Goal: Task Accomplishment & Management: Manage account settings

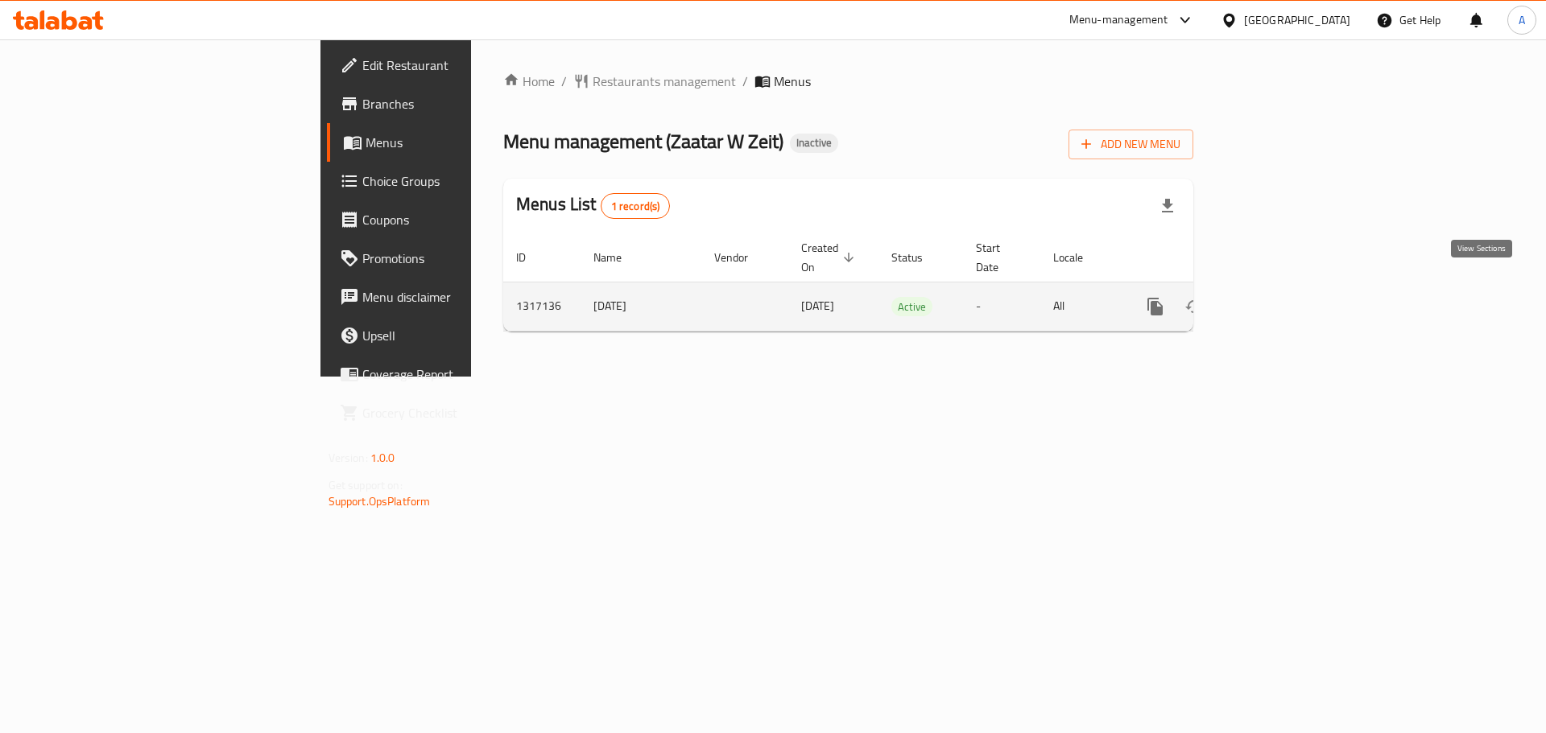
click at [1279, 300] on icon "enhanced table" at bounding box center [1271, 307] width 14 height 14
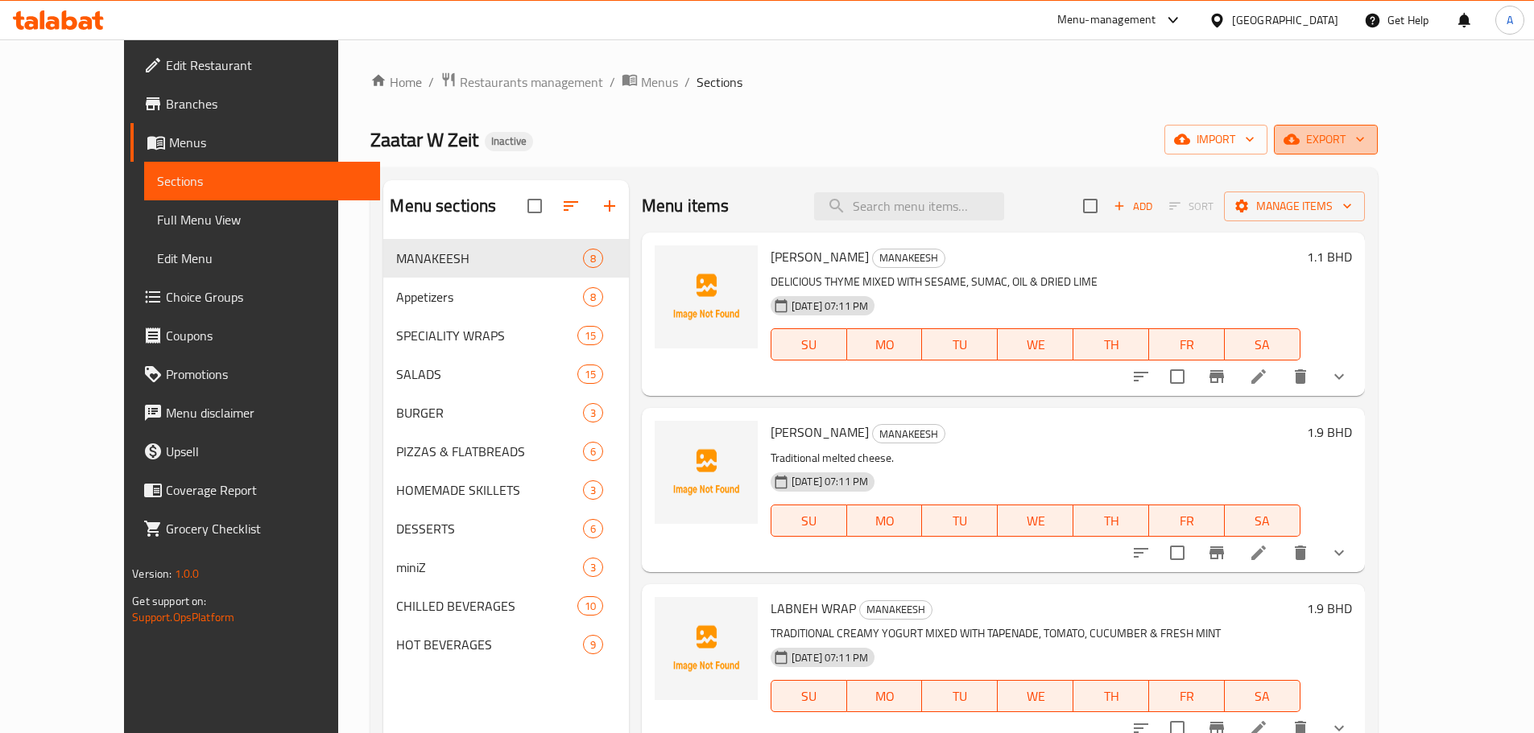
click at [1368, 138] on icon "button" at bounding box center [1360, 139] width 16 height 16
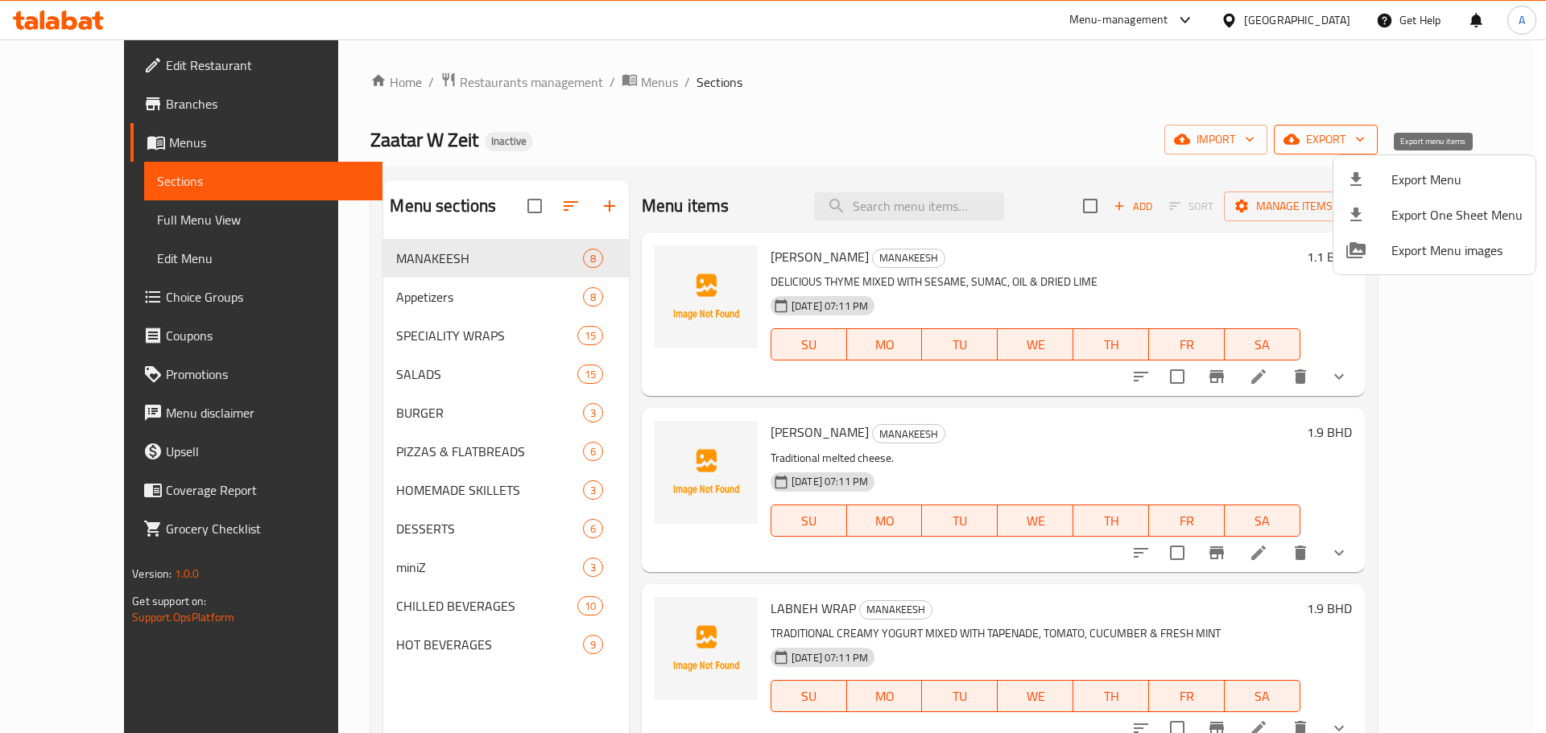
click at [1432, 177] on span "Export Menu" at bounding box center [1456, 179] width 131 height 19
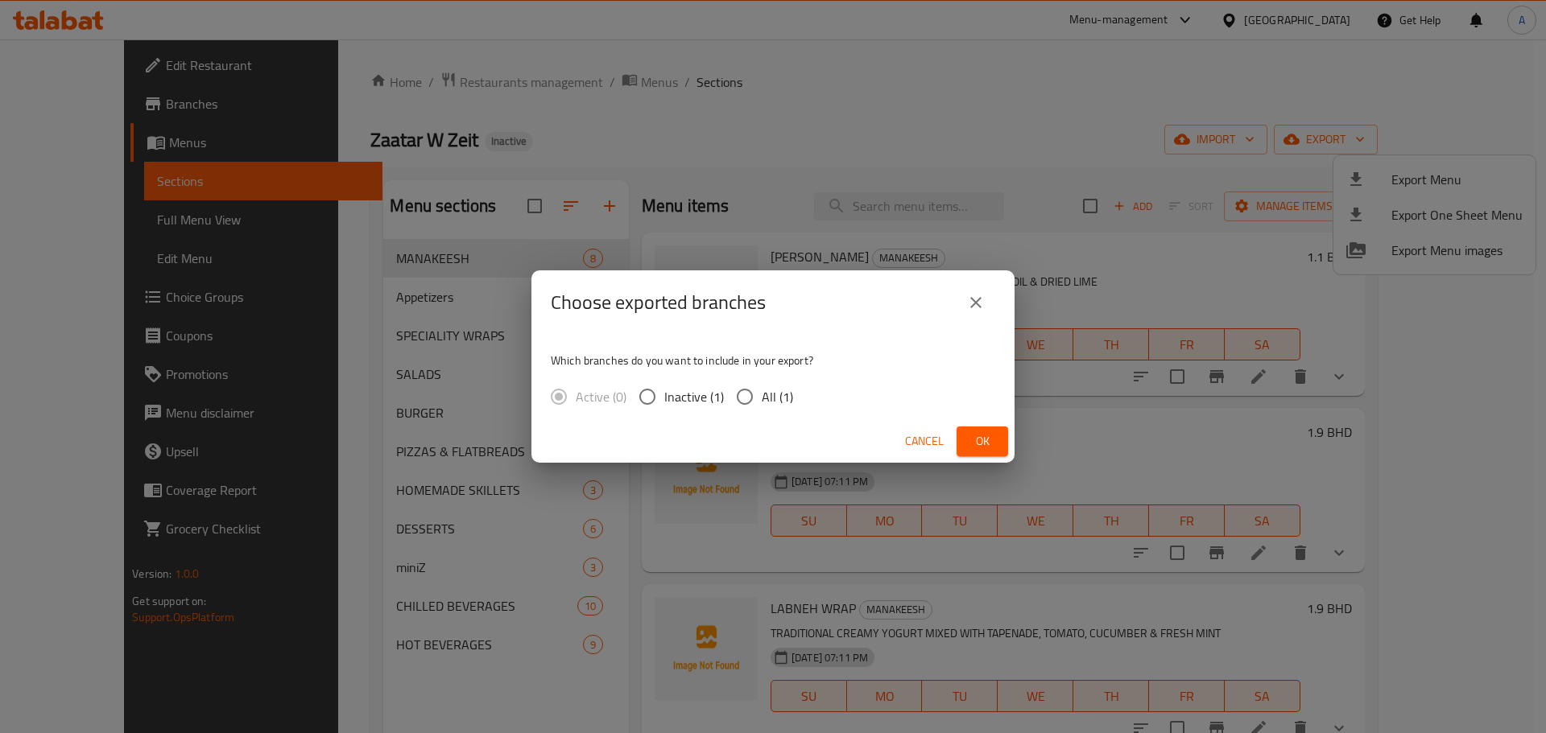
click at [754, 386] on input "All (1)" at bounding box center [745, 397] width 34 height 34
radio input "true"
click at [986, 439] on span "Ok" at bounding box center [982, 442] width 26 height 20
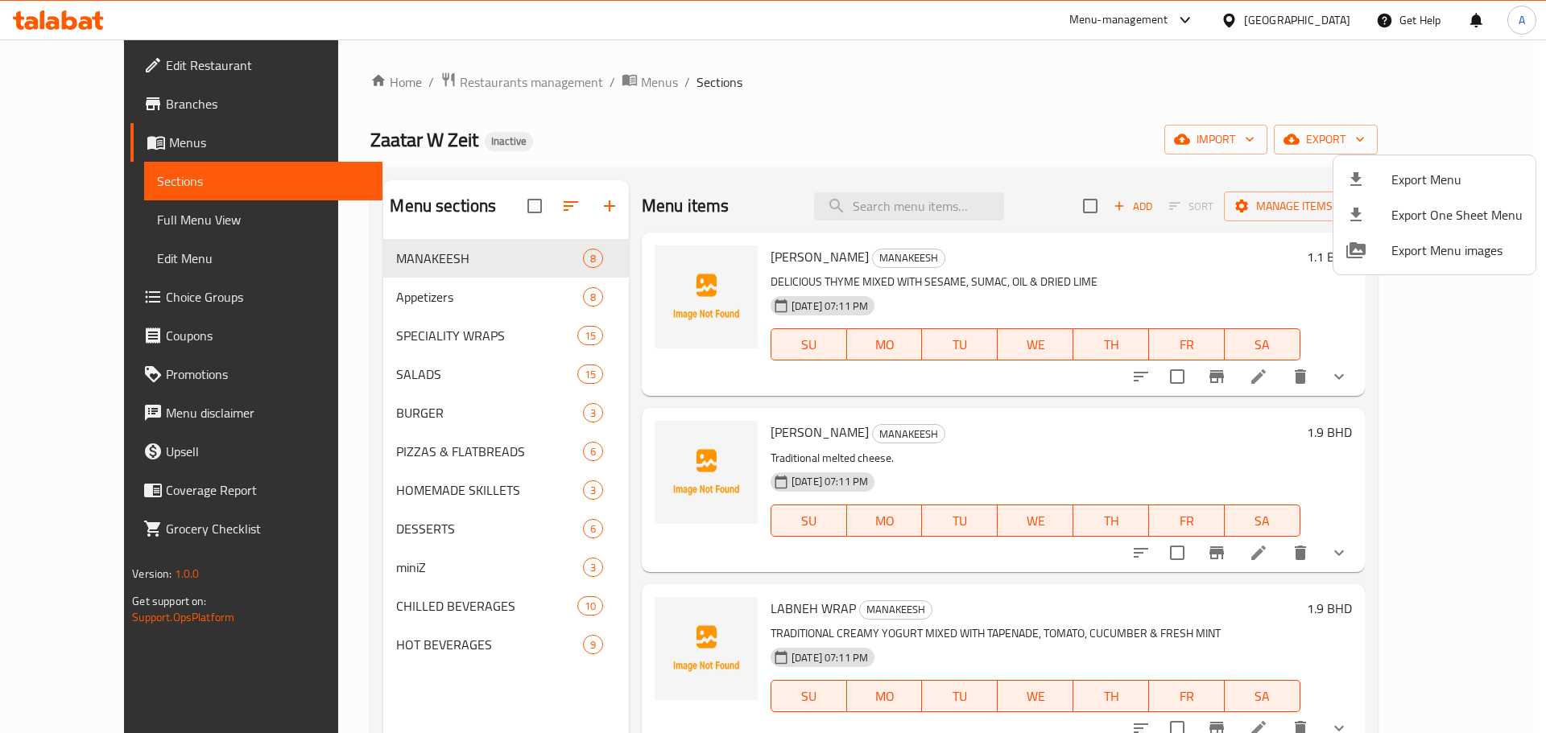
click at [497, 213] on div at bounding box center [773, 366] width 1546 height 733
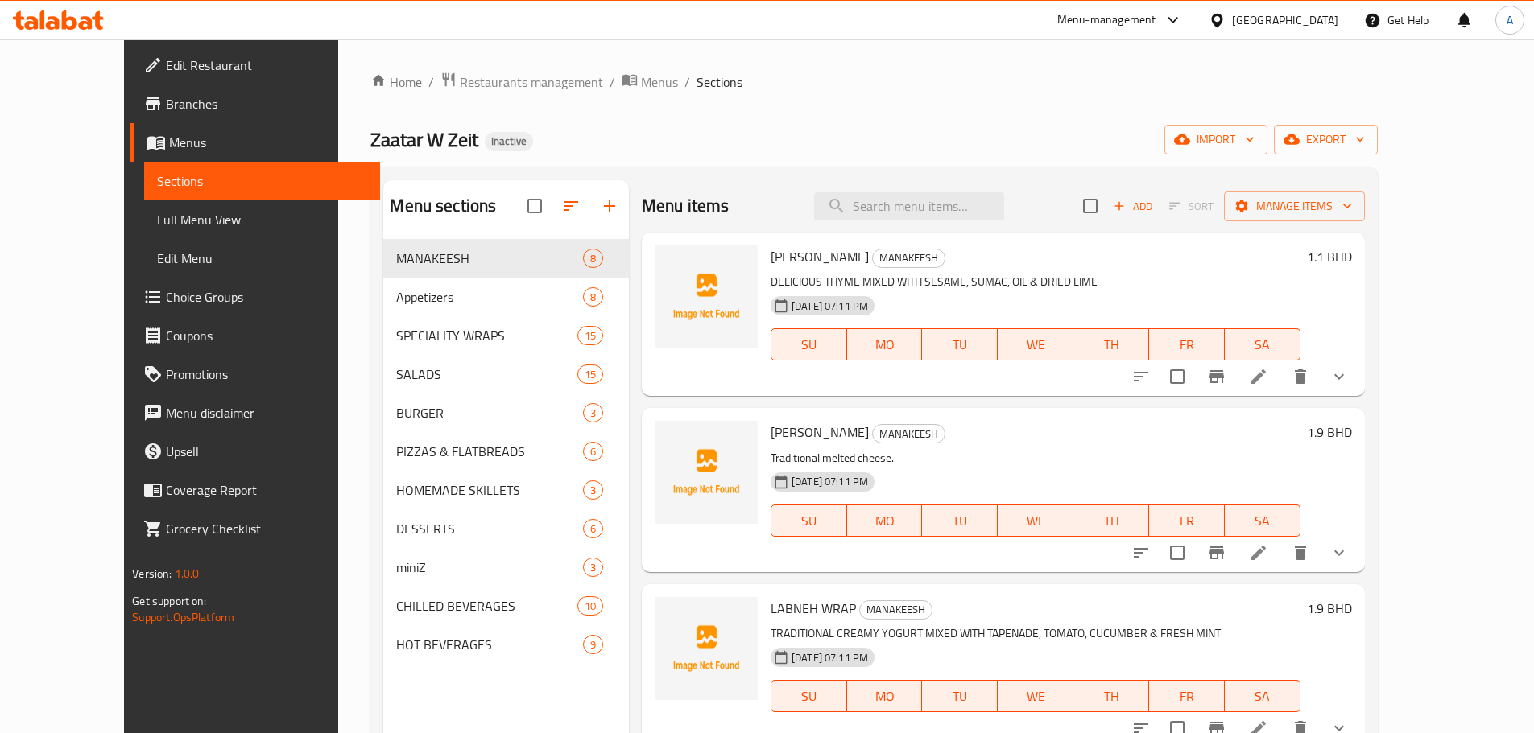
click at [518, 212] on input "checkbox" at bounding box center [535, 206] width 34 height 34
checkbox input "true"
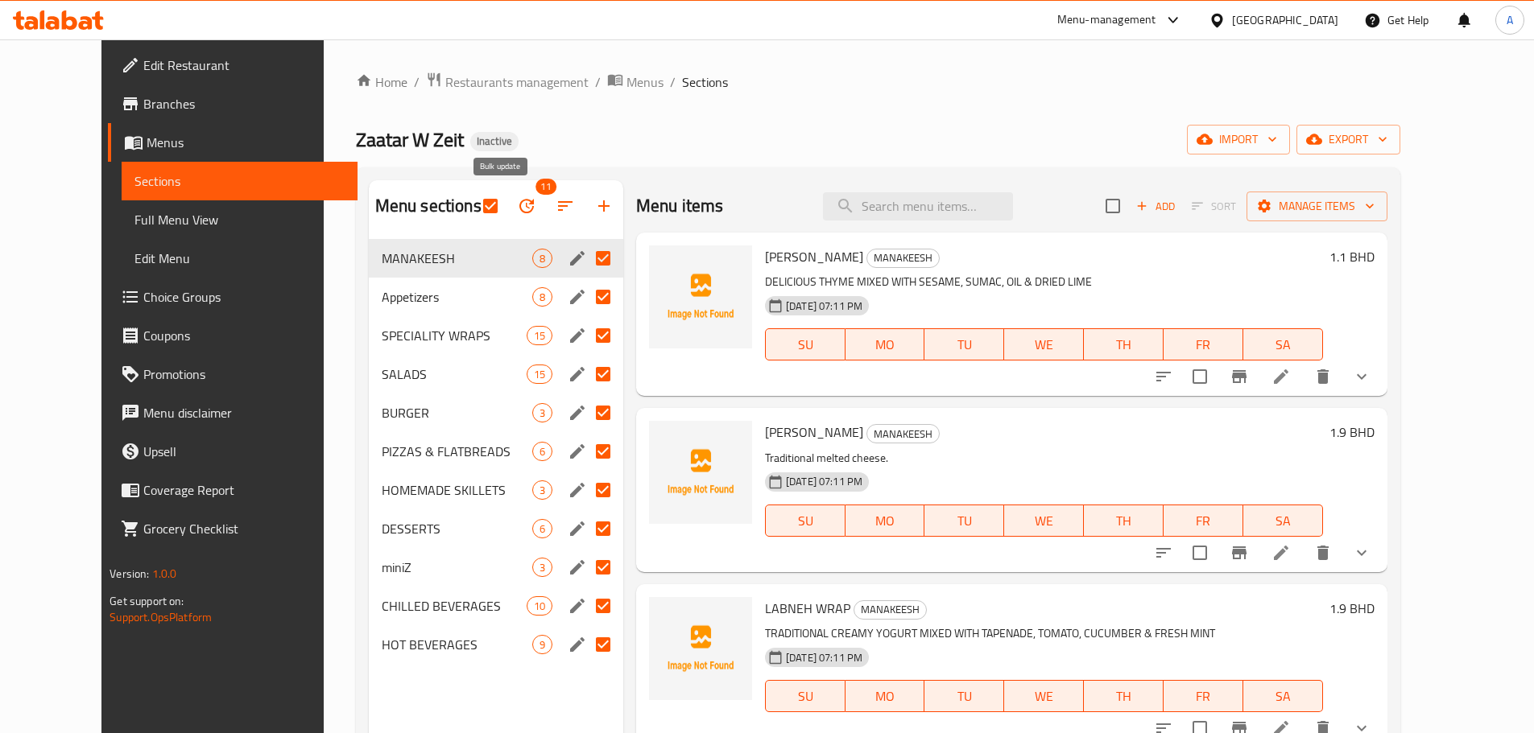
click at [517, 197] on icon "button" at bounding box center [526, 205] width 19 height 19
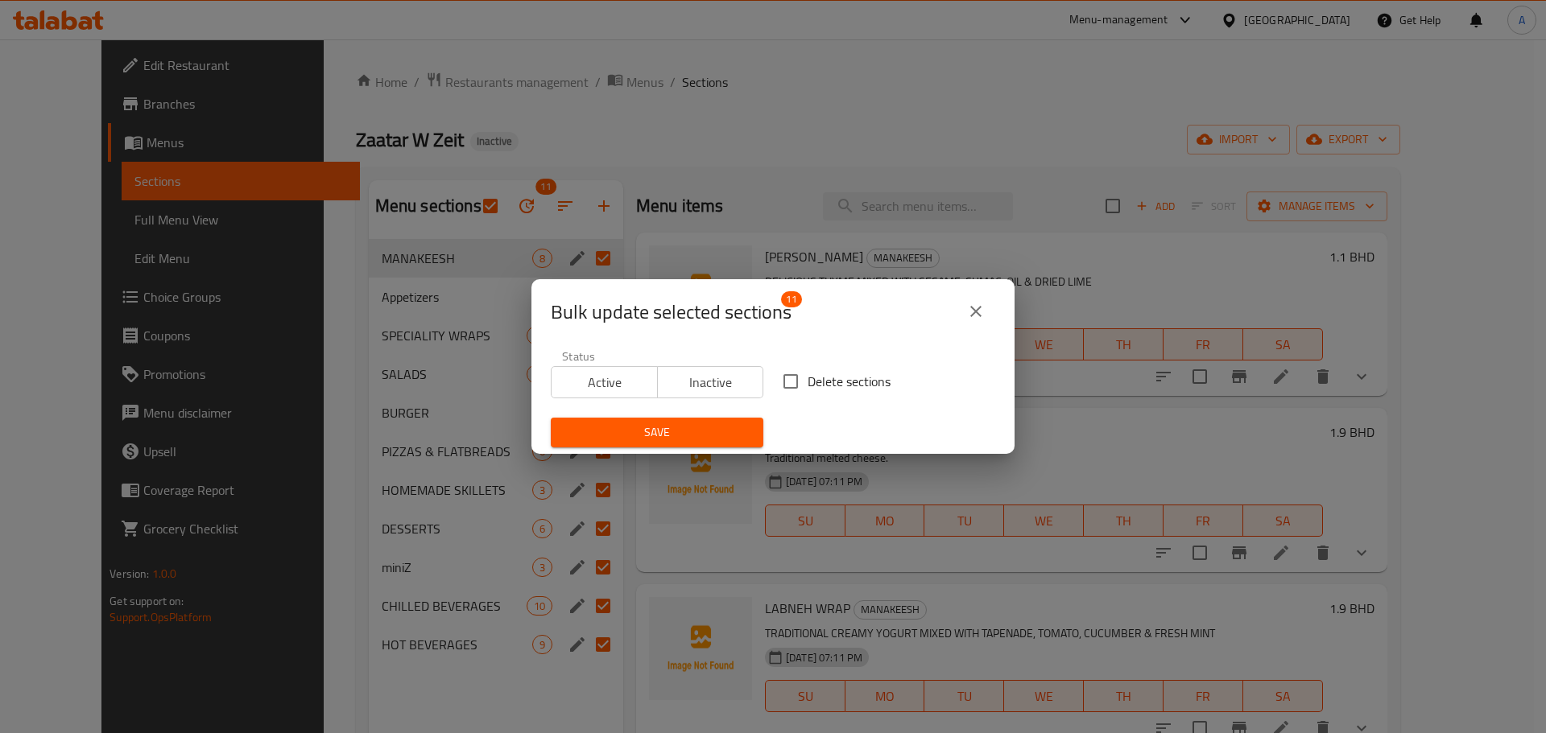
click at [840, 389] on span "Delete sections" at bounding box center [849, 381] width 83 height 19
click at [808, 389] on input "Delete sections" at bounding box center [791, 382] width 34 height 34
checkbox input "true"
click at [718, 430] on span "Save" at bounding box center [657, 433] width 187 height 20
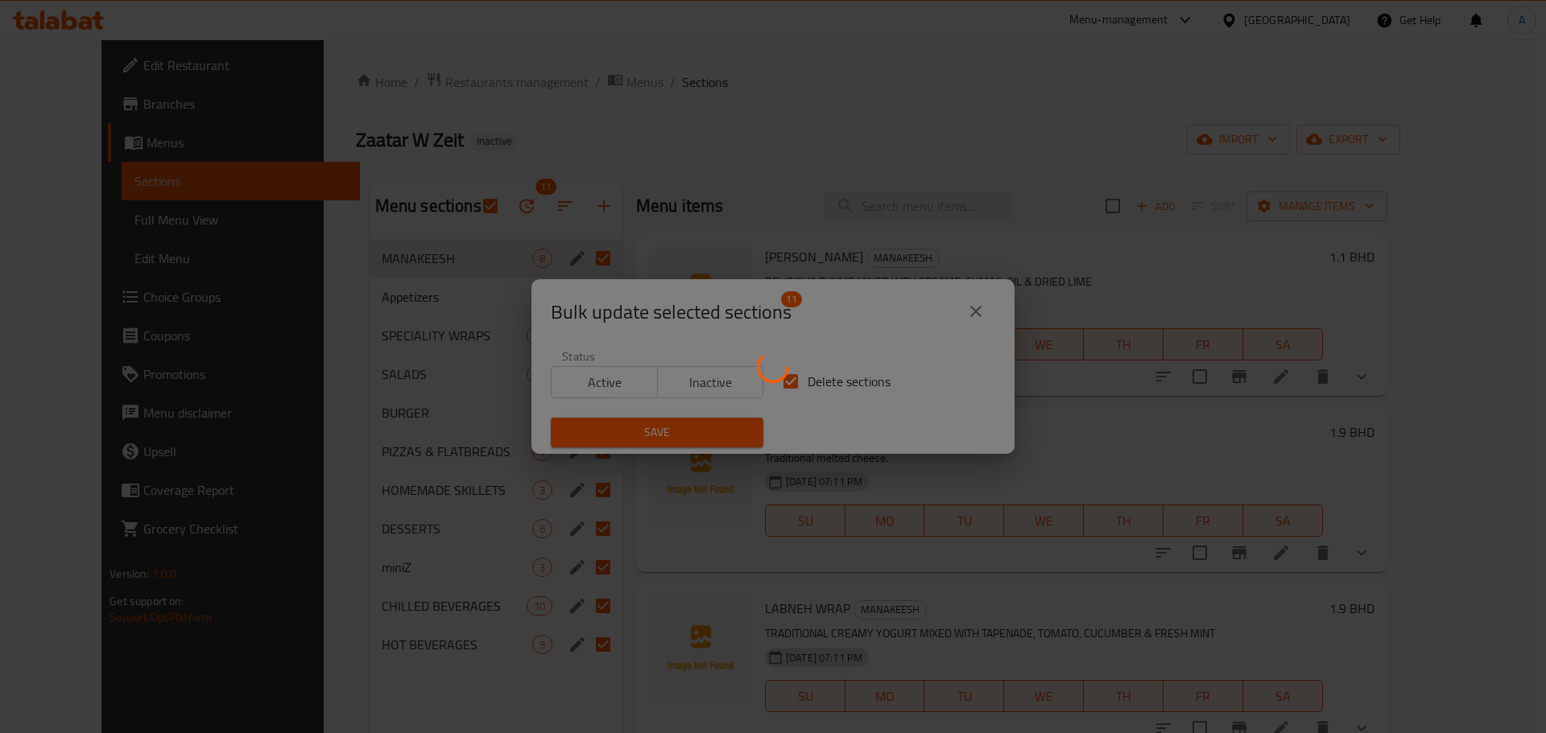
click at [931, 344] on div at bounding box center [773, 366] width 1546 height 733
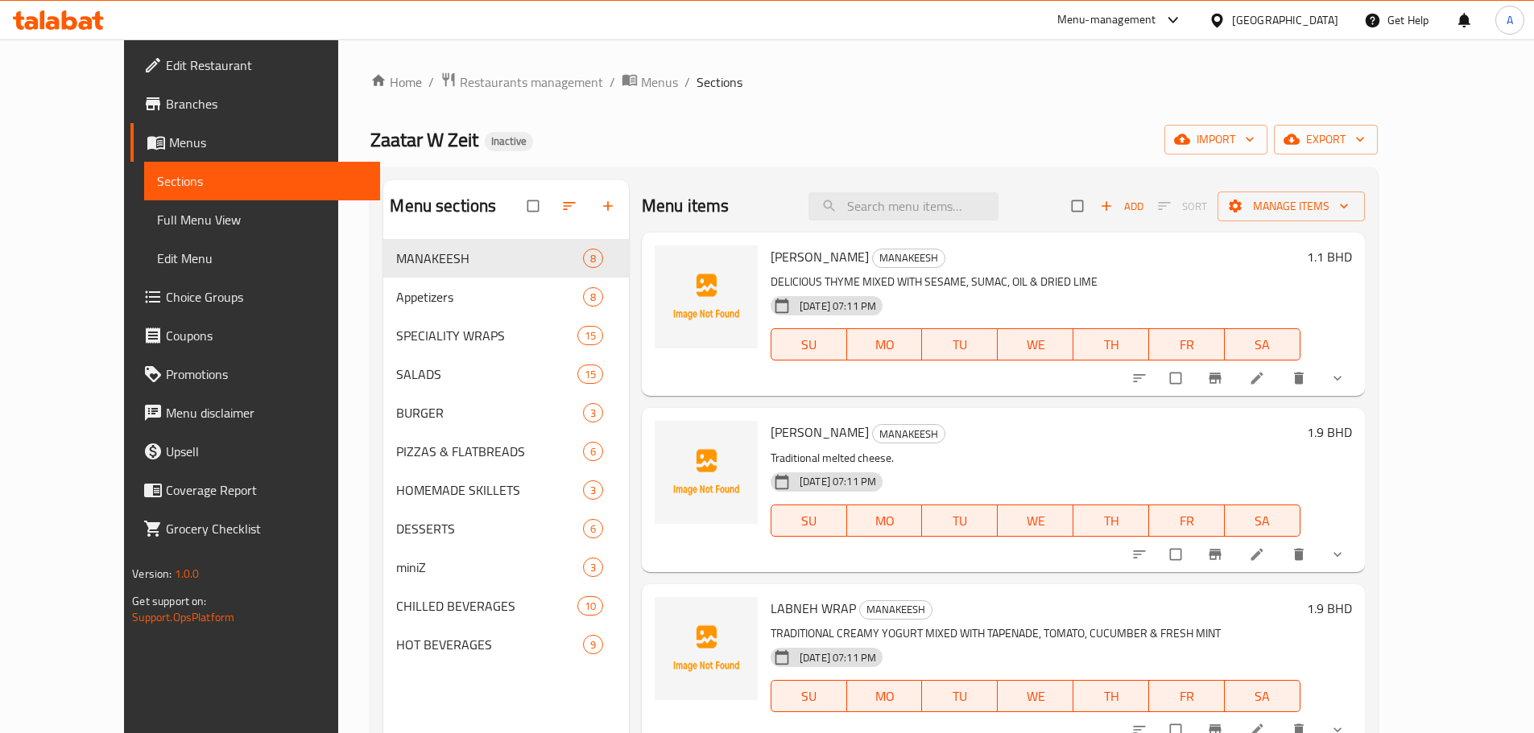
click at [518, 205] on input "checkbox" at bounding box center [535, 206] width 34 height 31
checkbox input "true"
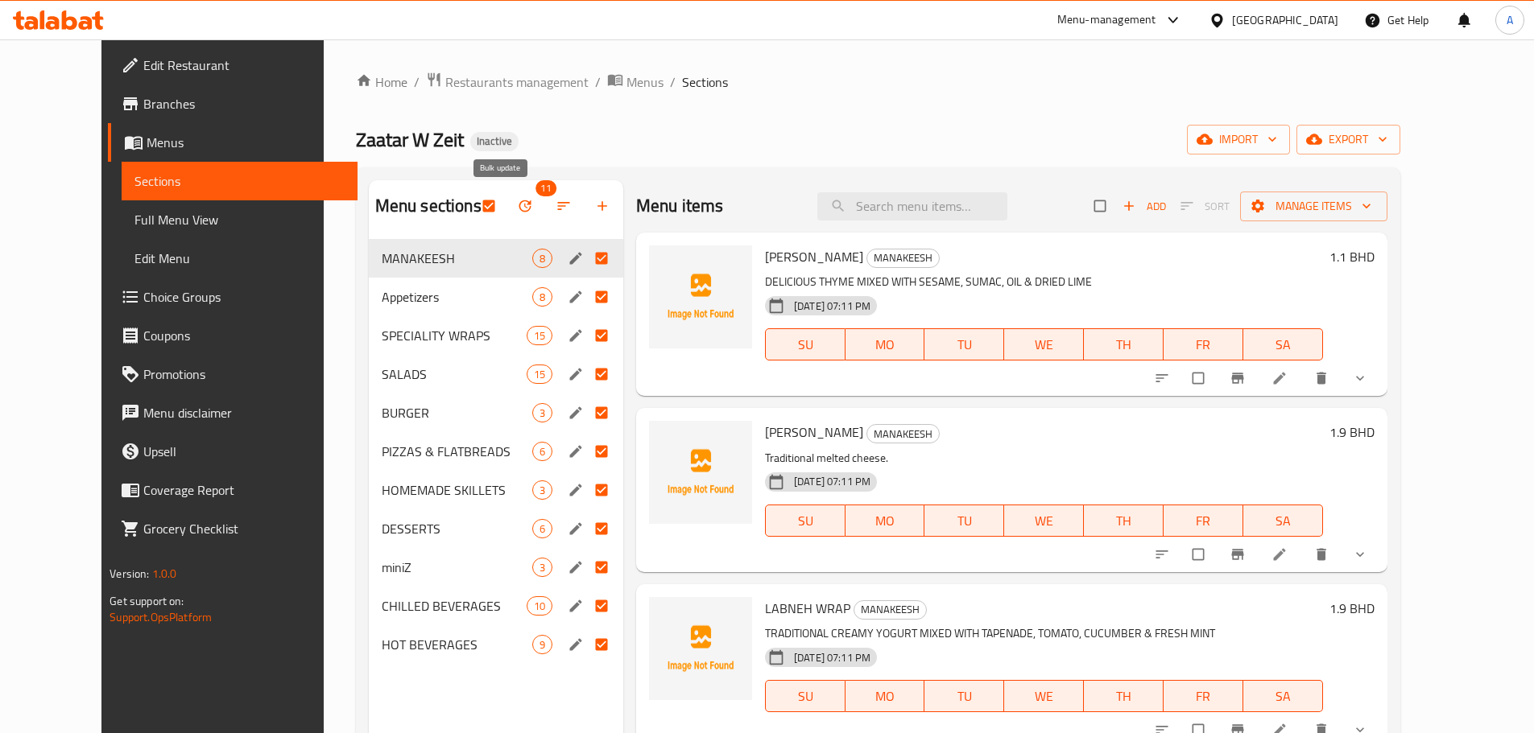
click at [507, 216] on button "button" at bounding box center [526, 205] width 39 height 35
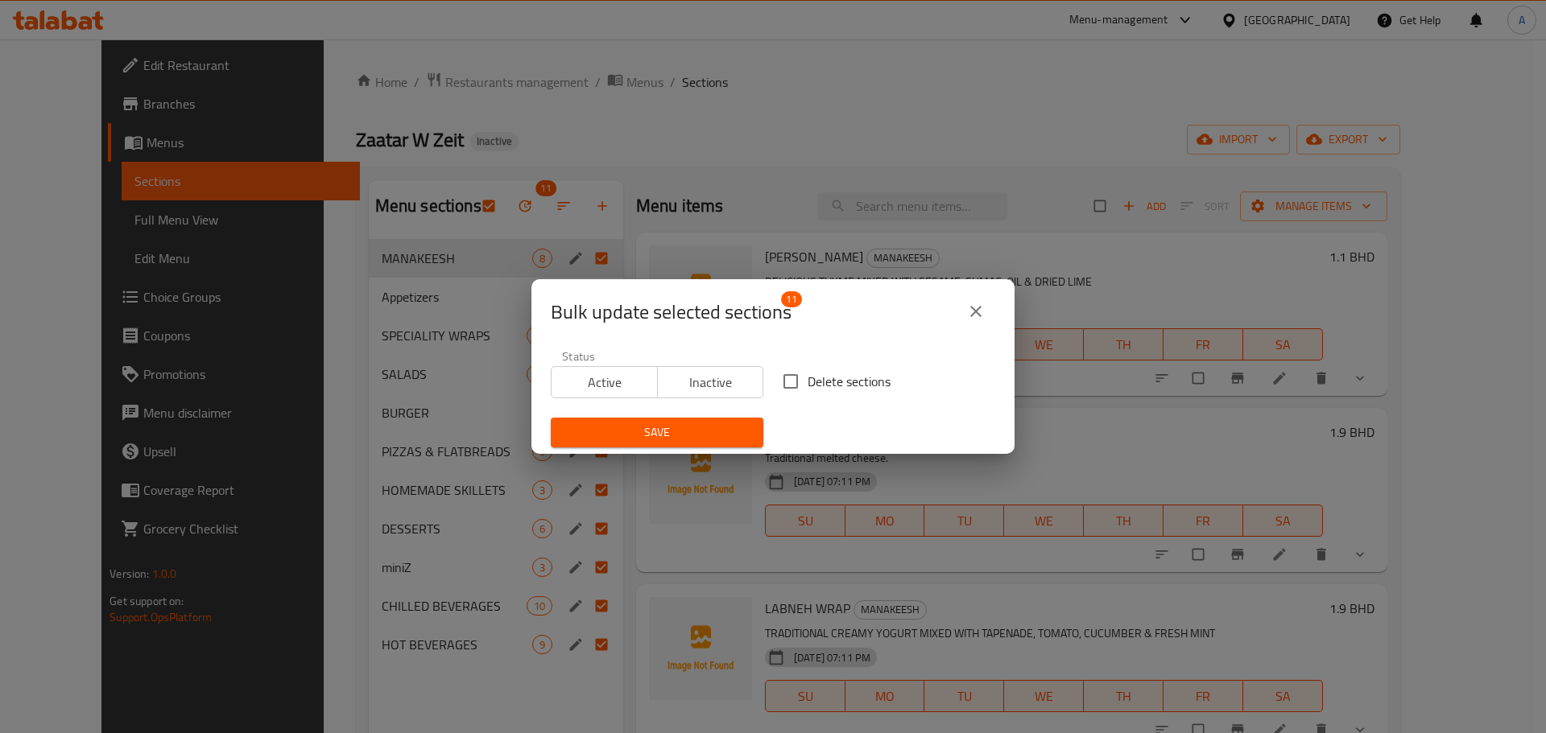
click at [849, 372] on span "Delete sections" at bounding box center [849, 381] width 83 height 19
click at [808, 372] on input "Delete sections" at bounding box center [791, 382] width 34 height 34
checkbox input "true"
click at [719, 431] on span "Save" at bounding box center [657, 433] width 187 height 20
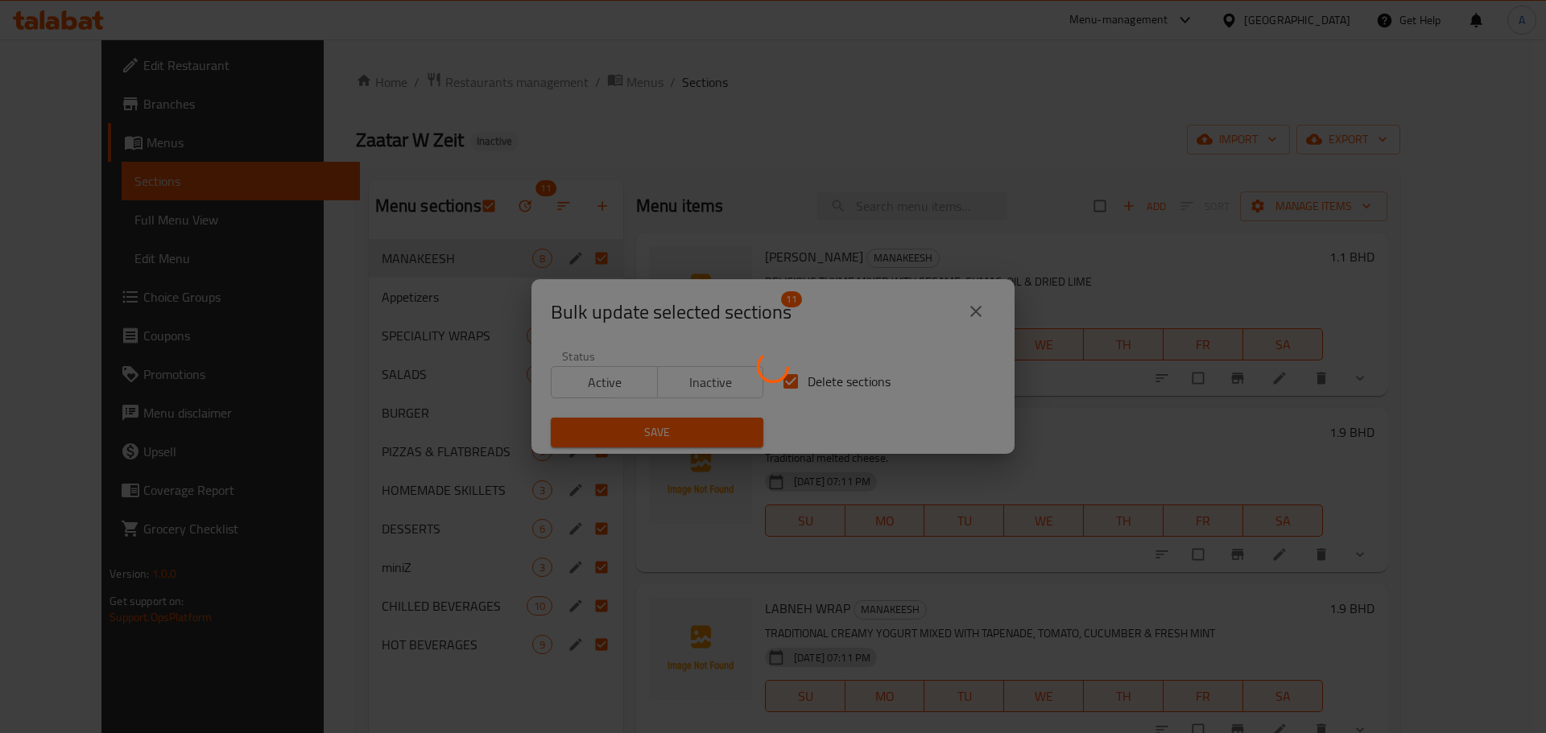
checkbox input "false"
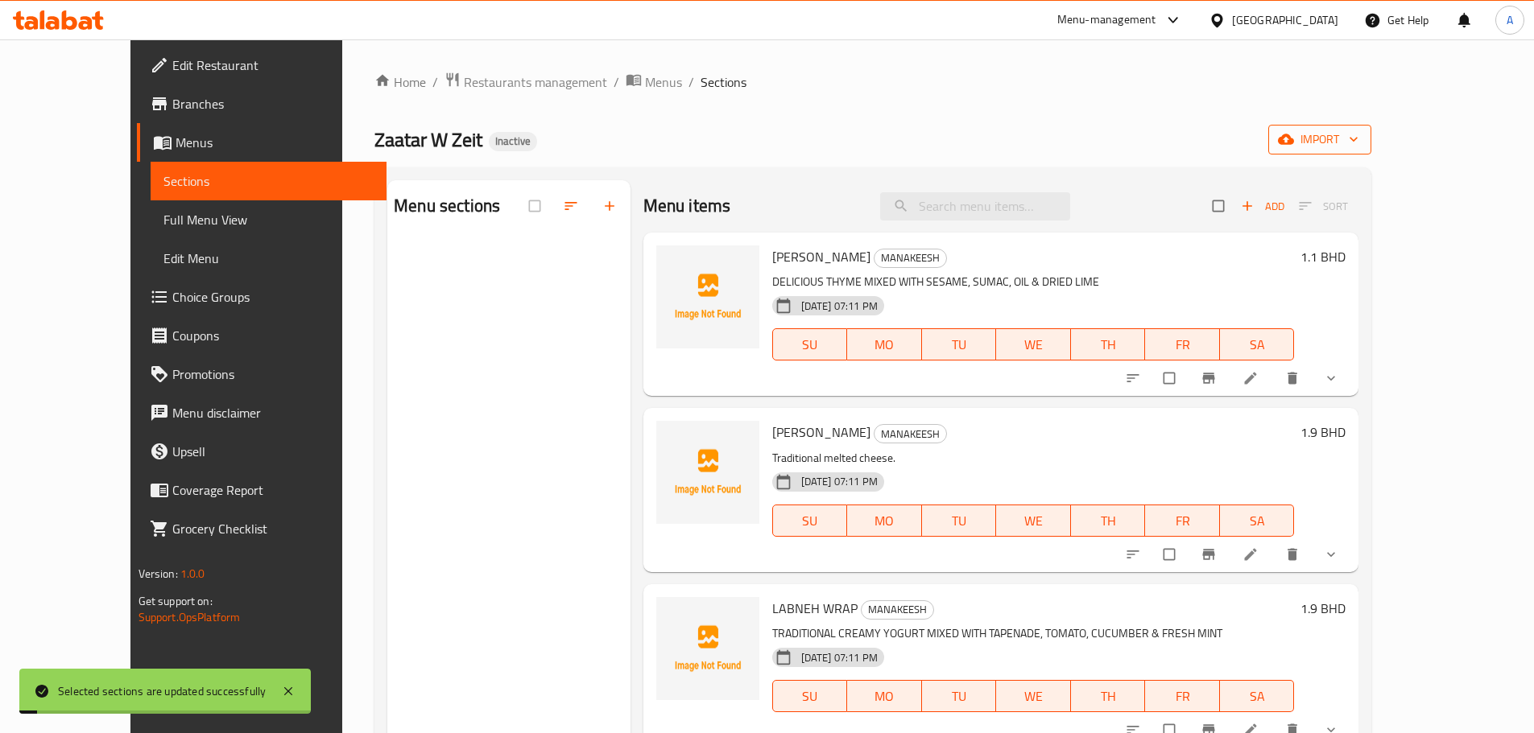
click at [1358, 143] on span "import" at bounding box center [1319, 140] width 77 height 20
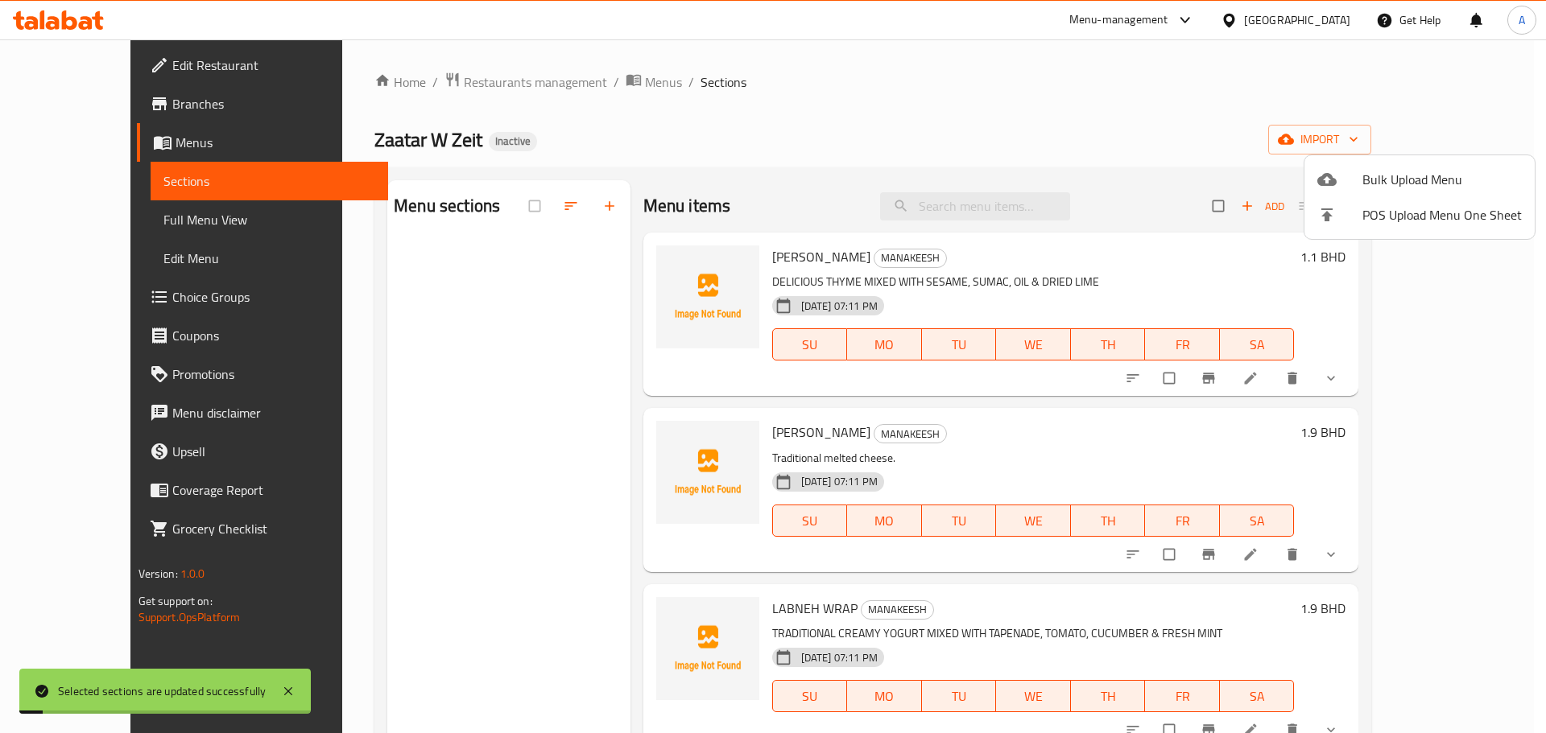
click at [1414, 176] on span "Bulk Upload Menu" at bounding box center [1441, 179] width 159 height 19
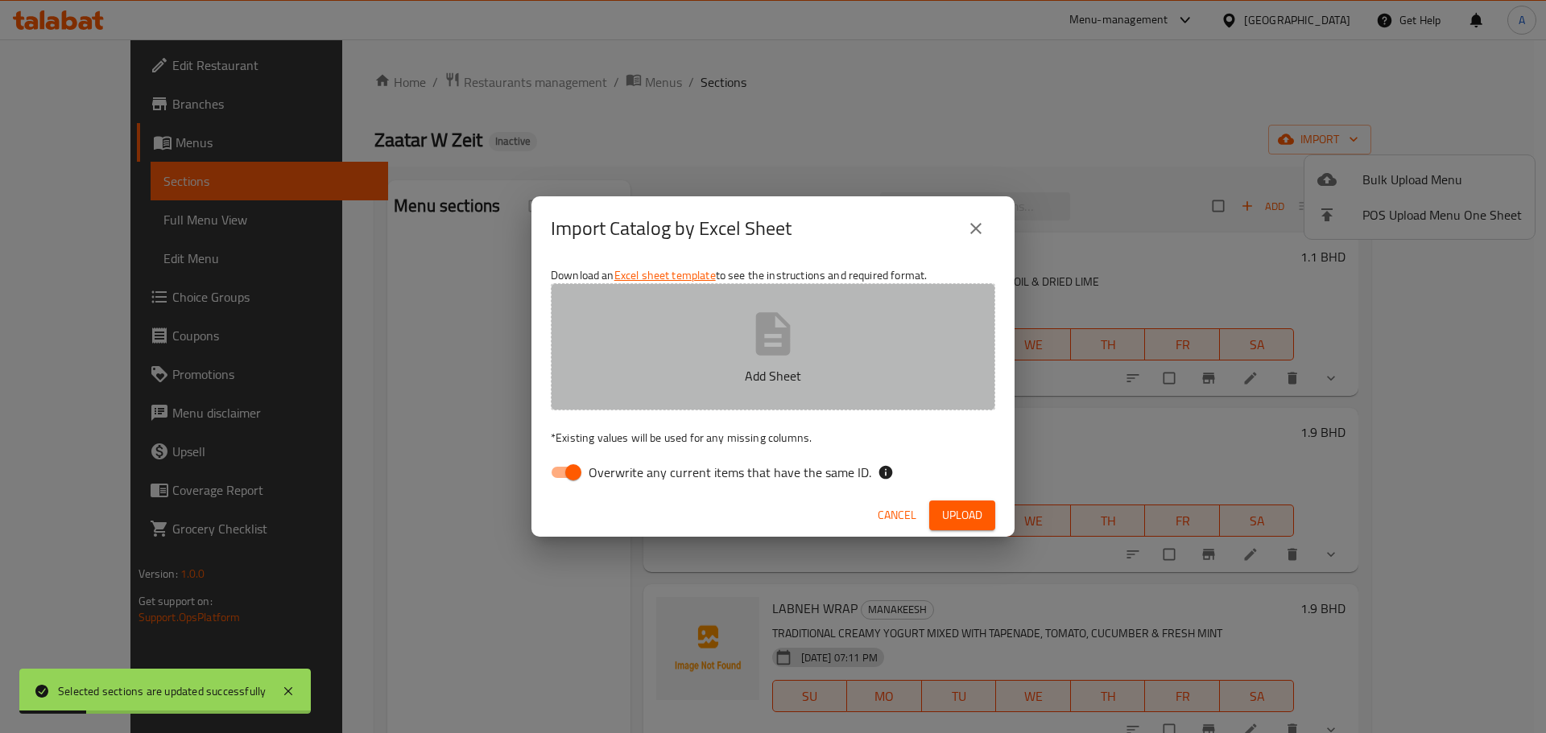
click at [820, 300] on button "Add Sheet" at bounding box center [773, 346] width 444 height 127
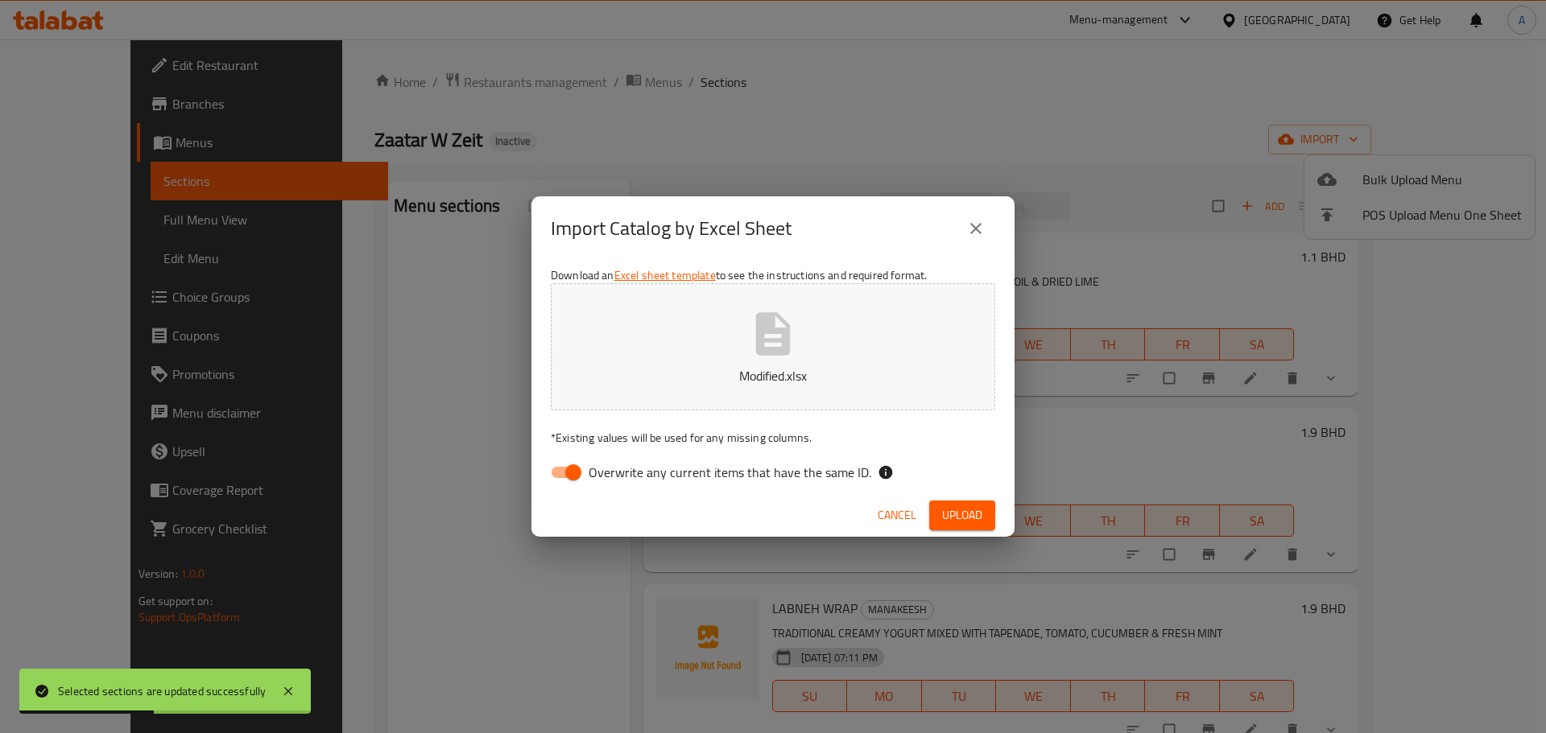
click at [783, 479] on span "Overwrite any current items that have the same ID." at bounding box center [730, 472] width 283 height 19
click at [619, 479] on input "Overwrite any current items that have the same ID." at bounding box center [573, 472] width 92 height 31
checkbox input "false"
click at [973, 517] on span "Upload" at bounding box center [962, 516] width 40 height 20
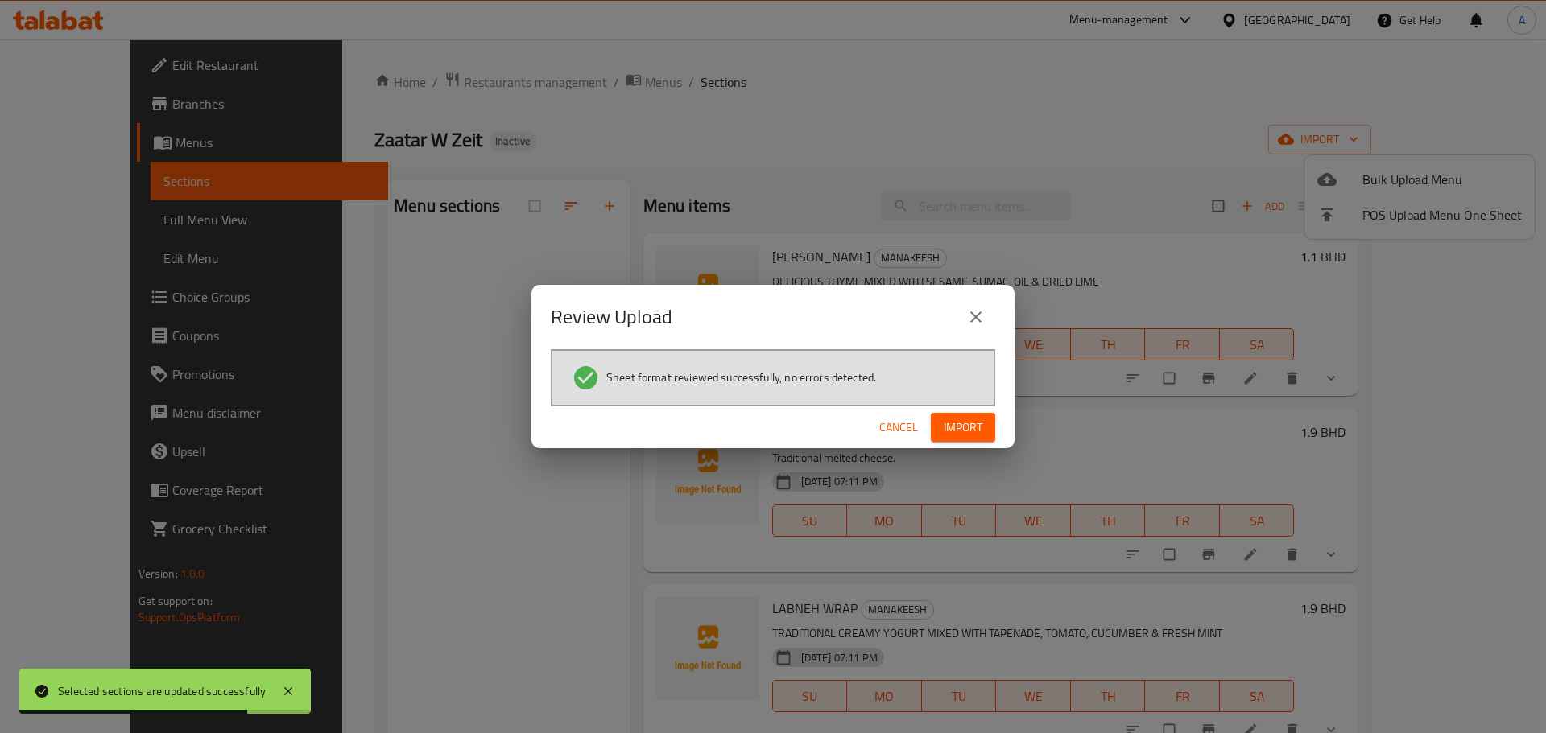
click at [964, 418] on span "Import" at bounding box center [963, 428] width 39 height 20
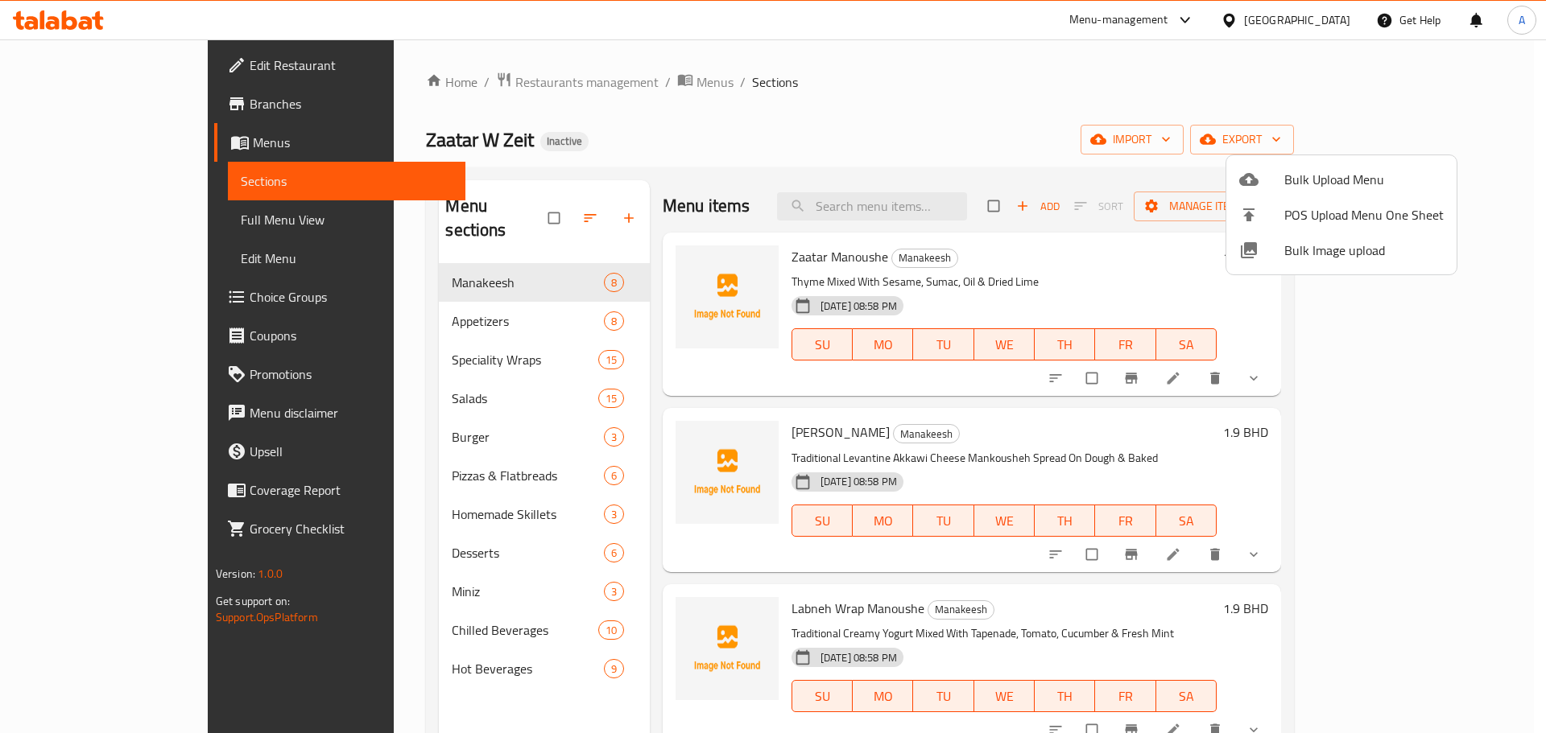
drag, startPoint x: 196, startPoint y: 216, endPoint x: 205, endPoint y: 205, distance: 13.7
click at [196, 215] on div at bounding box center [773, 366] width 1546 height 733
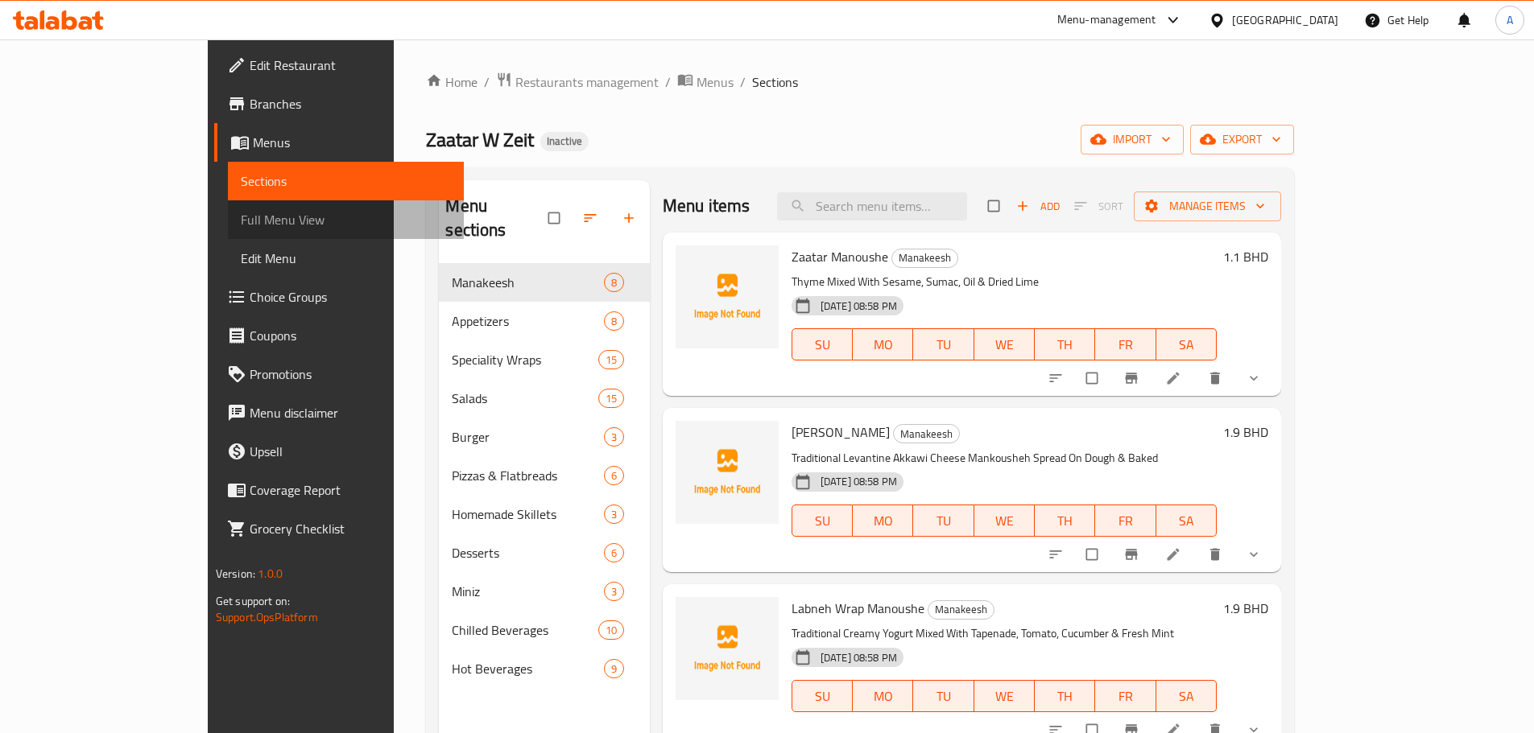
drag, startPoint x: 131, startPoint y: 202, endPoint x: 358, endPoint y: 1, distance: 303.4
click at [228, 202] on link "Full Menu View" at bounding box center [346, 219] width 236 height 39
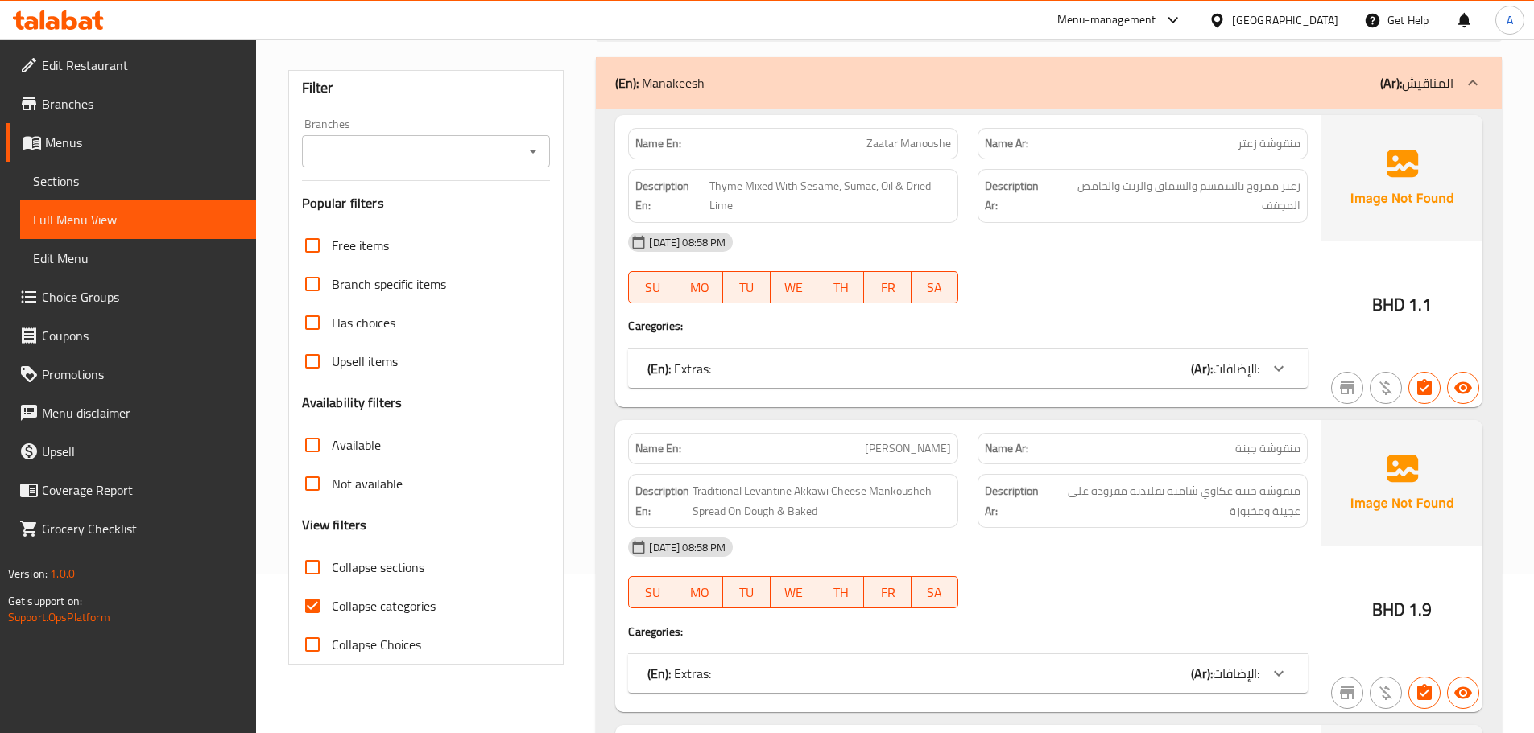
scroll to position [161, 0]
click at [320, 560] on input "Collapse sections" at bounding box center [312, 566] width 39 height 39
checkbox input "true"
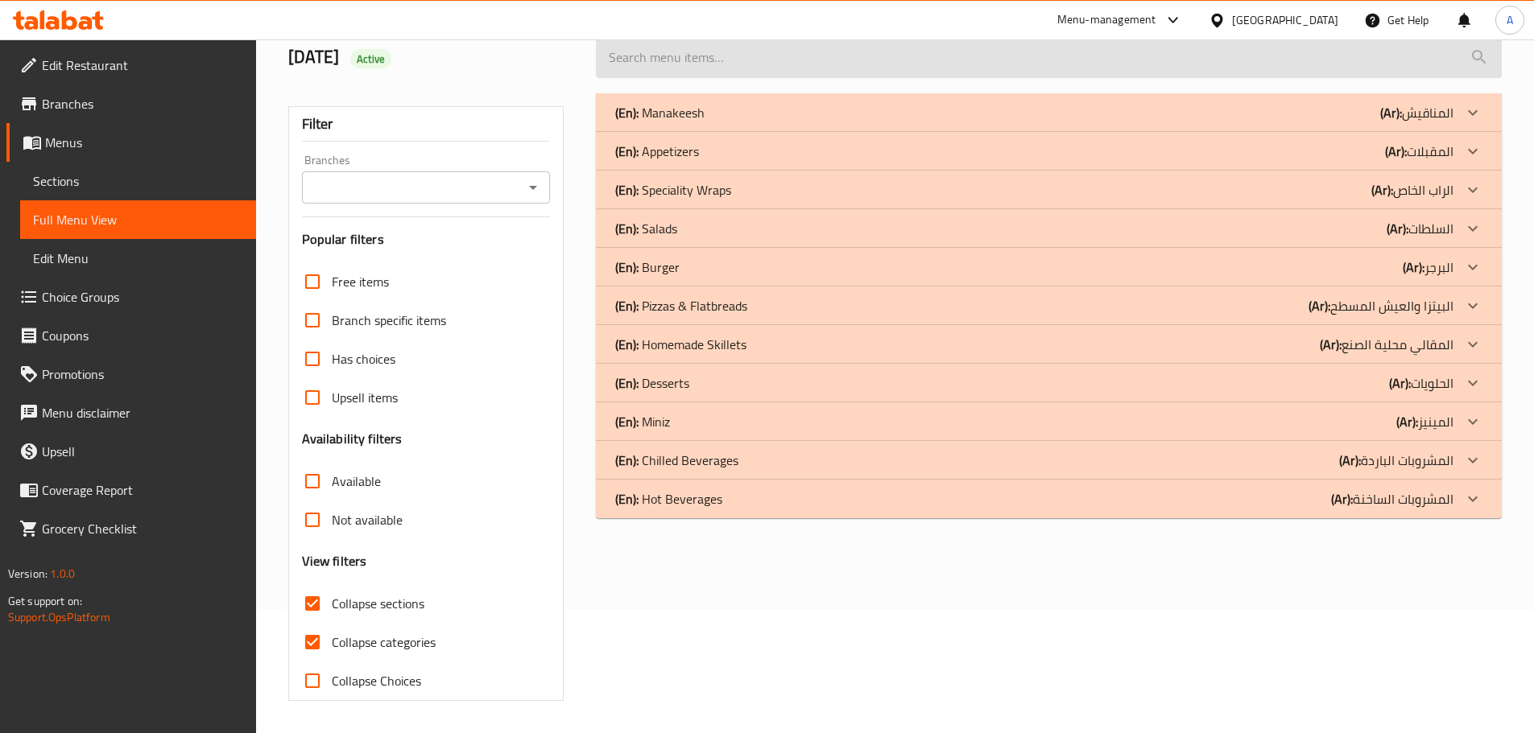
scroll to position [123, 0]
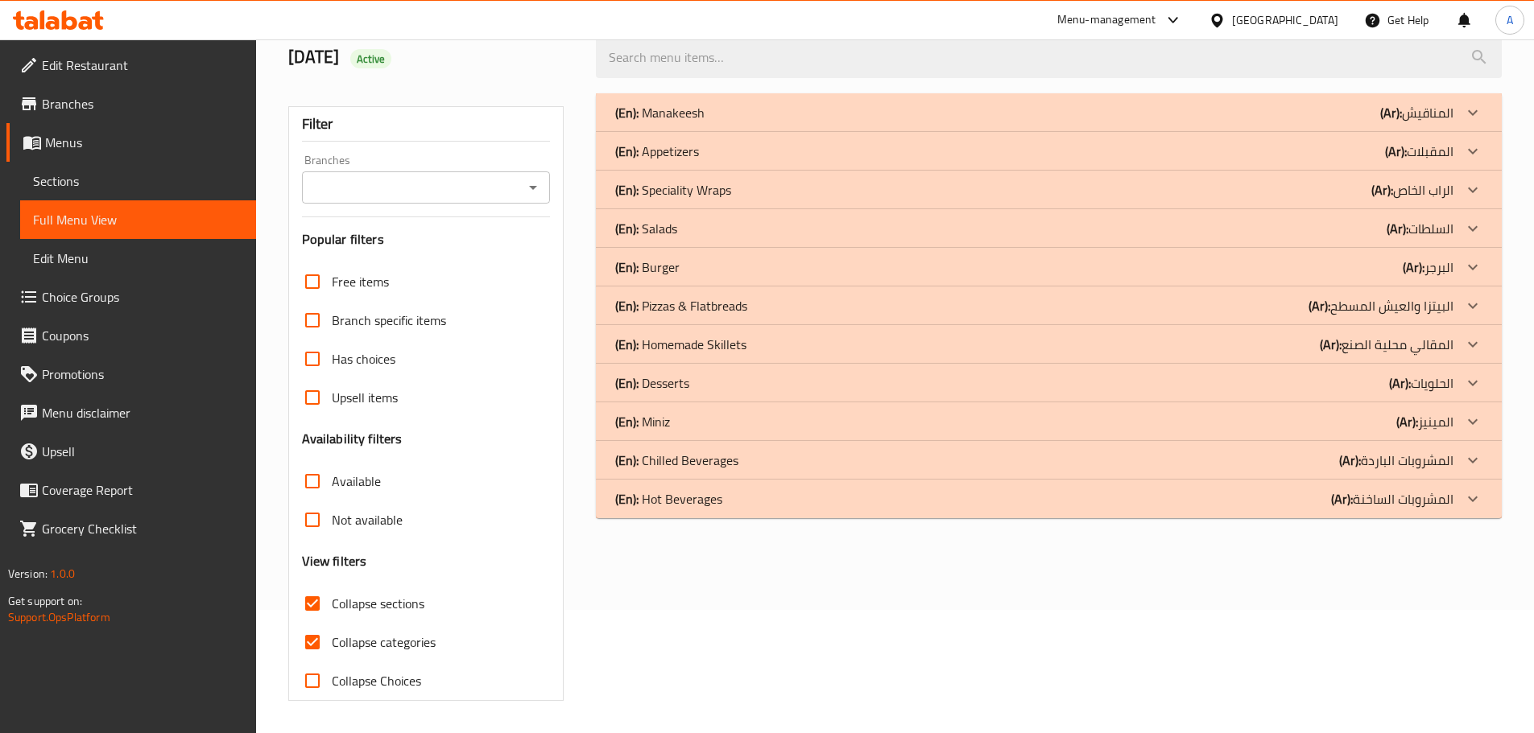
click at [689, 108] on p "(En): Manakeesh" at bounding box center [659, 112] width 89 height 19
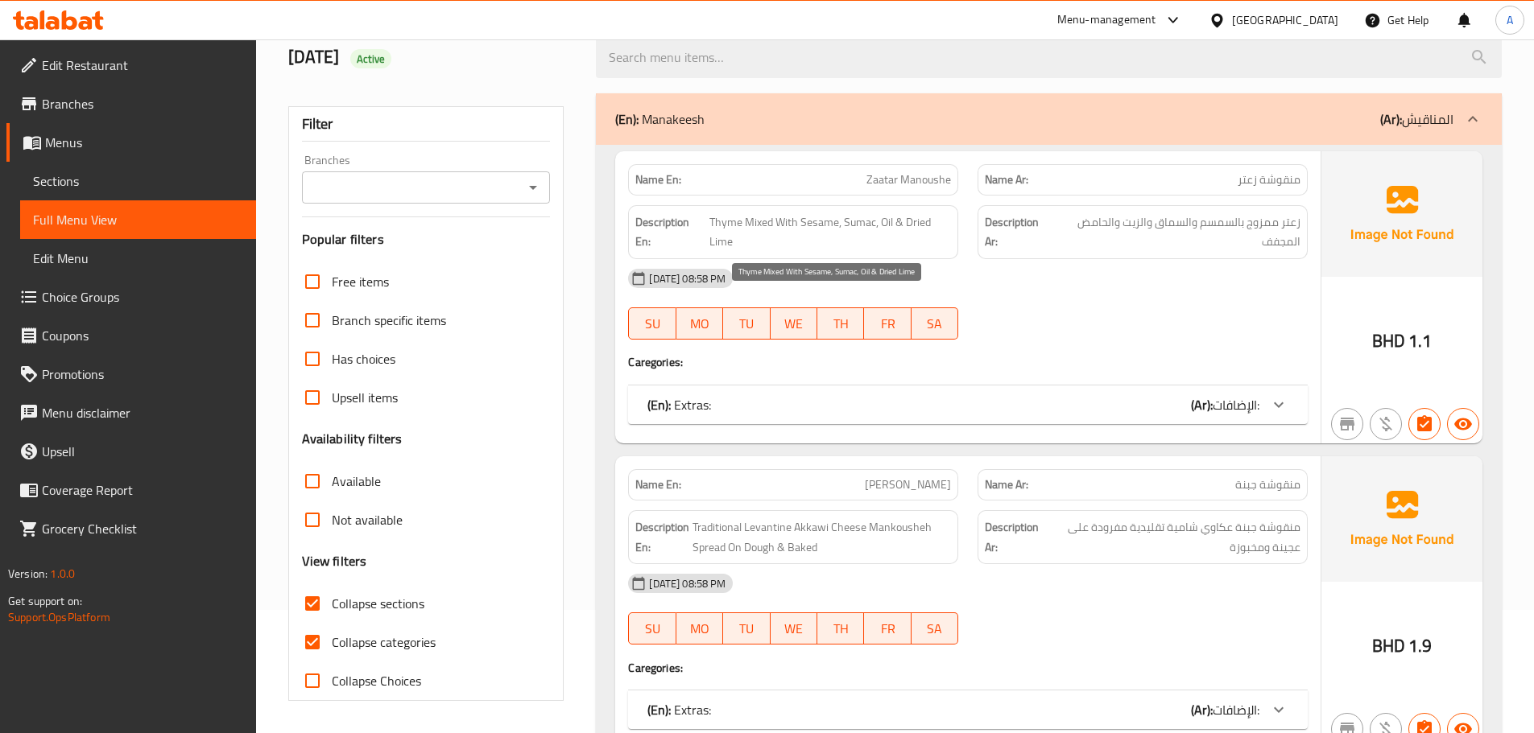
scroll to position [914, 0]
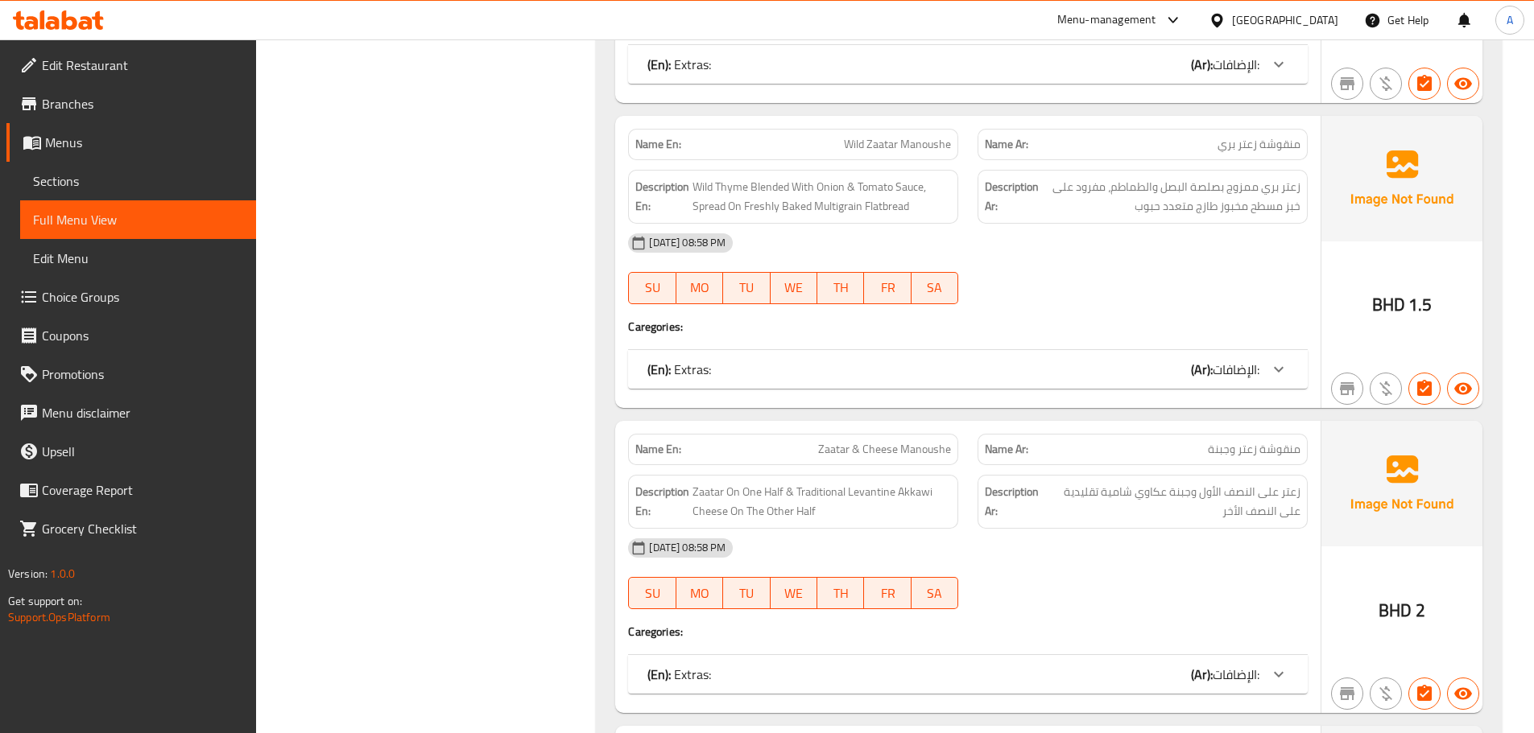
click at [833, 378] on div "(En): Extras: (Ar): الإضافات:" at bounding box center [953, 369] width 612 height 19
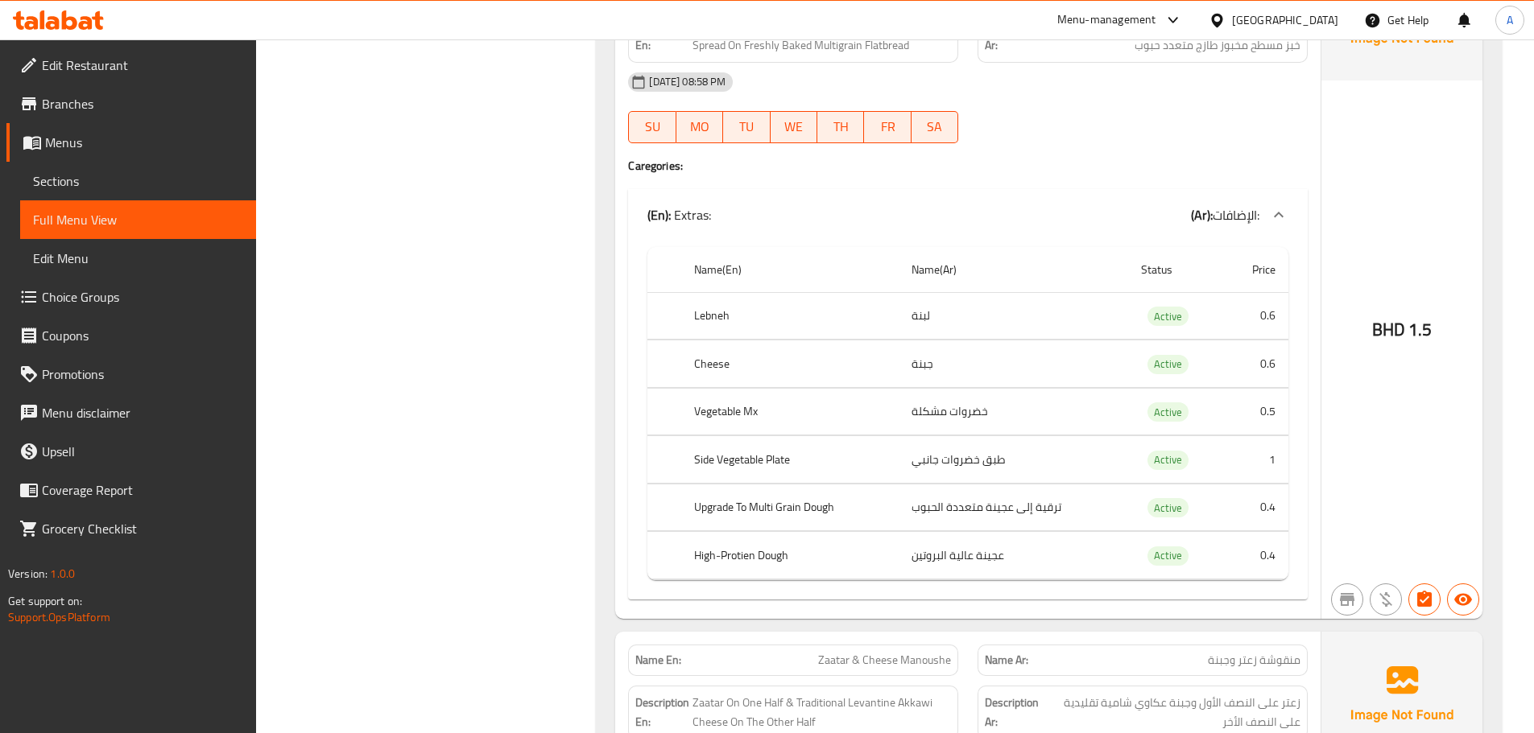
scroll to position [1155, 0]
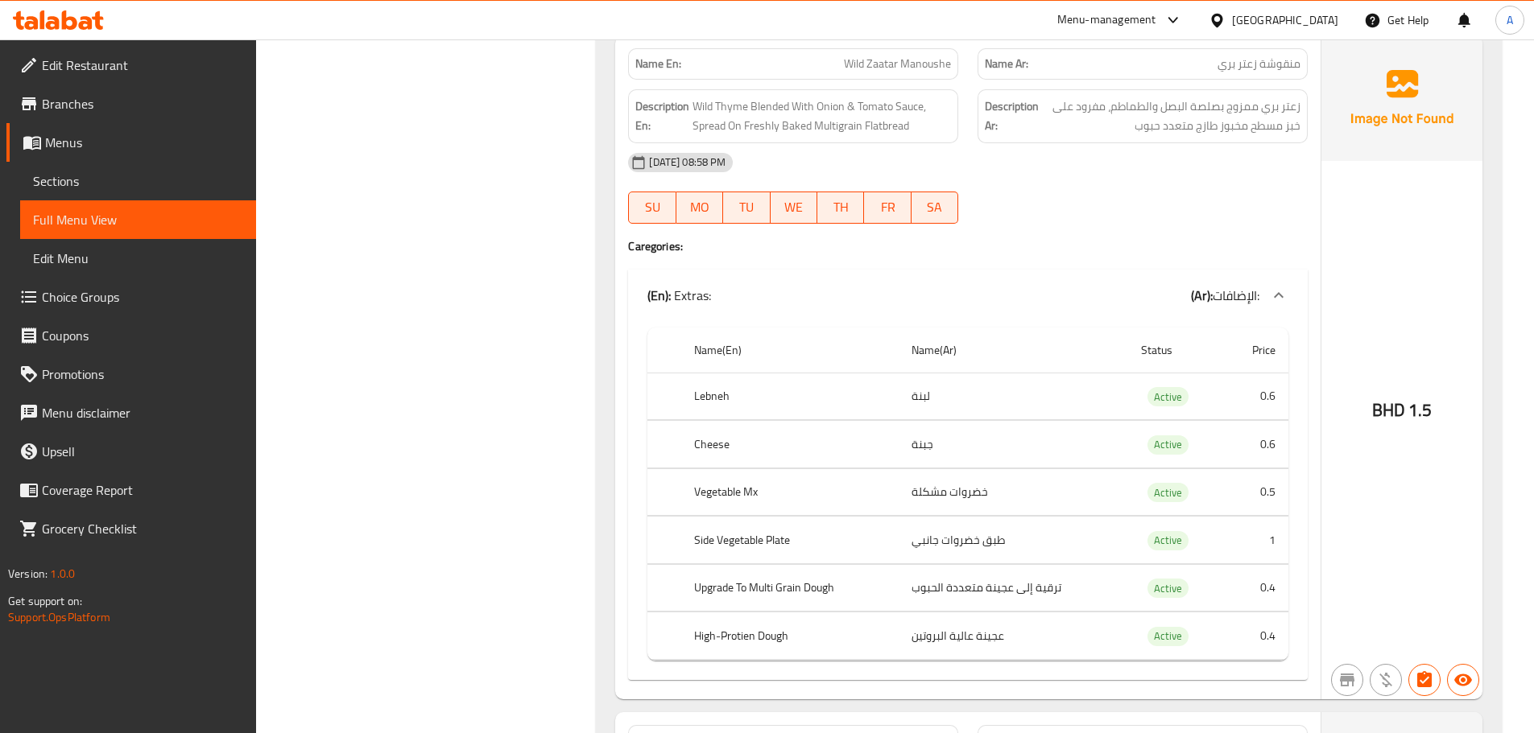
click at [923, 52] on div "Name En: Wild Zaatar Manoushe" at bounding box center [793, 63] width 330 height 31
click at [923, 56] on span "Wild Zaatar Manoushe" at bounding box center [897, 64] width 107 height 17
copy span "Wild Zaatar Manoushe"
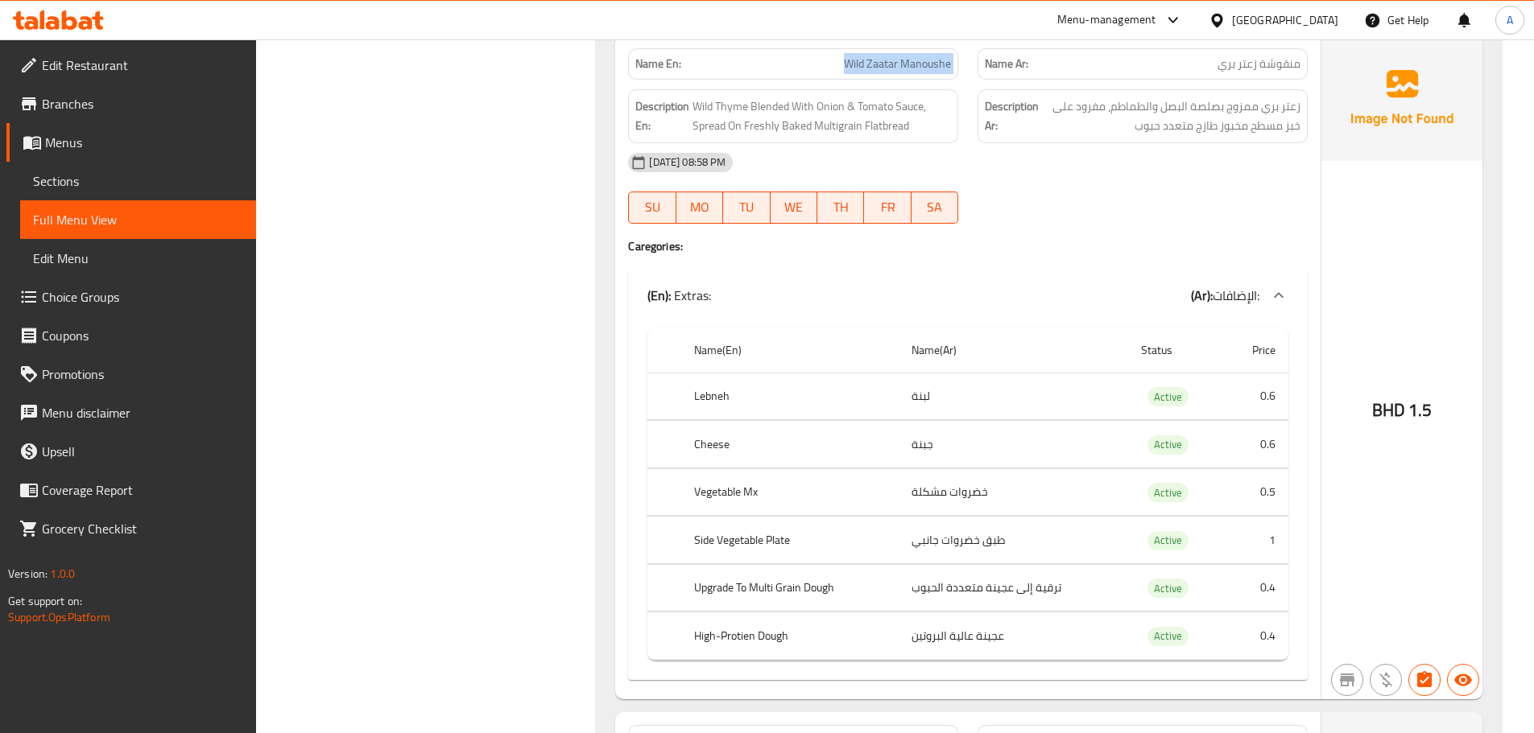
click at [340, 278] on div "Filter Branches Branches Popular filters Free items Branch specific items Has c…" at bounding box center [433, 727] width 308 height 3350
click at [776, 593] on th "Upgrade To Multi Grain Dough" at bounding box center [789, 588] width 217 height 48
copy th "Upgrade To Multi Grain Dough"
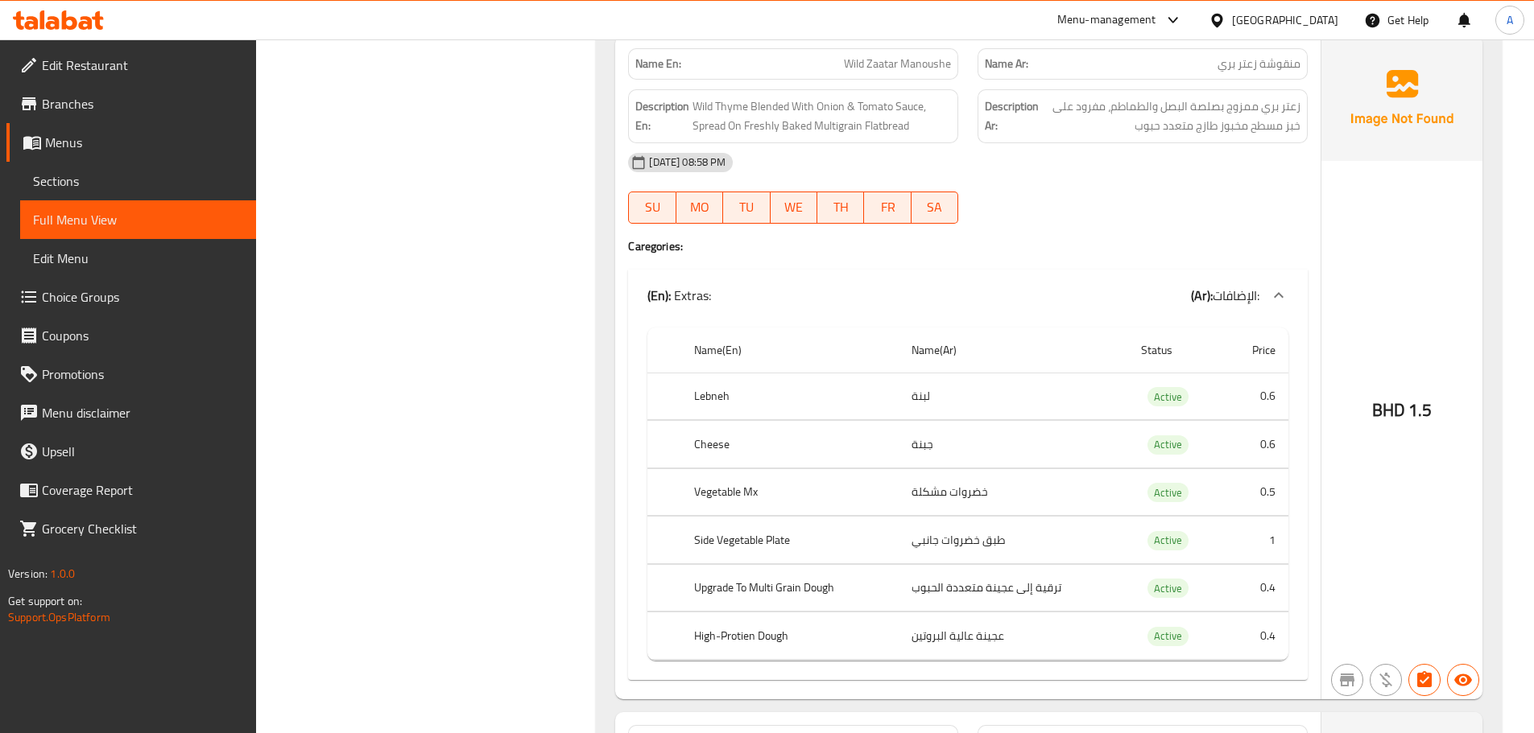
click at [386, 279] on div "Filter Branches Branches Popular filters Free items Branch specific items Has c…" at bounding box center [433, 727] width 308 height 3350
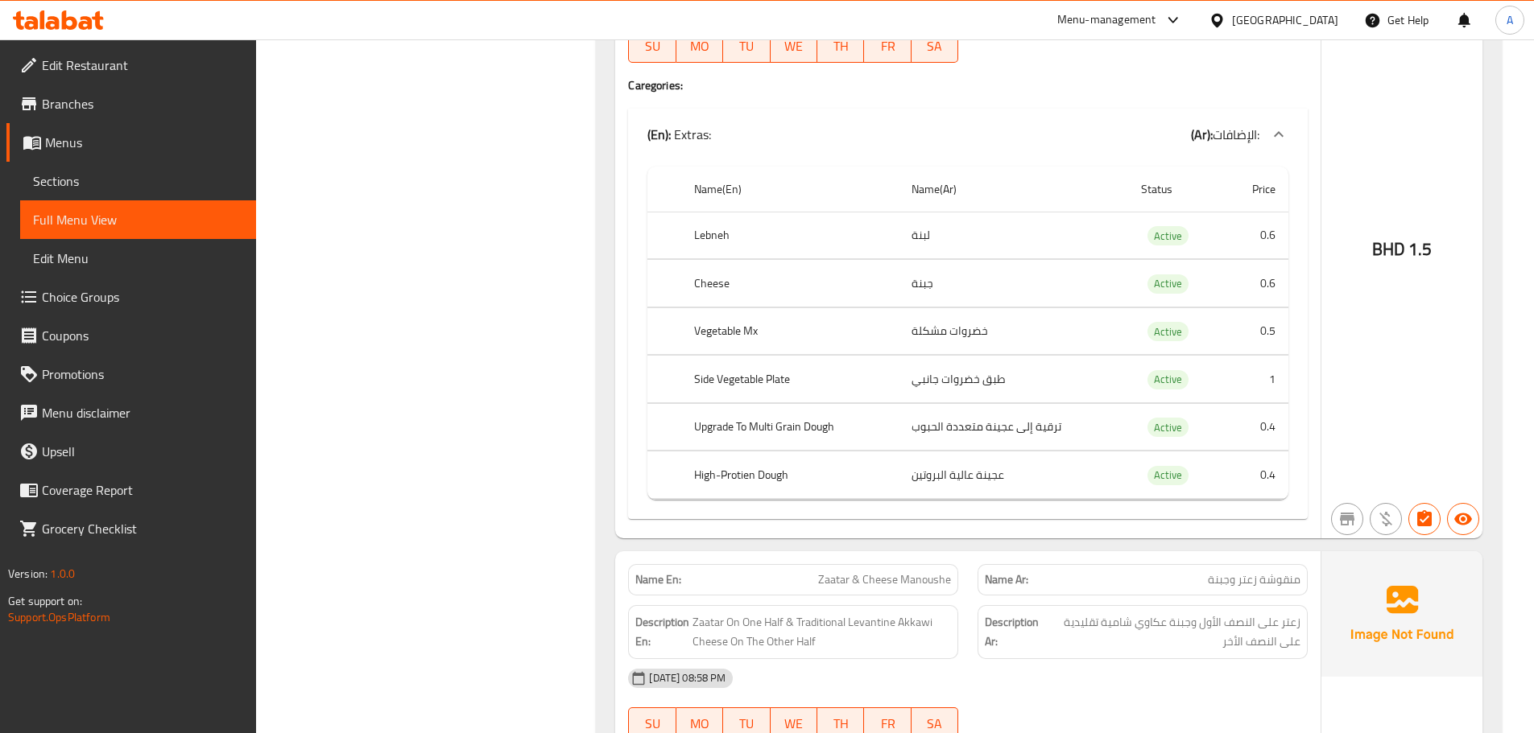
scroll to position [914, 0]
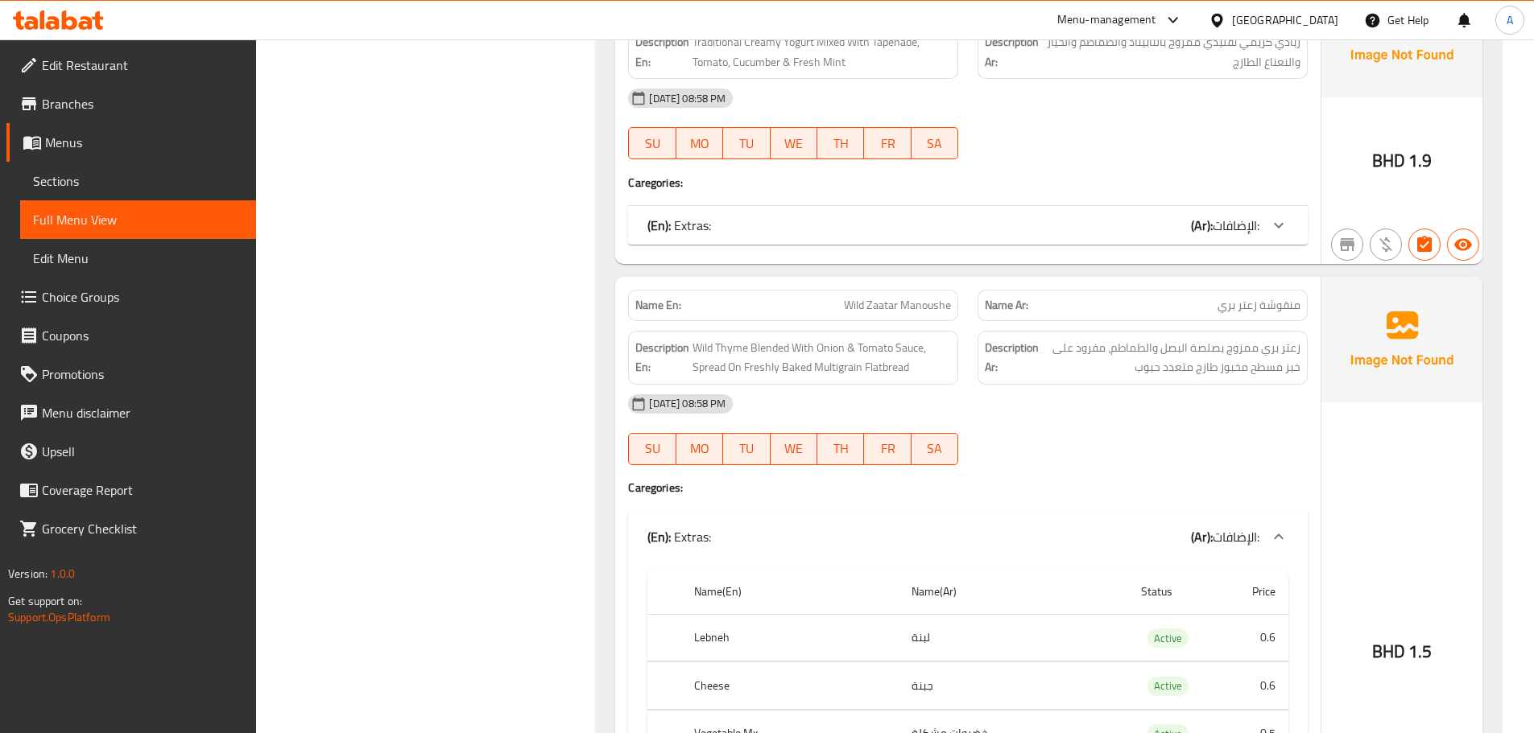
click at [866, 297] on span "Wild Zaatar Manoushe" at bounding box center [897, 305] width 107 height 17
copy span "Wild Zaatar Manoushe"
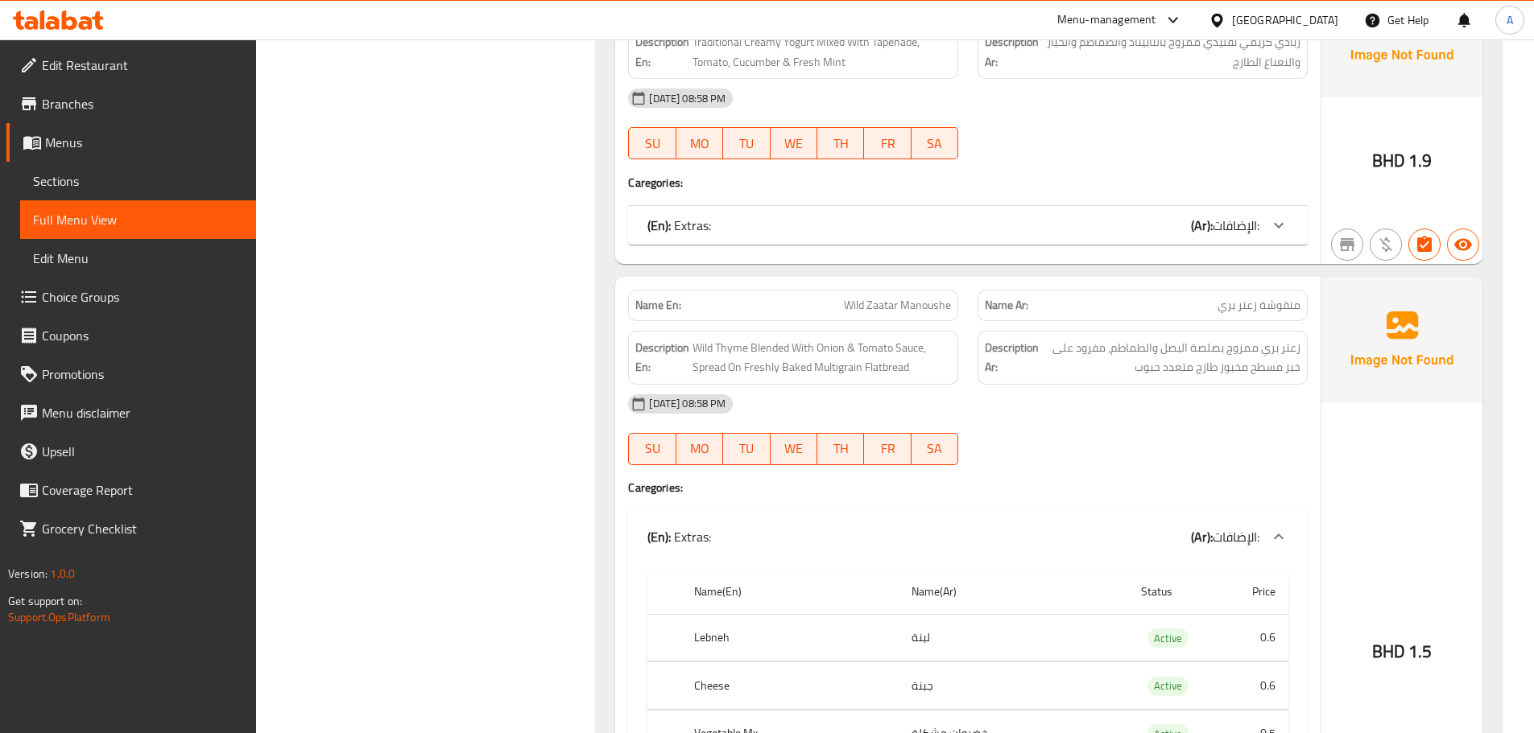
click at [887, 304] on span "Wild Zaatar Manoushe" at bounding box center [897, 305] width 107 height 17
copy span "Wild Zaatar Manoushe"
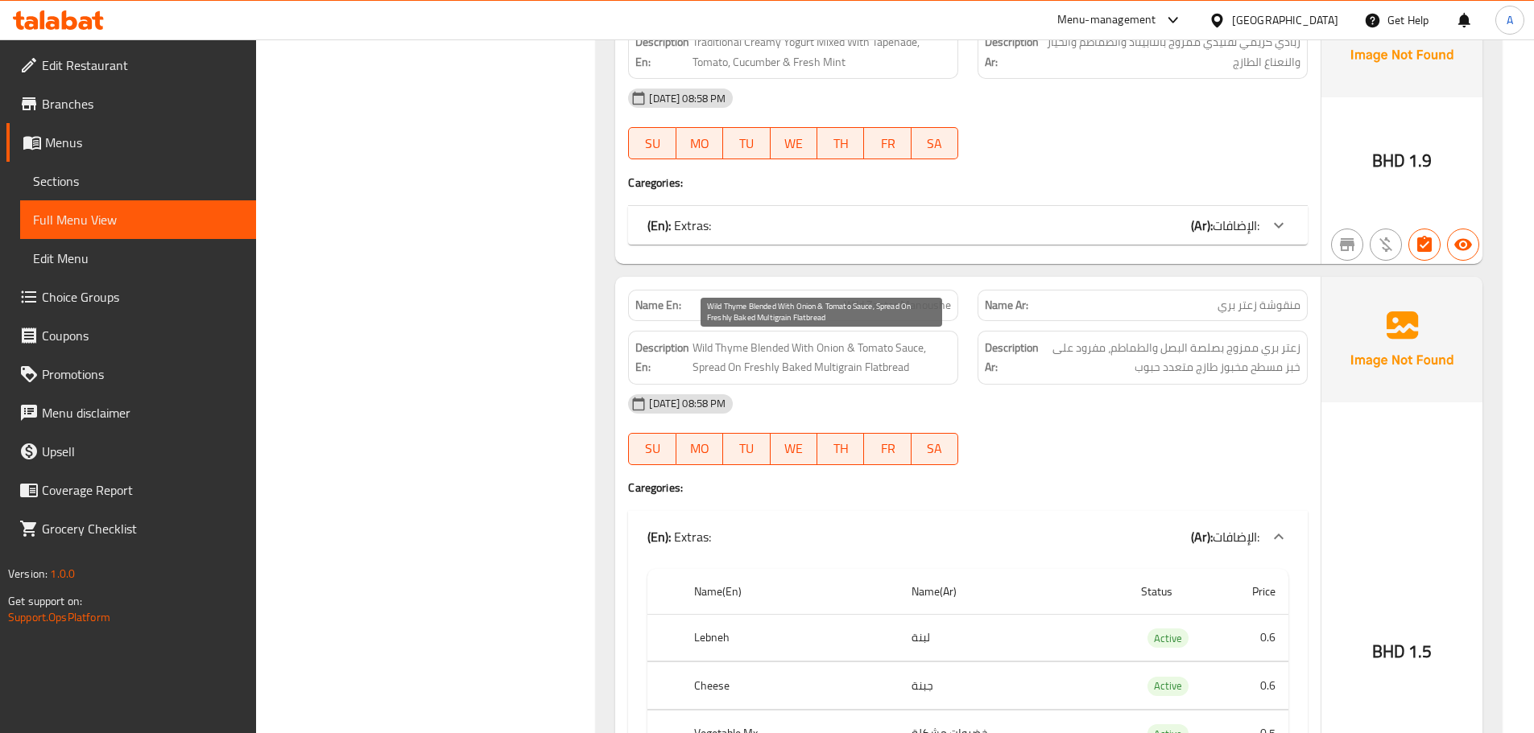
click at [835, 360] on span "Wild Thyme Blended With Onion & Tomato Sauce, Spread On Freshly Baked Multigrai…" at bounding box center [821, 357] width 258 height 39
click at [837, 366] on span "Wild Thyme Blended With Onion & Tomato Sauce, Spread On Freshly Baked Multigrai…" at bounding box center [821, 357] width 258 height 39
copy span "Multigrain"
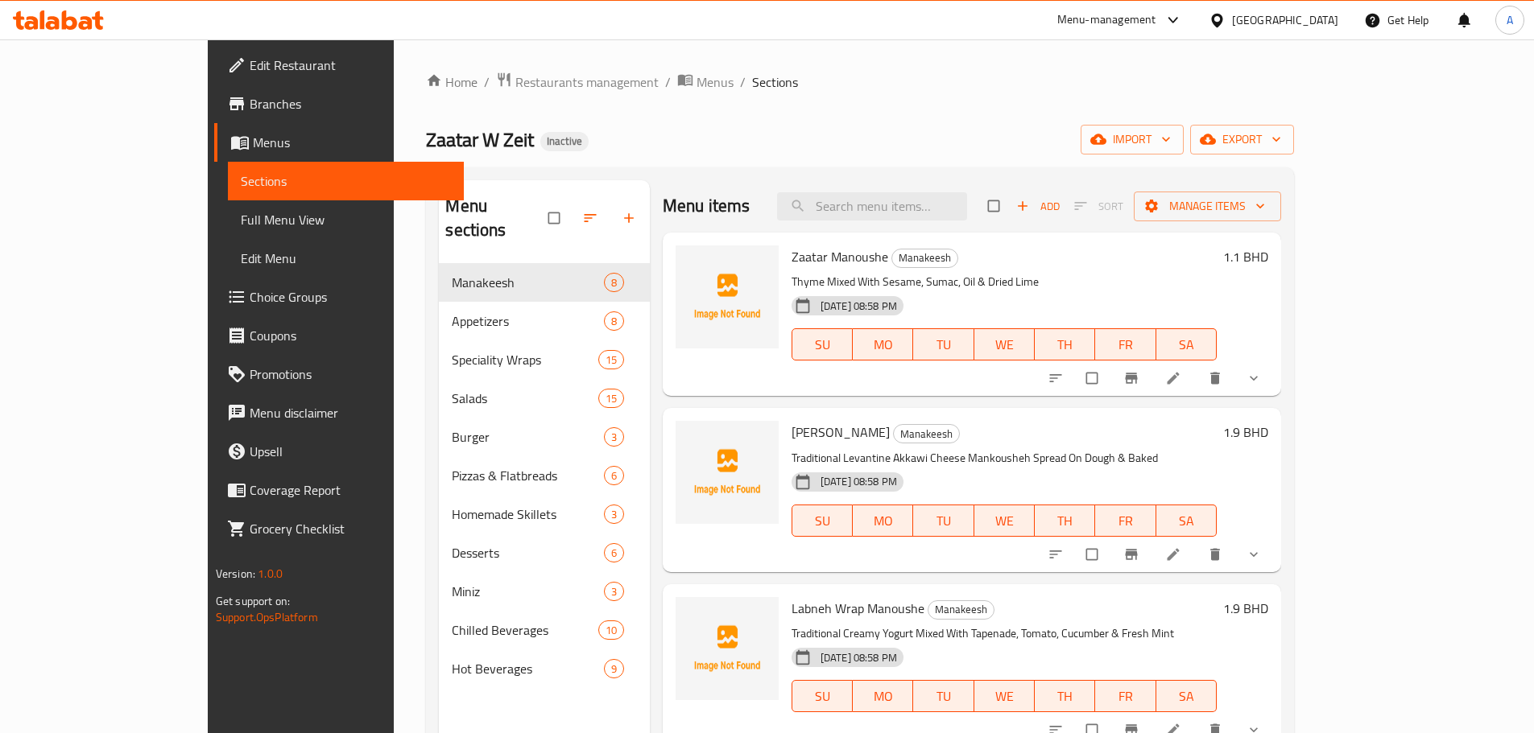
click at [250, 289] on span "Choice Groups" at bounding box center [350, 296] width 201 height 19
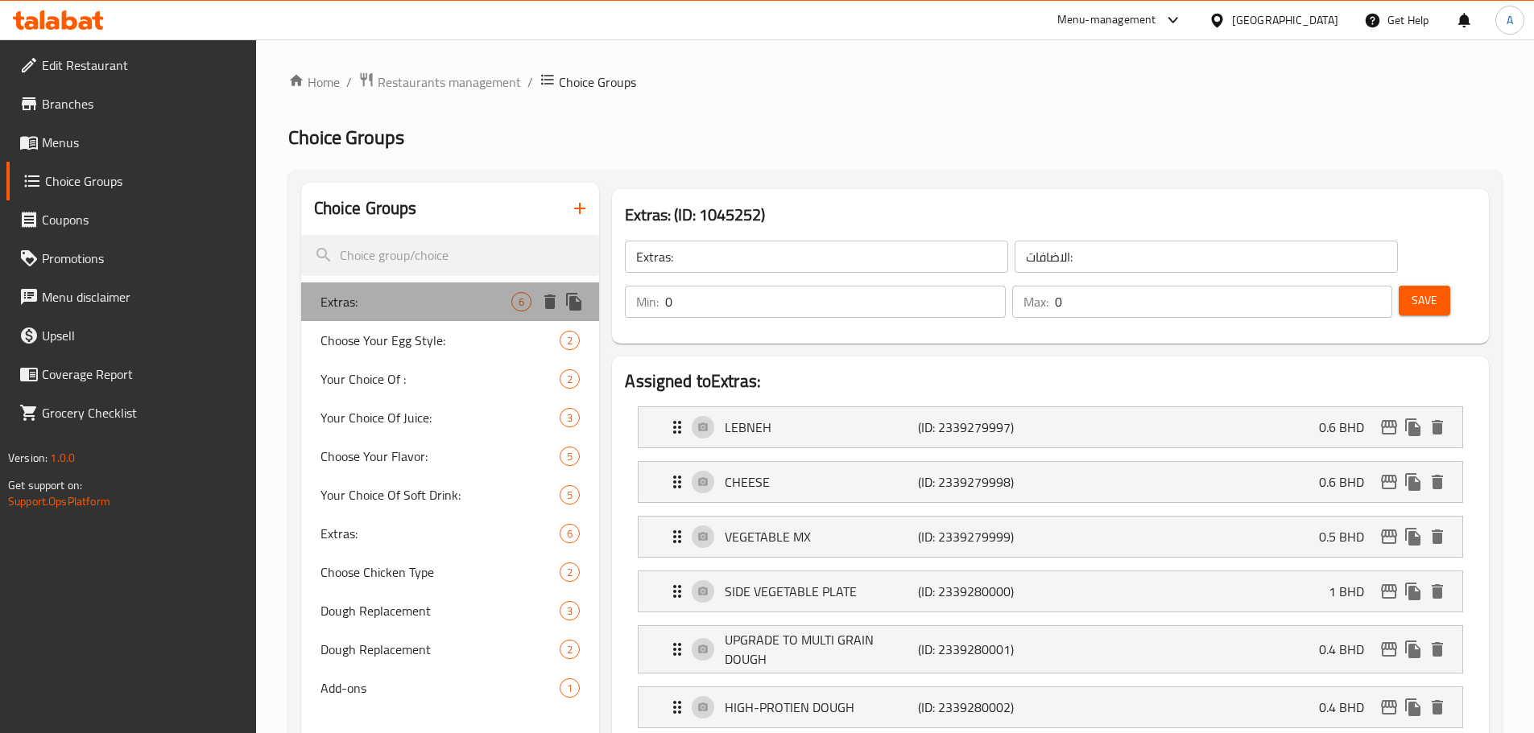
click at [391, 300] on span "Extras:" at bounding box center [416, 301] width 192 height 19
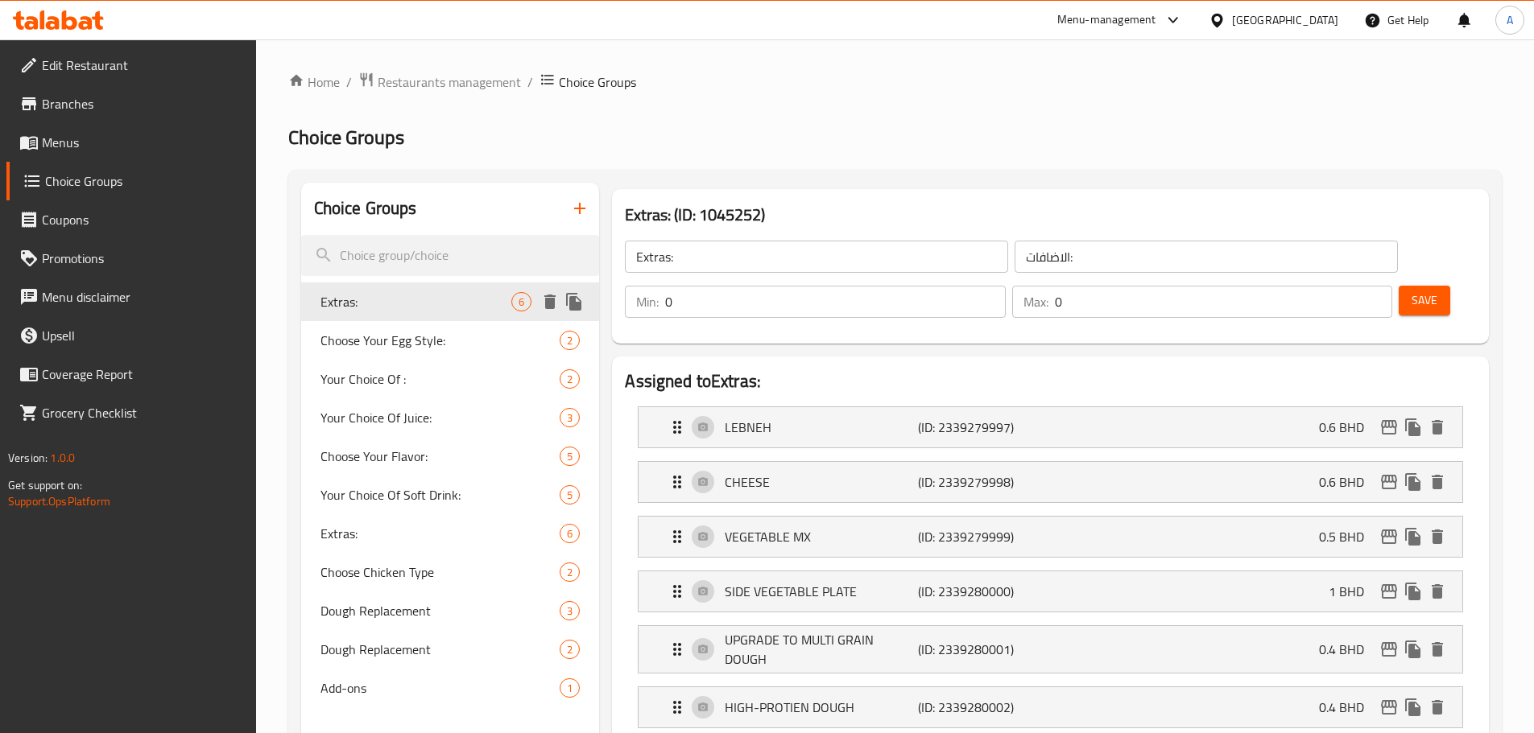
click at [391, 300] on span "Extras:" at bounding box center [416, 301] width 192 height 19
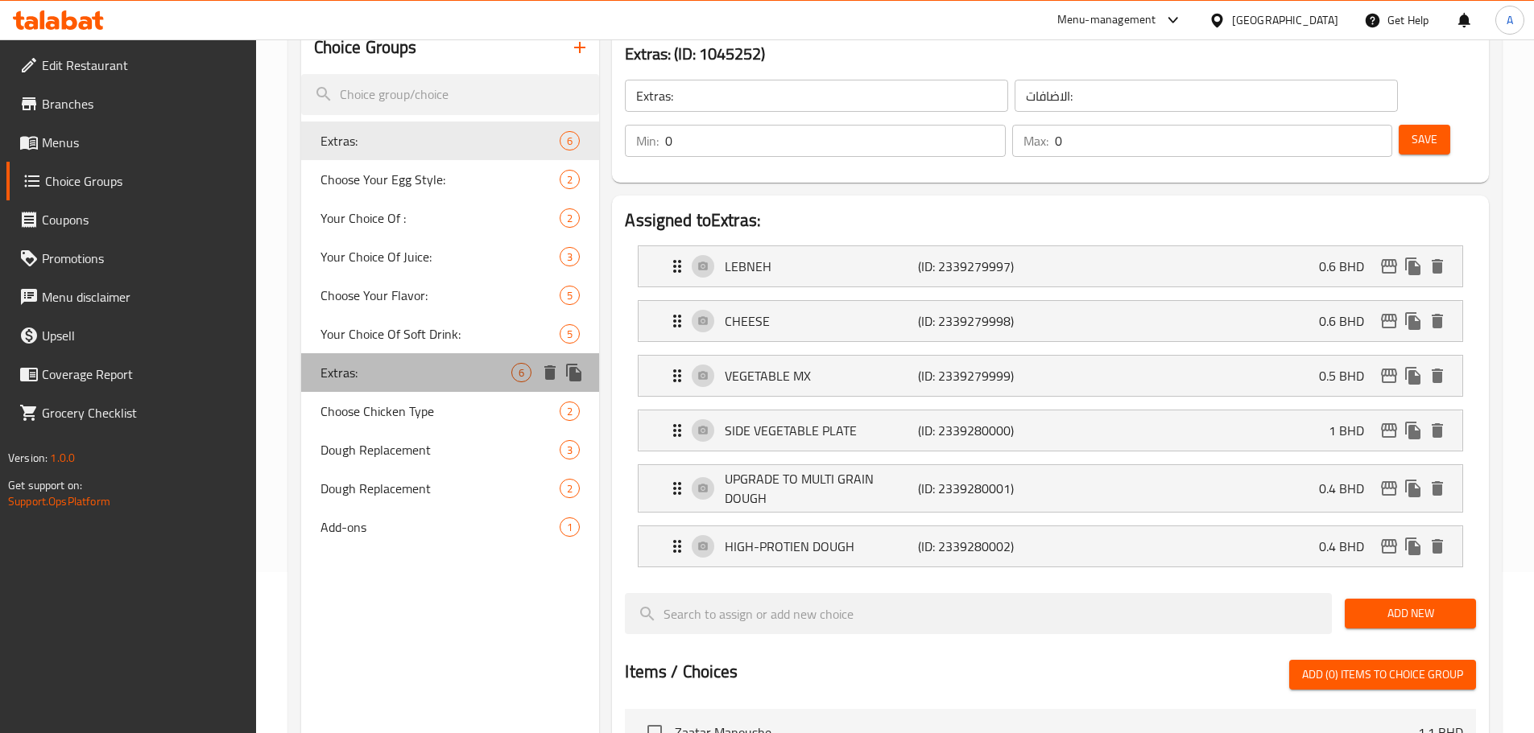
click at [374, 377] on span "Extras:" at bounding box center [416, 372] width 192 height 19
type input "الإضافات:"
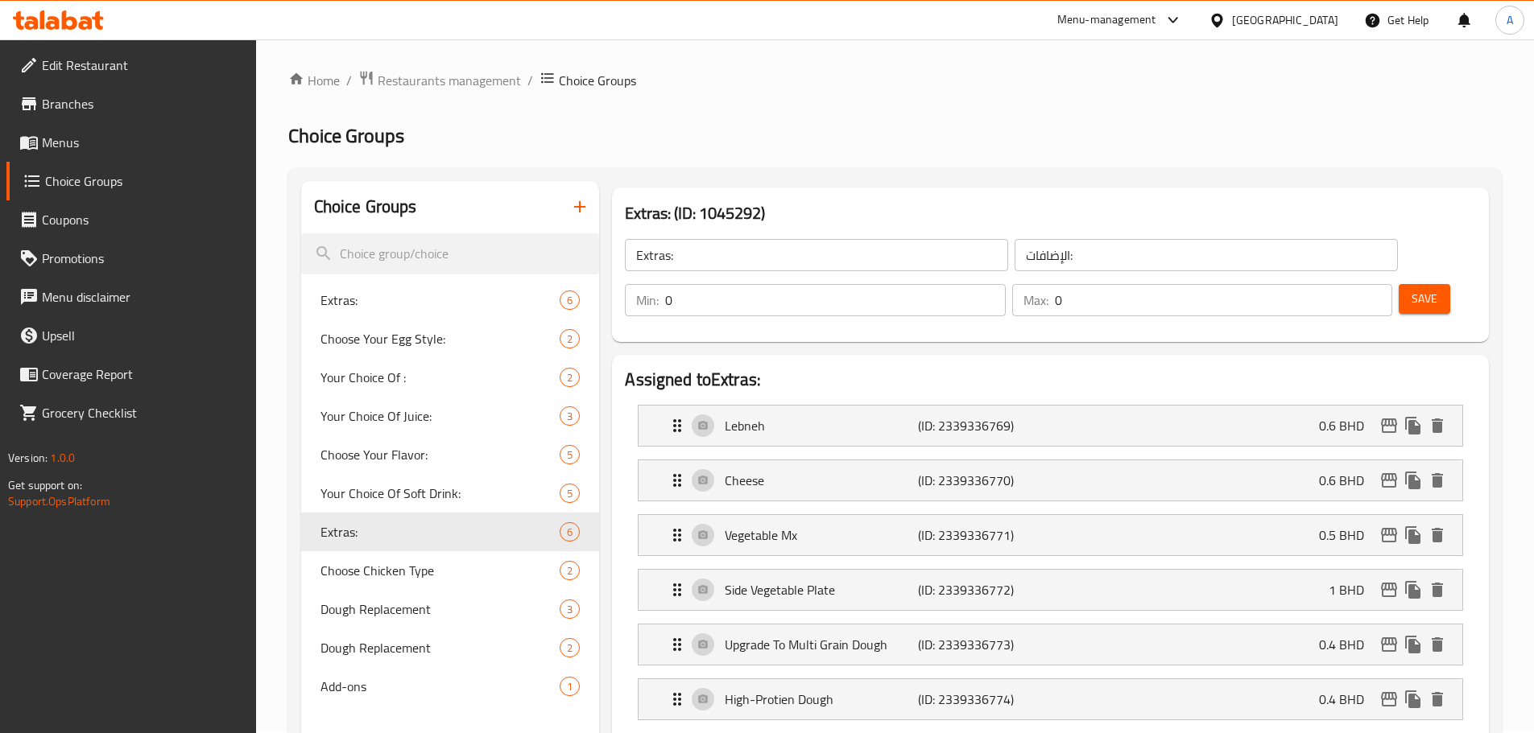
scroll to position [0, 0]
click at [576, 198] on button "button" at bounding box center [579, 208] width 39 height 39
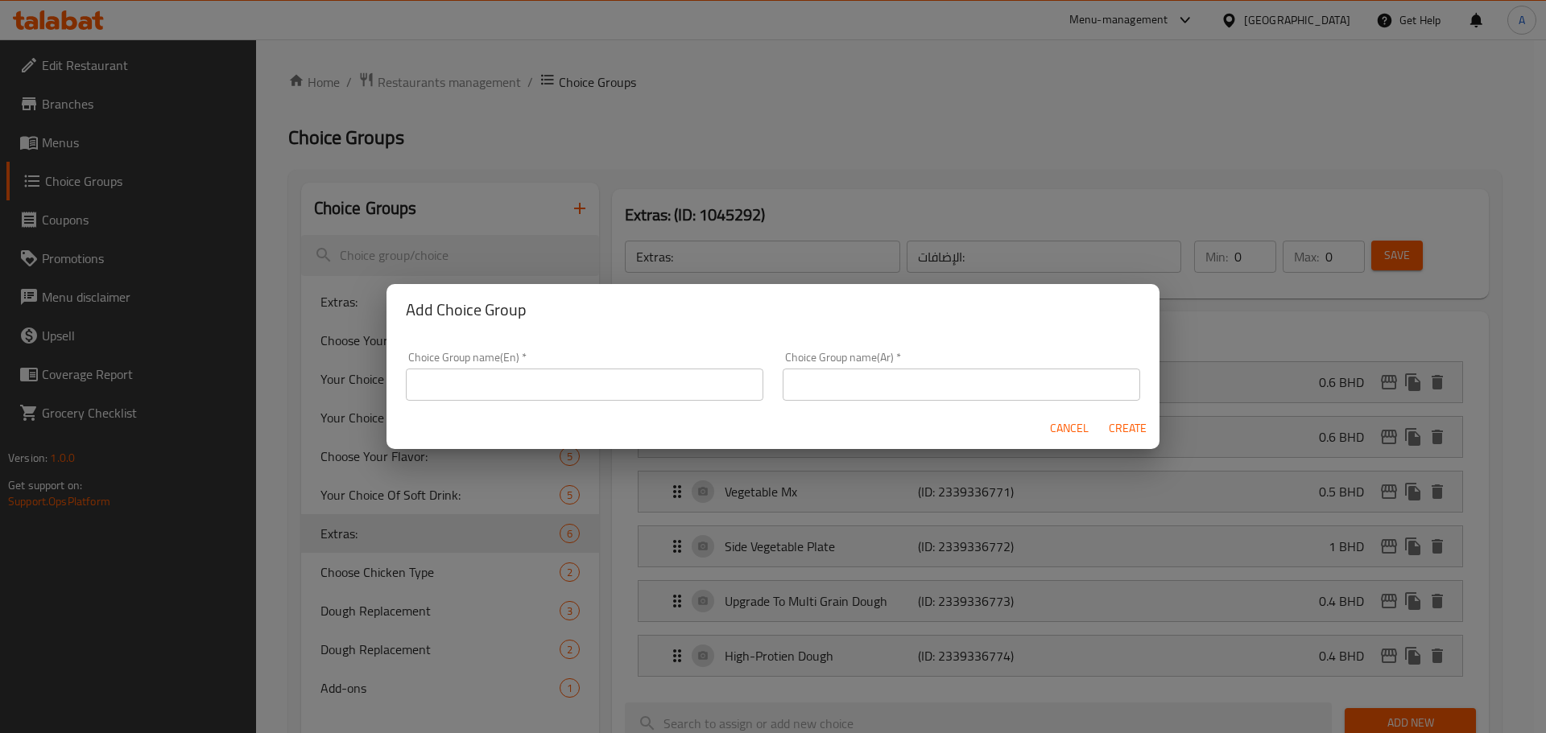
click at [705, 377] on input "text" at bounding box center [584, 385] width 357 height 32
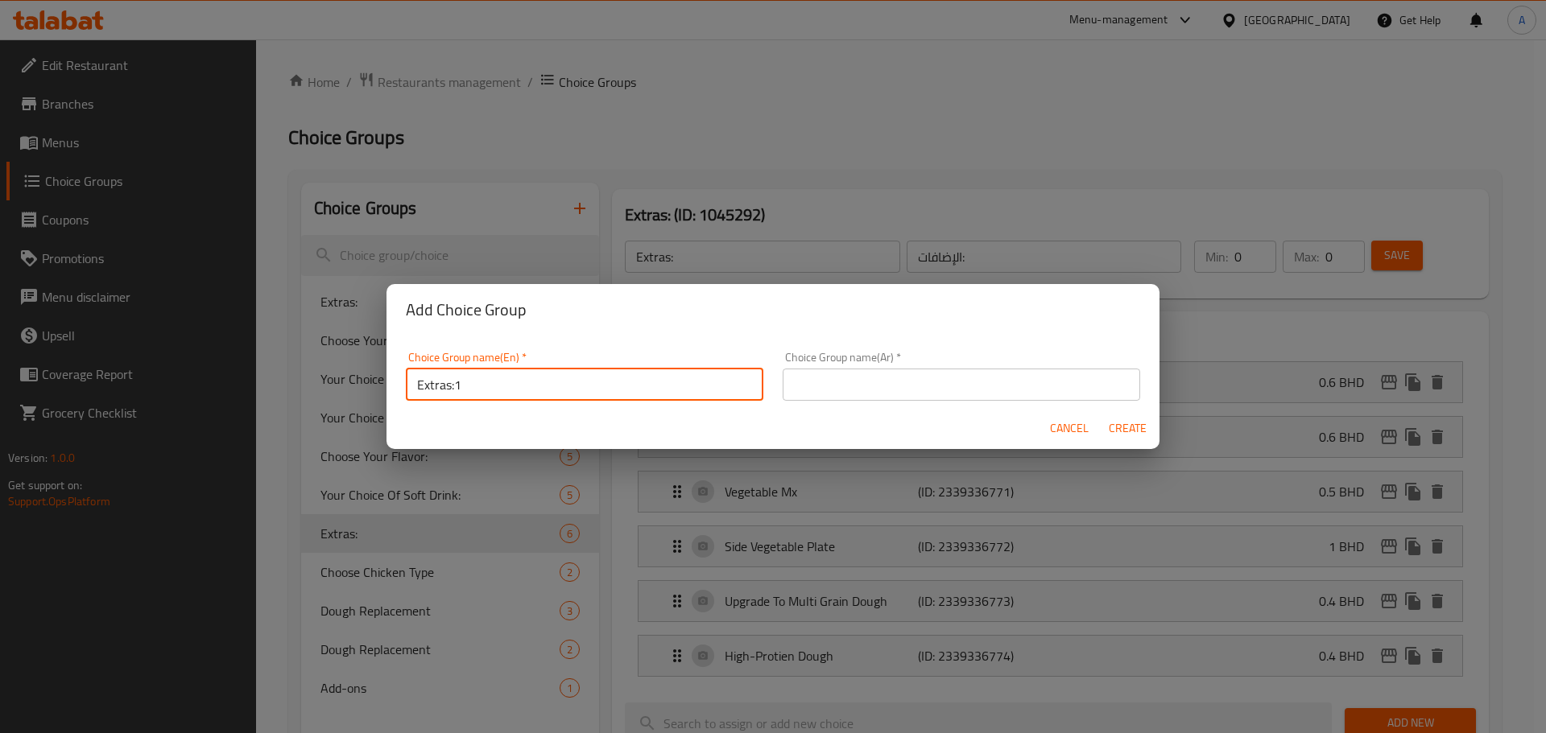
type input "Extras:1"
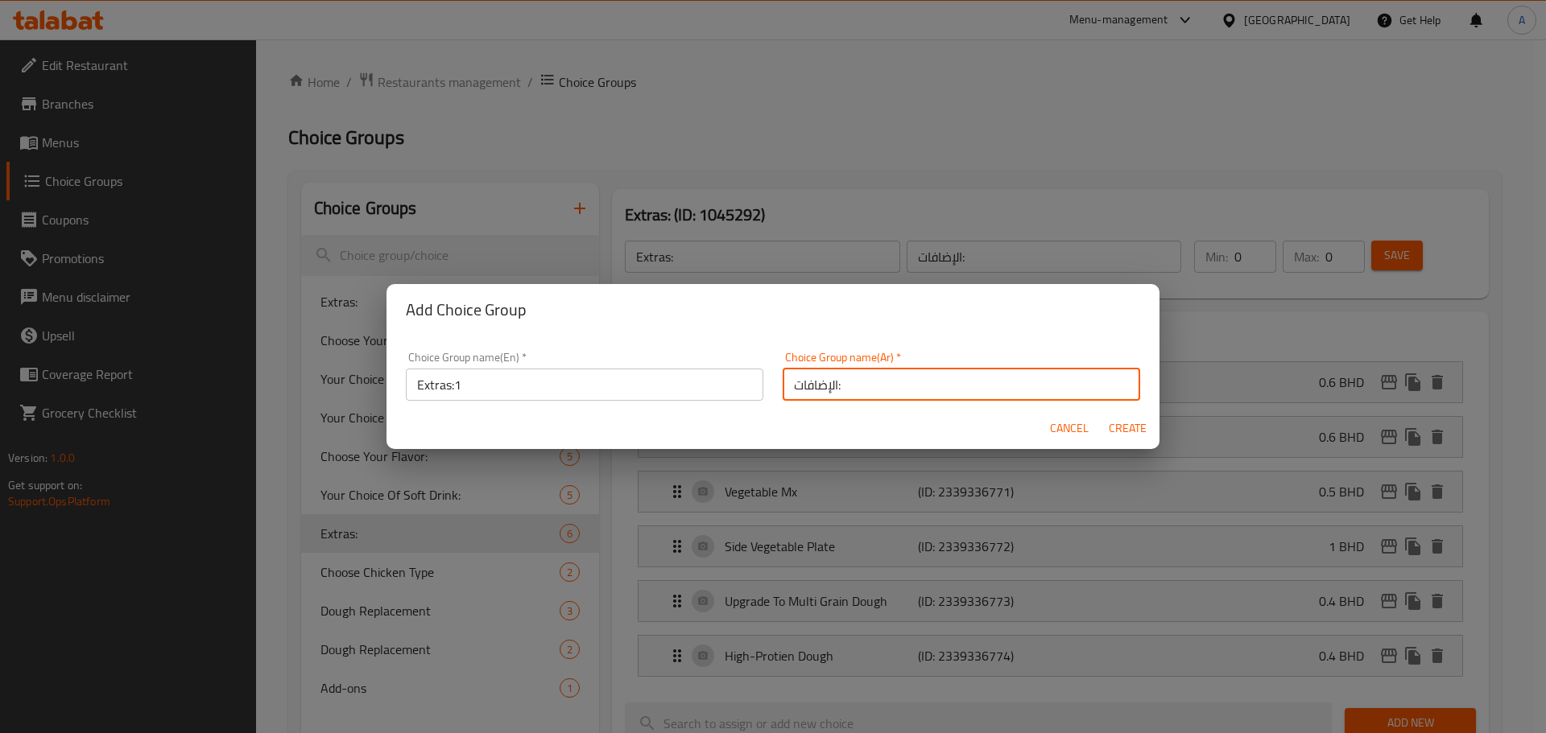
type input "الإضافات:"
click at [1101, 414] on button "Create" at bounding box center [1127, 429] width 52 height 30
type input "Extras:1"
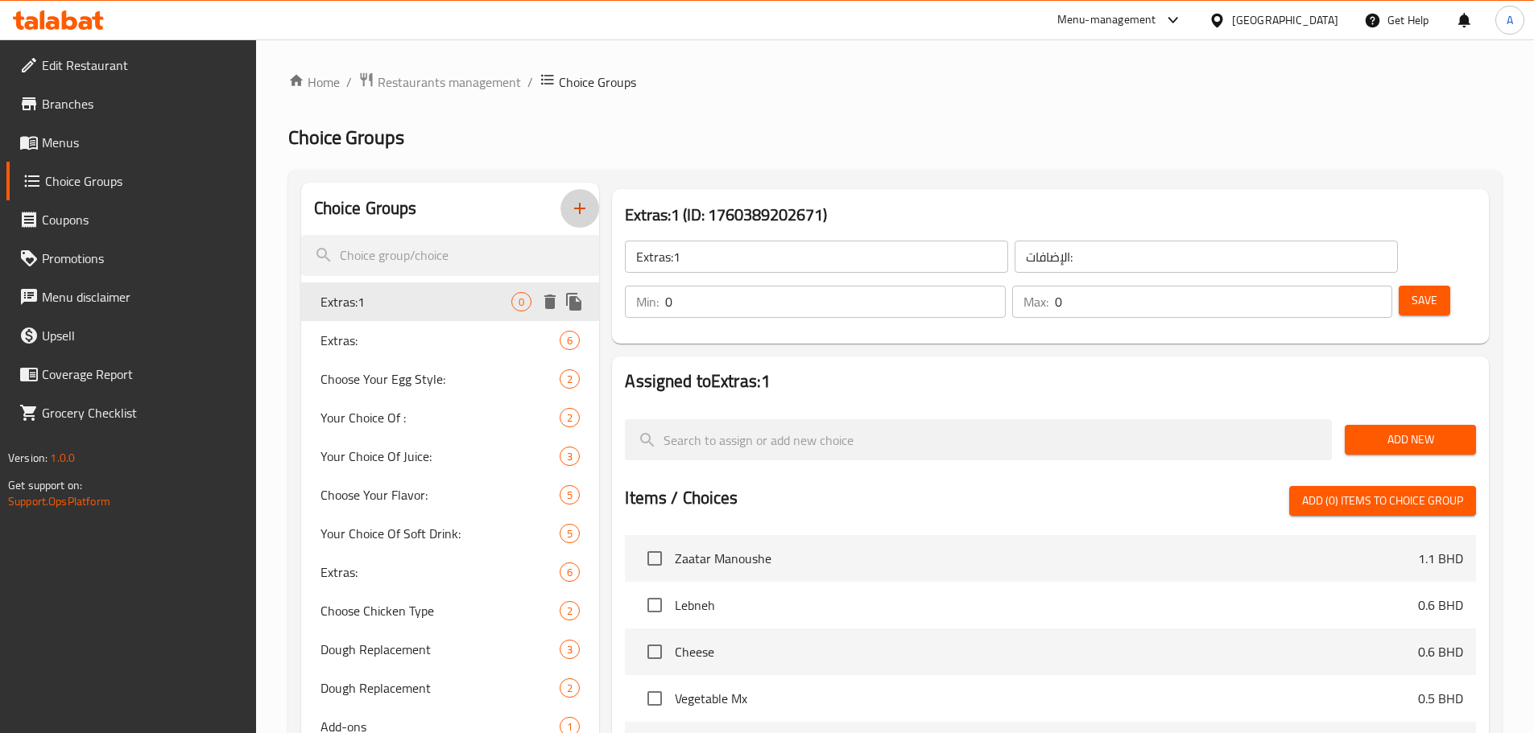
click at [581, 302] on icon "duplicate" at bounding box center [573, 302] width 15 height 18
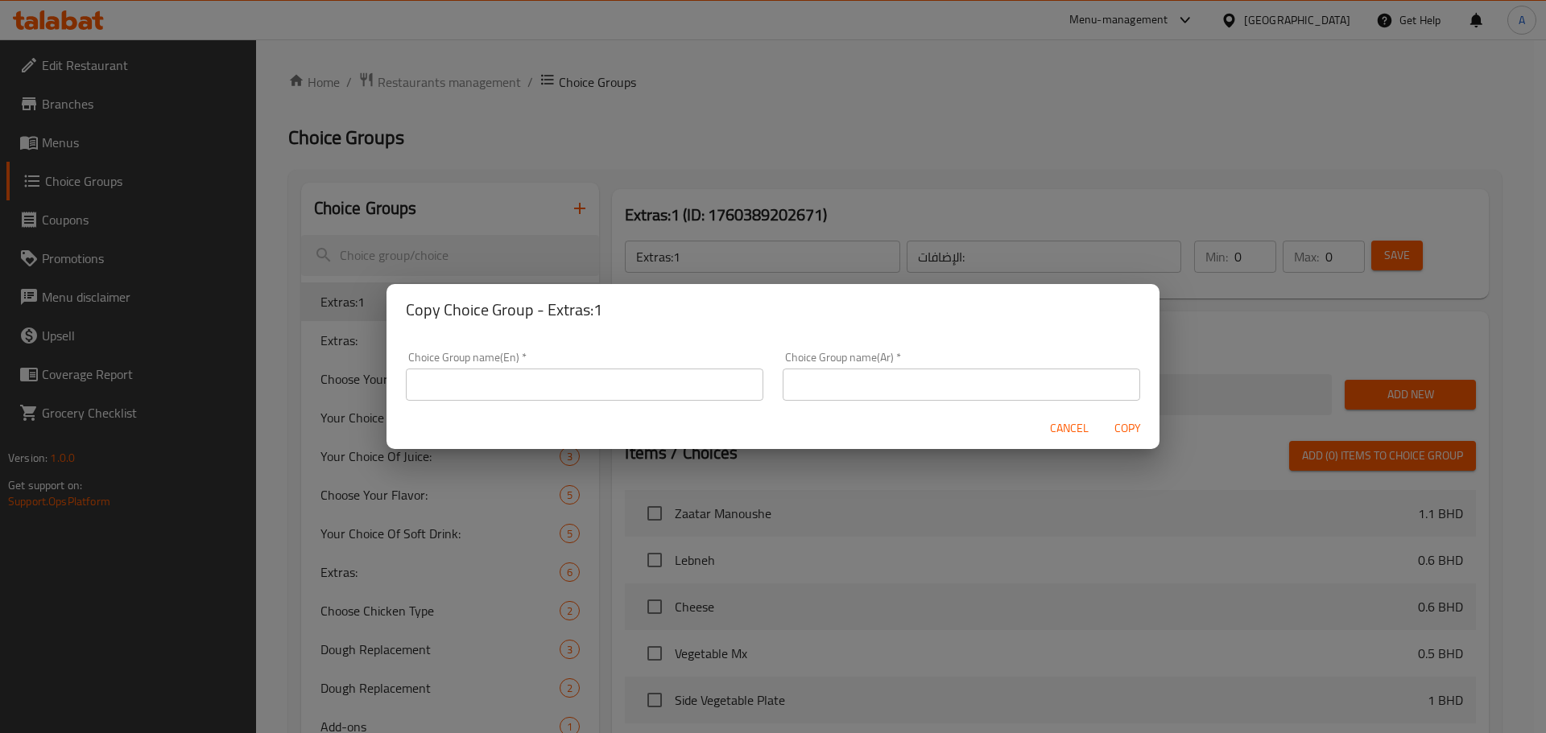
click at [1063, 422] on span "Cancel" at bounding box center [1069, 429] width 39 height 20
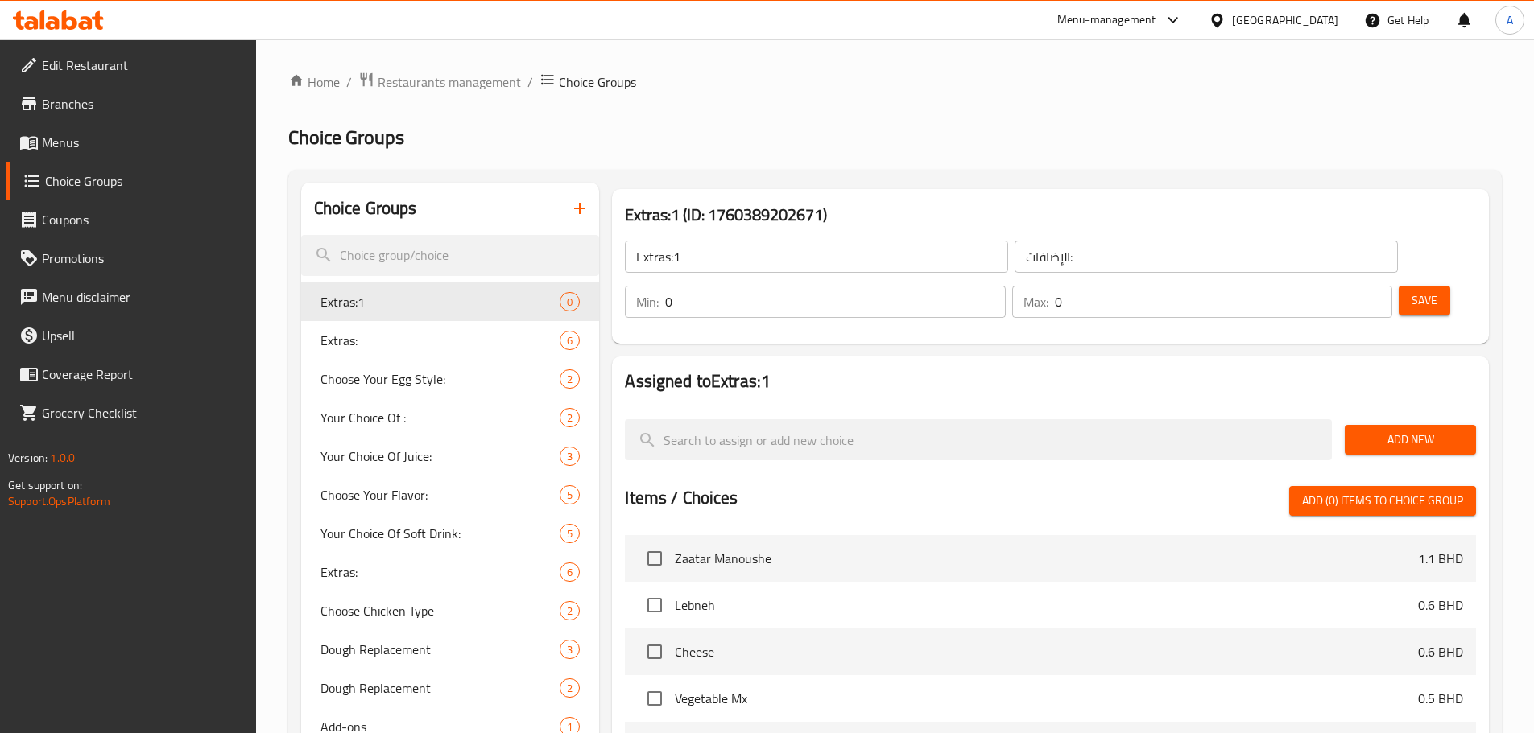
click at [772, 266] on input "Extras:1" at bounding box center [816, 257] width 383 height 32
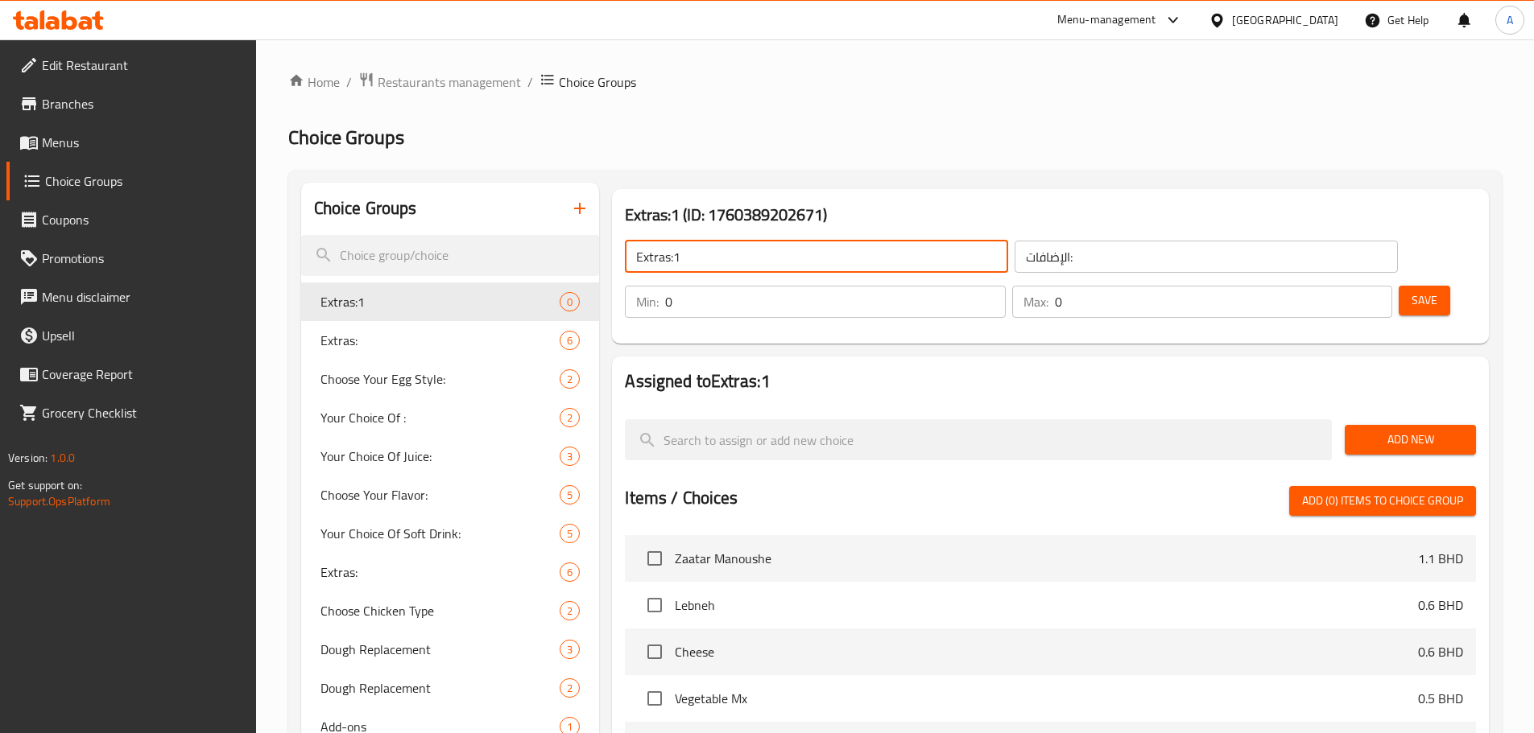
click at [772, 266] on input "Extras:1" at bounding box center [816, 257] width 383 height 32
click at [1014, 261] on input "الإضافات:" at bounding box center [1205, 257] width 383 height 32
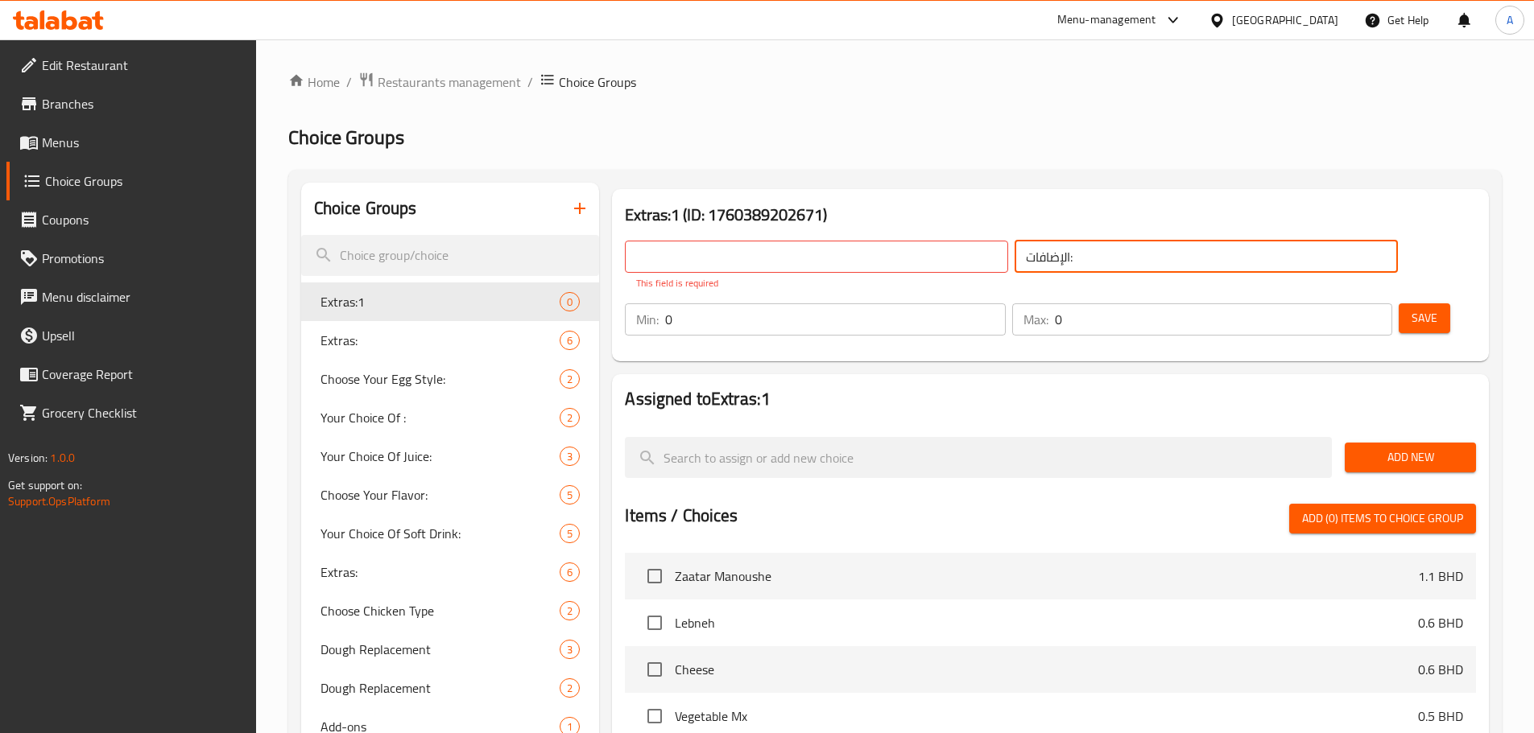
click at [1014, 261] on input "الإضافات:" at bounding box center [1205, 257] width 383 height 32
click at [551, 301] on icon "delete" at bounding box center [549, 302] width 11 height 14
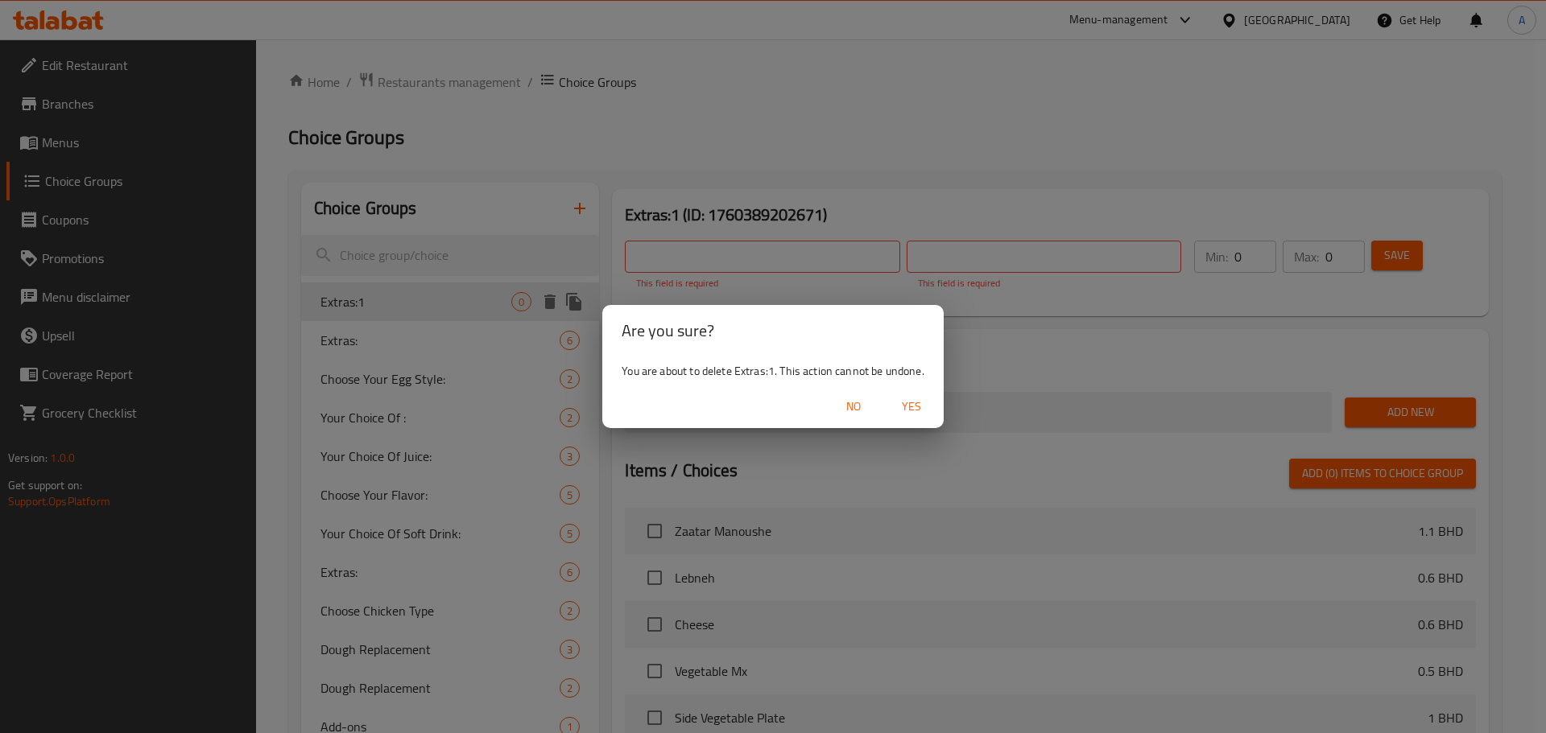
click at [925, 405] on span "Yes" at bounding box center [911, 407] width 39 height 20
type input "Extras:"
type input "الاضافات:"
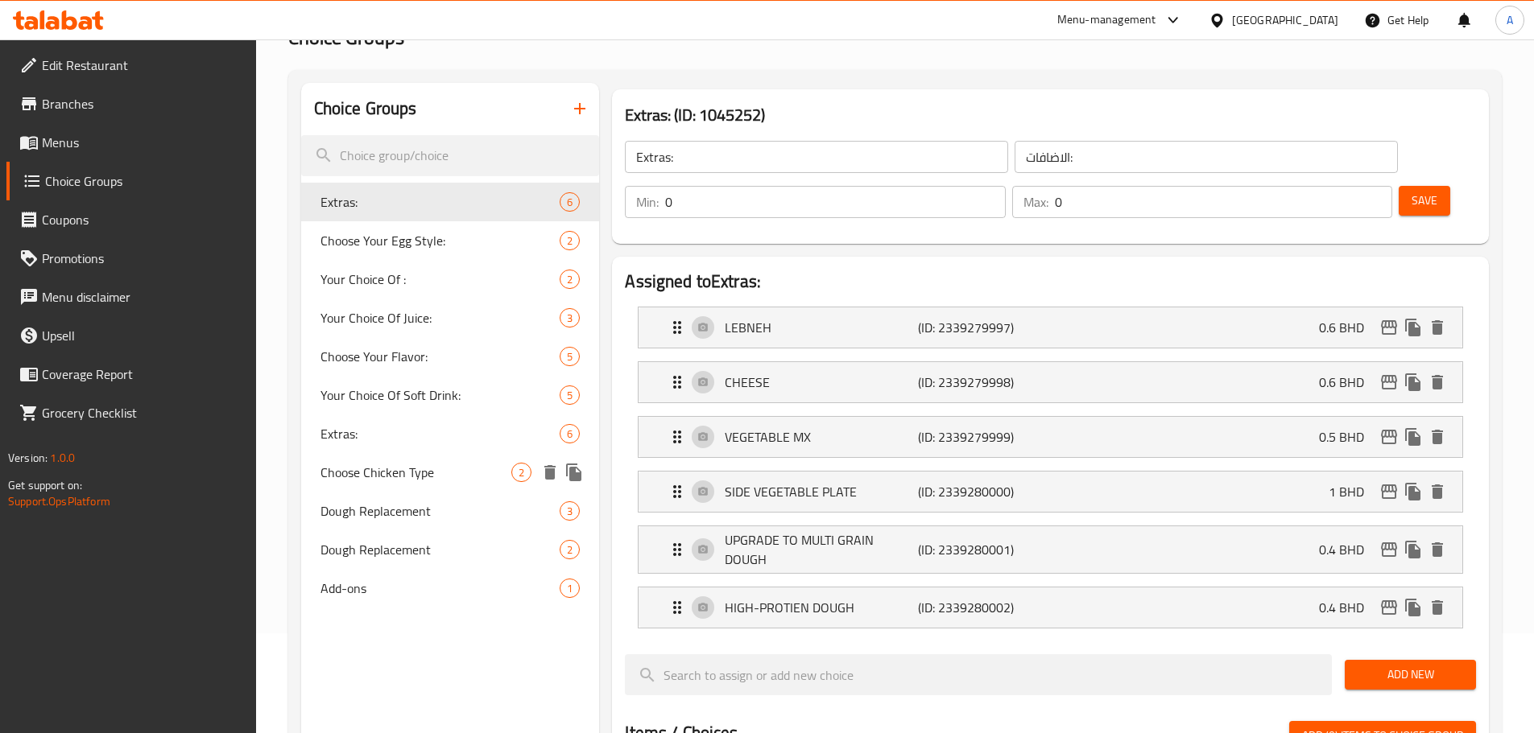
scroll to position [242, 0]
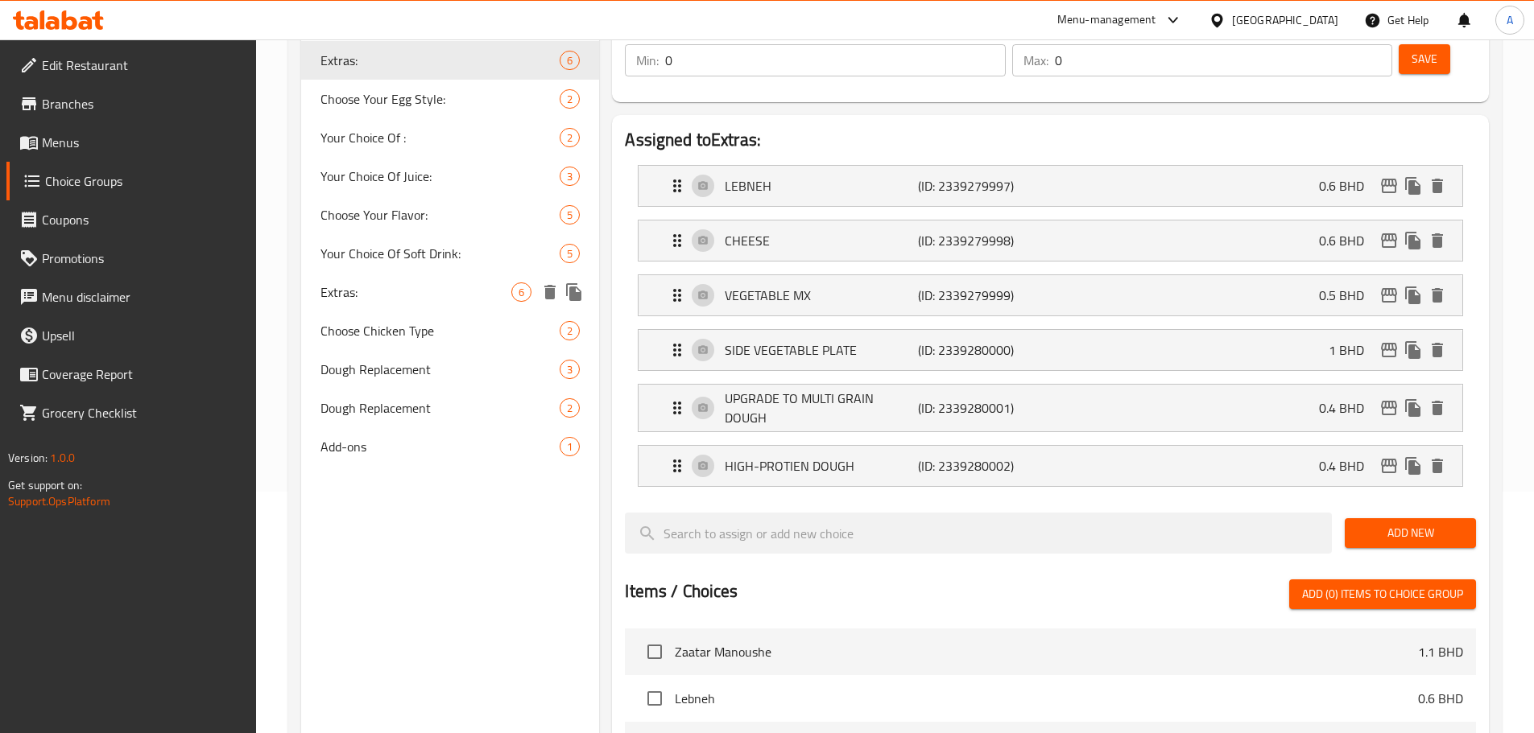
click at [573, 295] on icon "duplicate" at bounding box center [573, 292] width 15 height 18
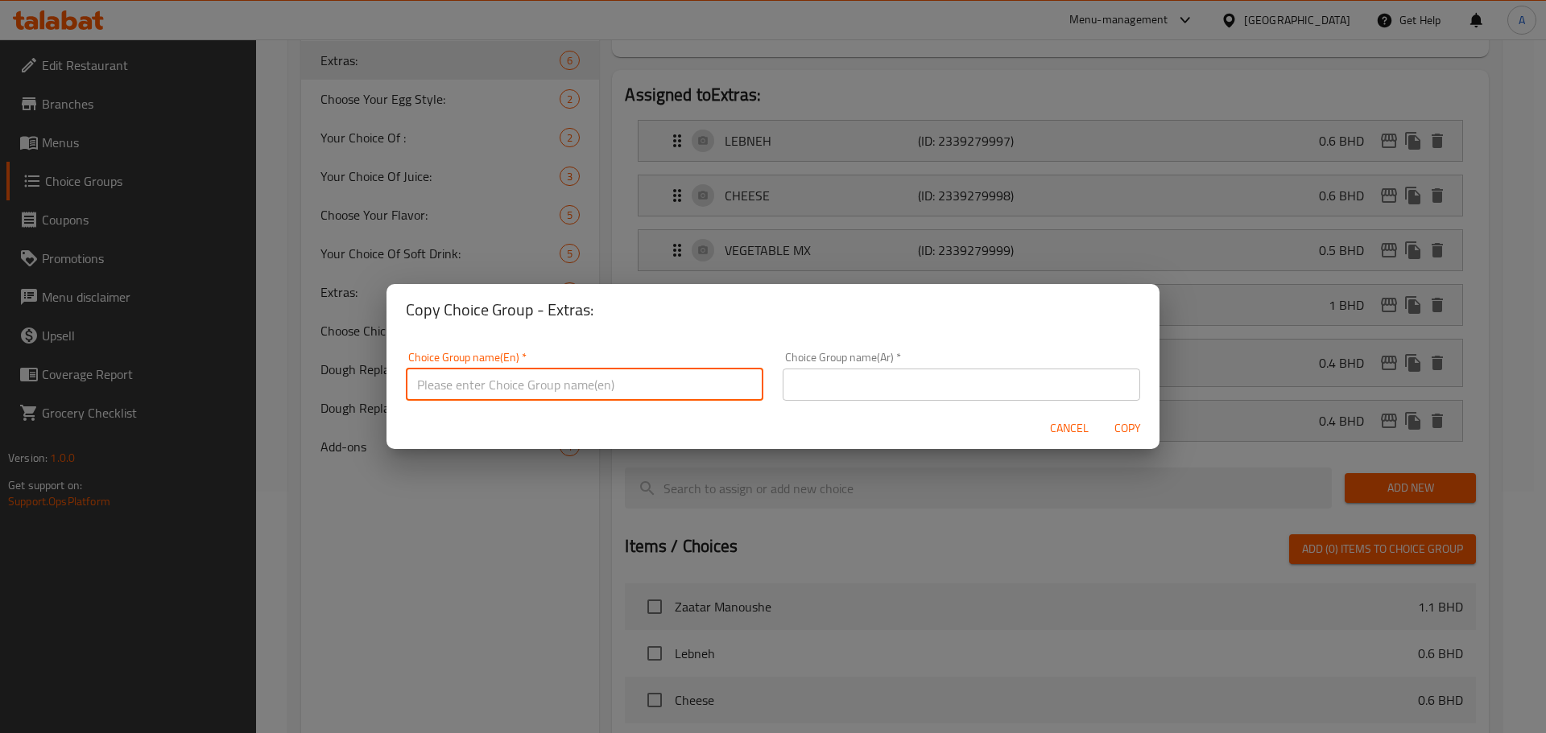
click at [582, 383] on input "text" at bounding box center [584, 385] width 357 height 32
paste input "الإضافات:"
type input "الإضافات:"
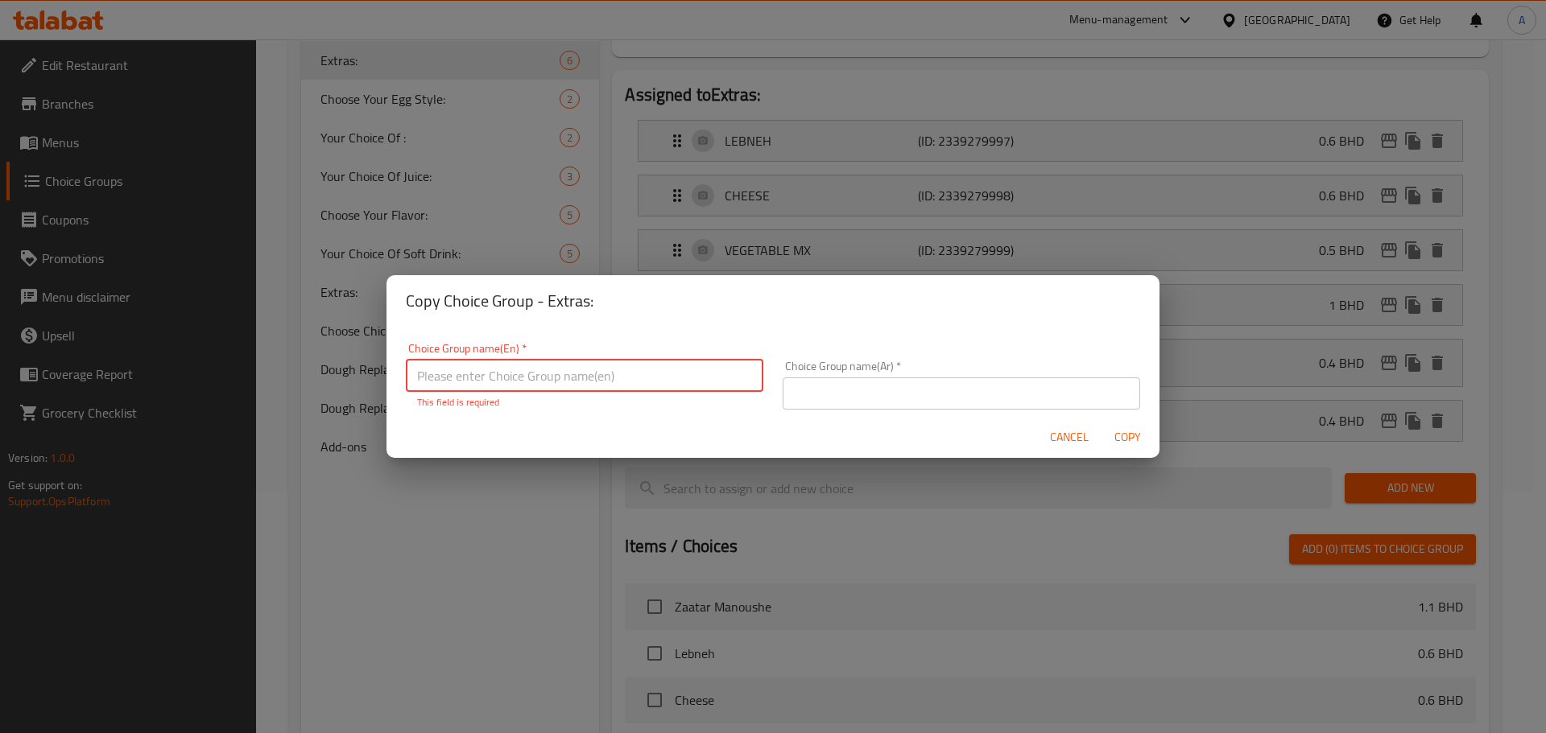
click at [803, 381] on input "text" at bounding box center [961, 394] width 357 height 32
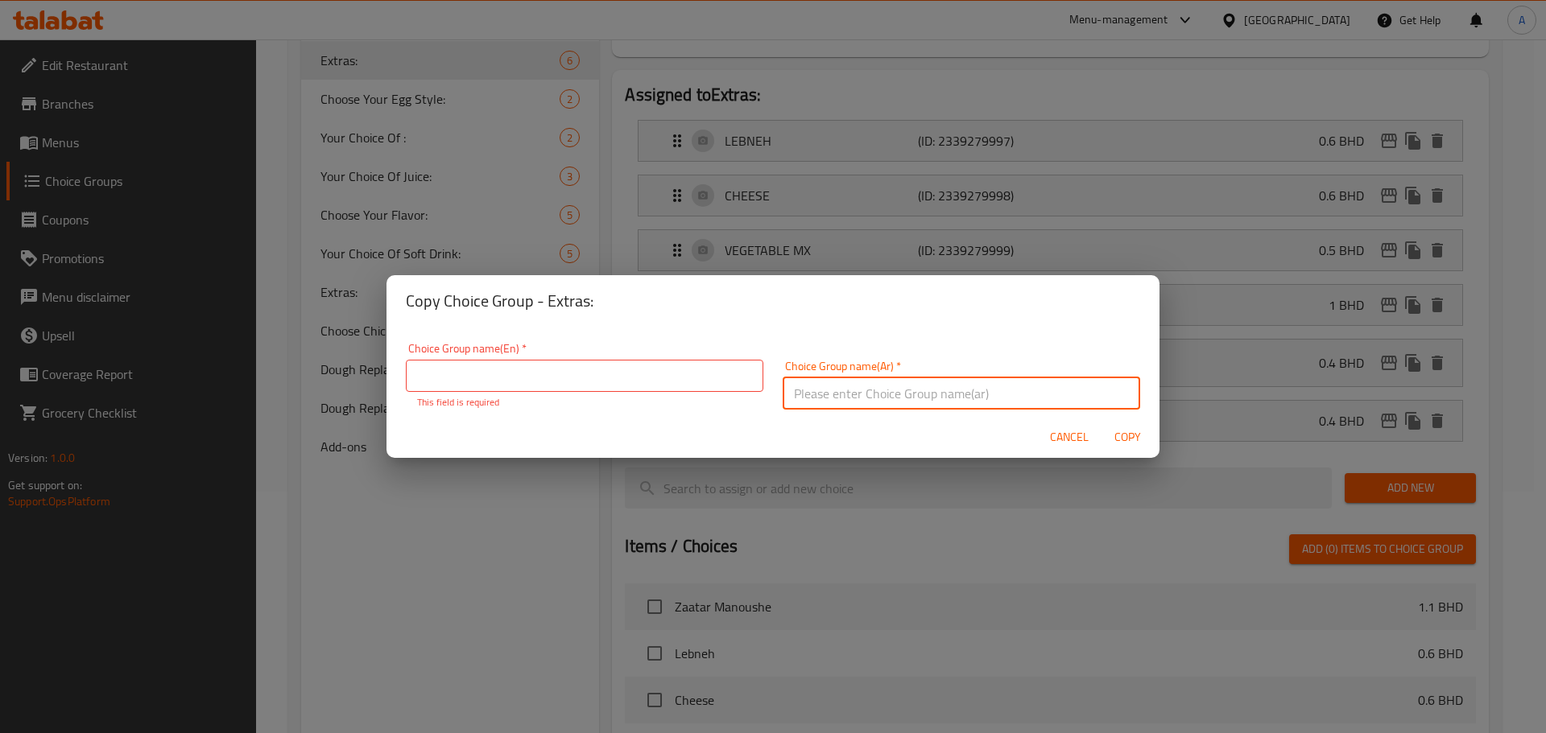
paste input "الإضافات:"
type input "الإضافات:"
click at [640, 374] on input "text" at bounding box center [584, 376] width 357 height 32
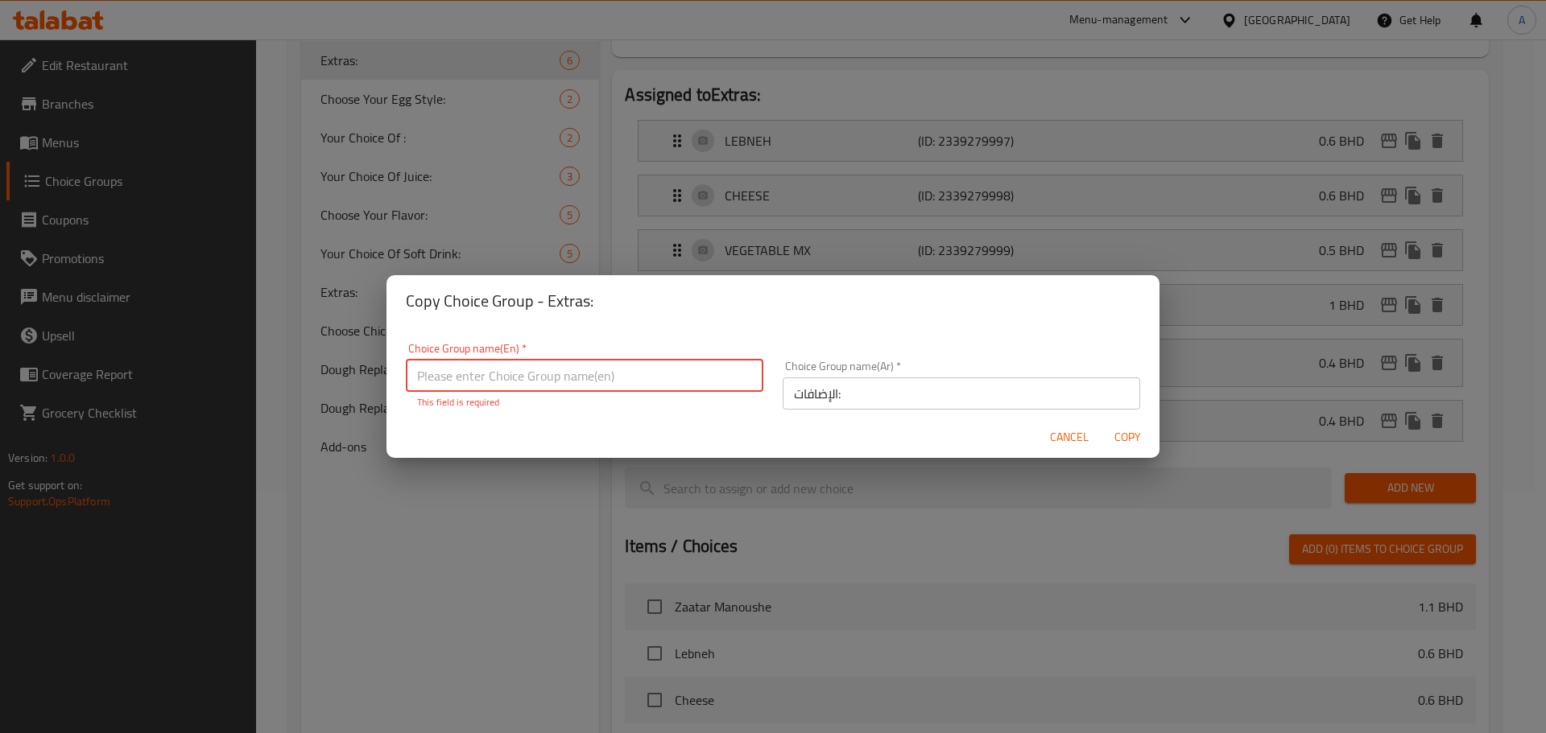
type input "ث"
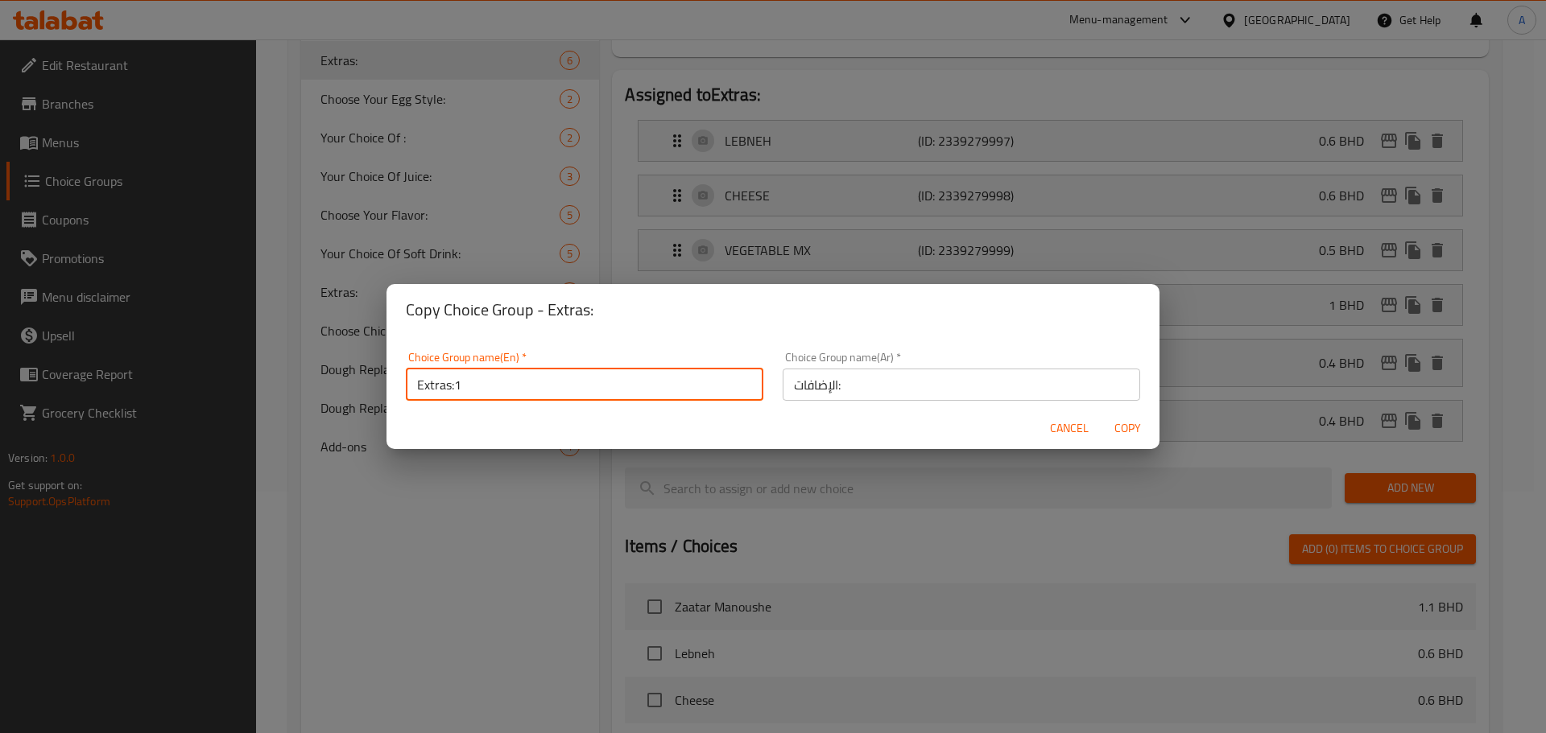
type input "Extras:1"
click at [1101, 414] on button "Copy" at bounding box center [1127, 429] width 52 height 30
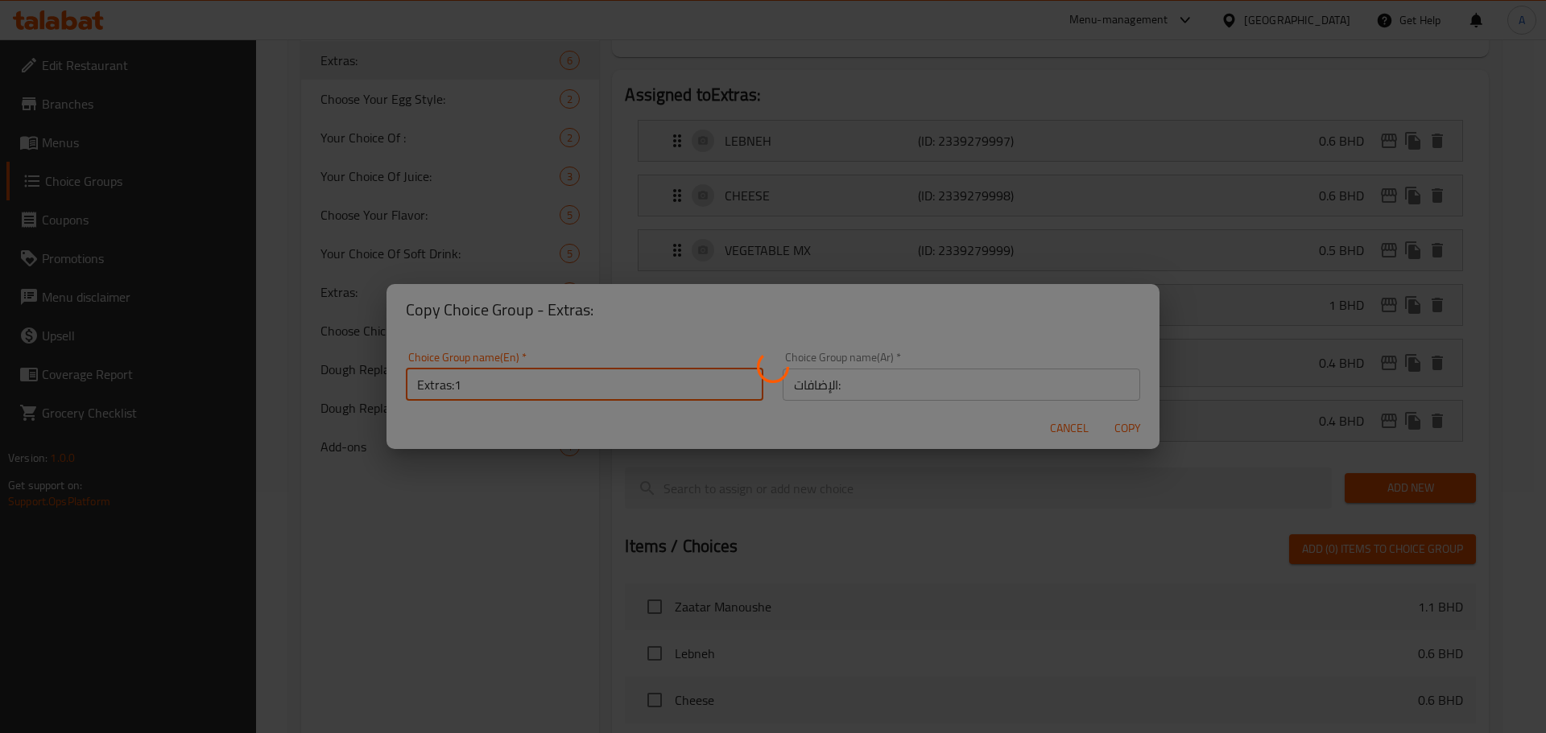
type input "Extras:1"
type input "الإضافات:"
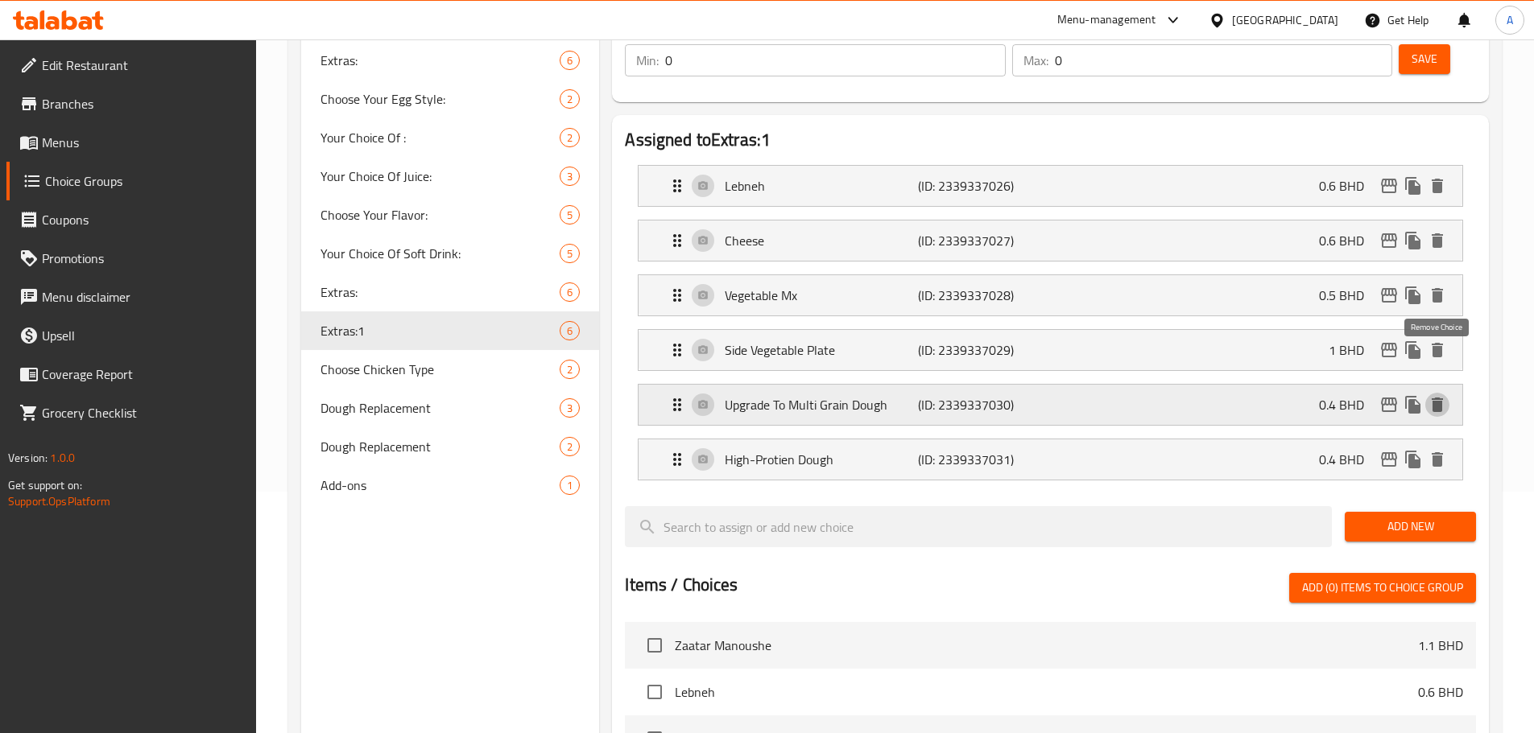
click at [1435, 398] on icon "delete" at bounding box center [1437, 405] width 11 height 14
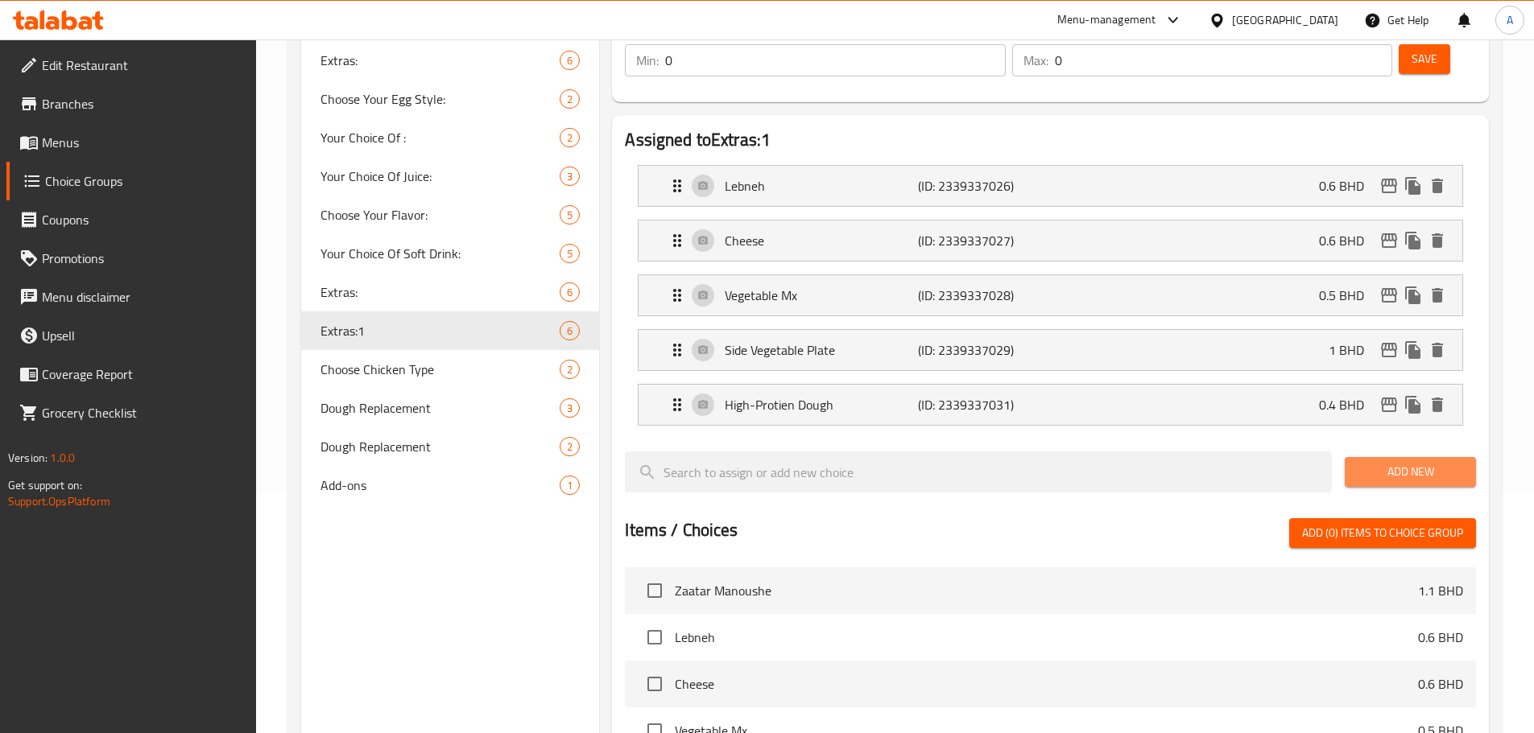
click at [1419, 462] on span "Add New" at bounding box center [1409, 472] width 105 height 20
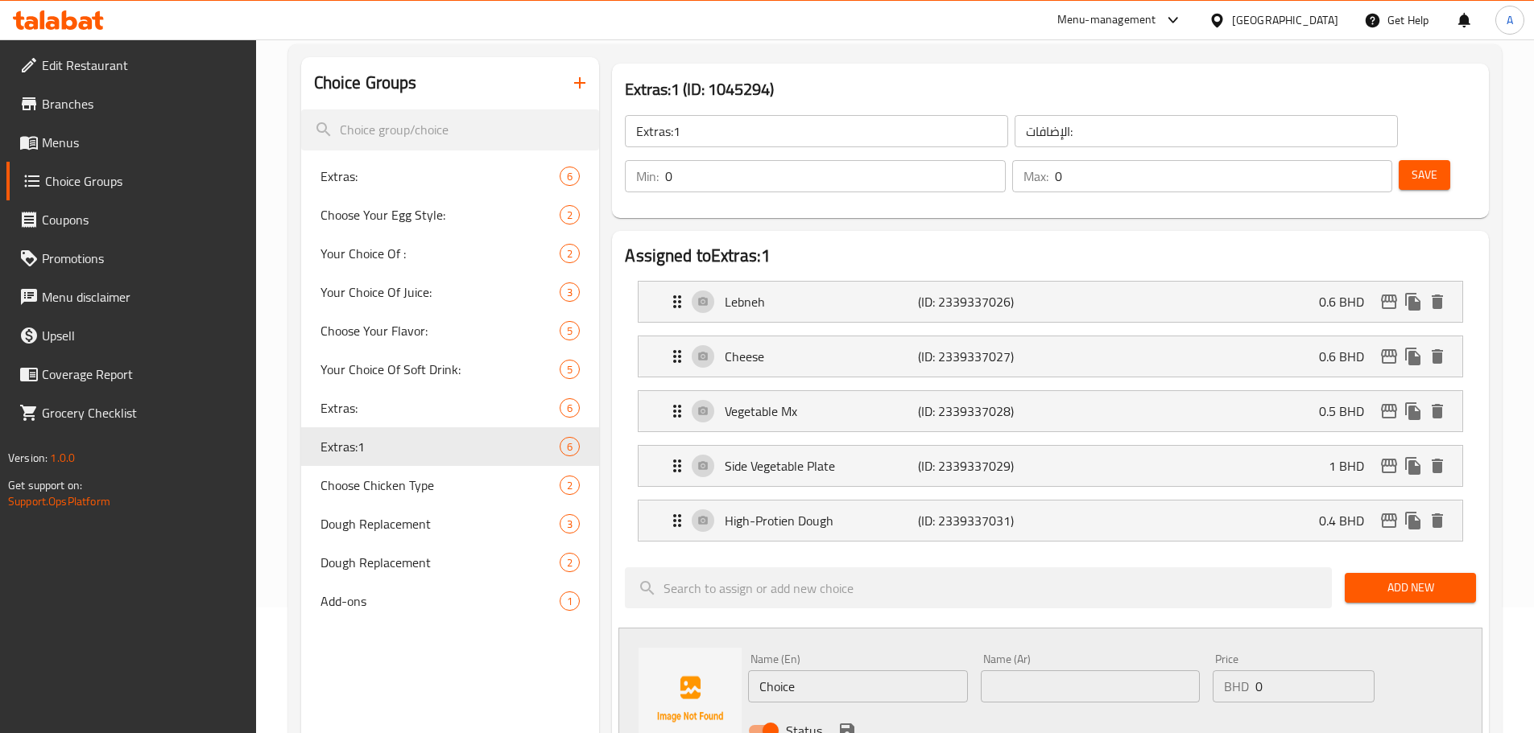
scroll to position [0, 0]
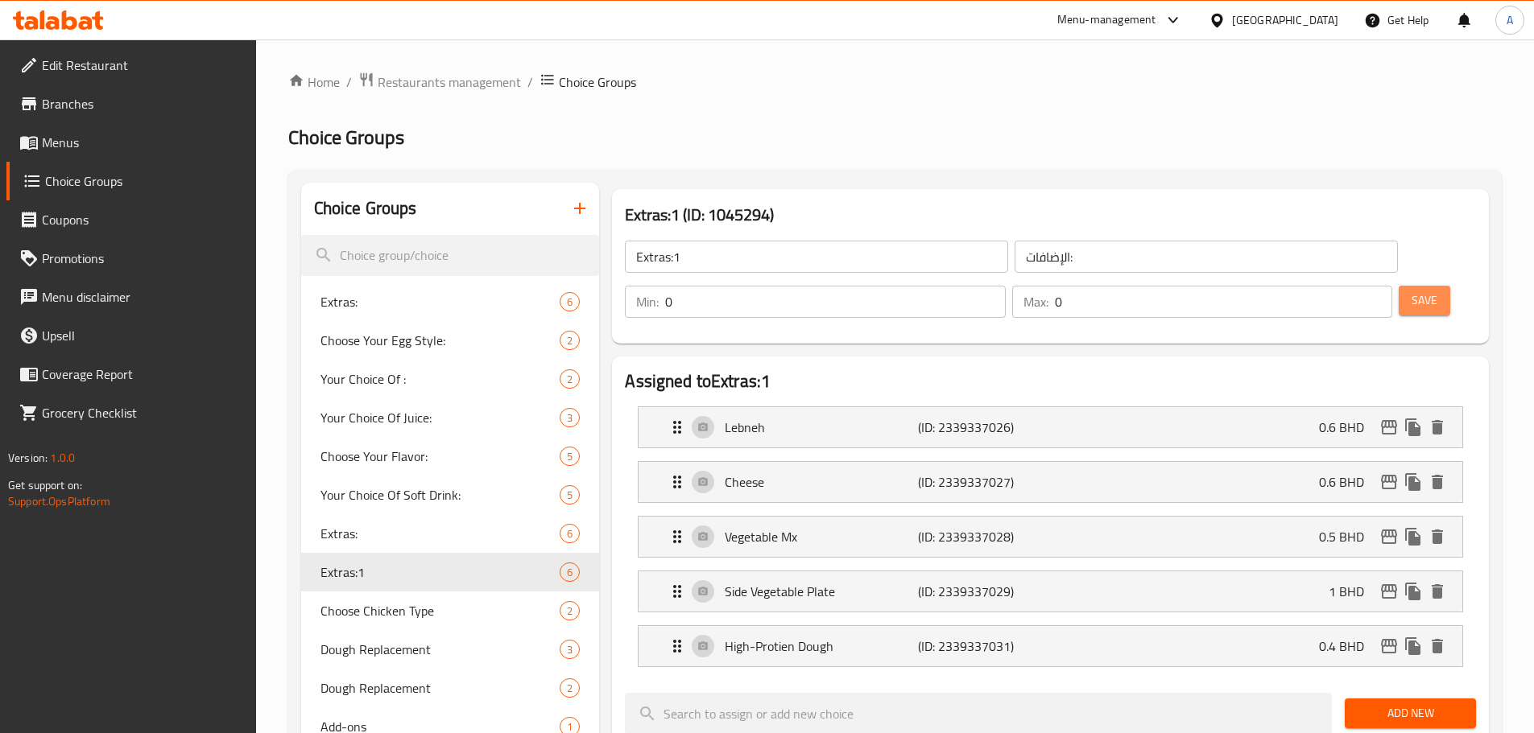
click at [1399, 286] on button "Save" at bounding box center [1425, 301] width 52 height 30
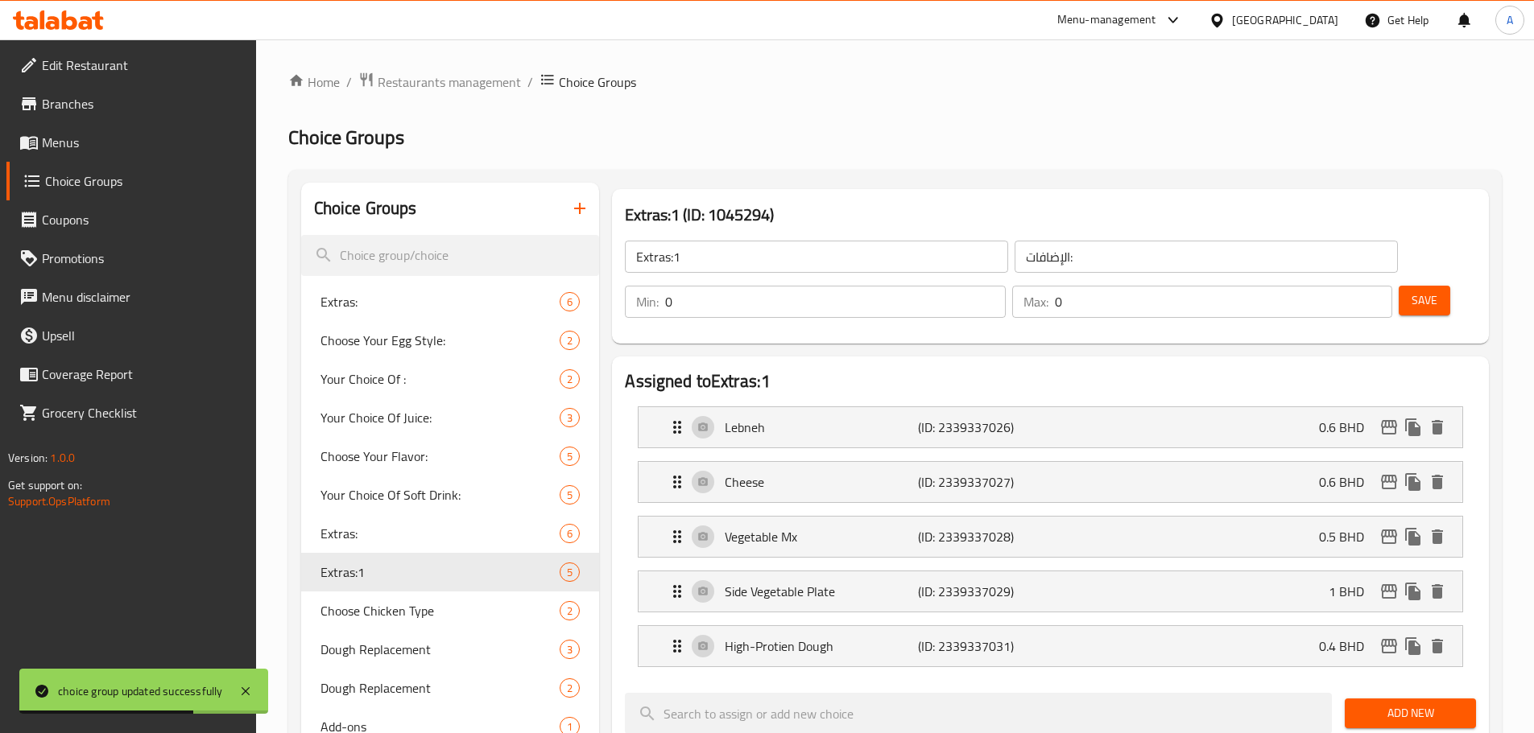
click at [119, 130] on link "Menus" at bounding box center [131, 142] width 250 height 39
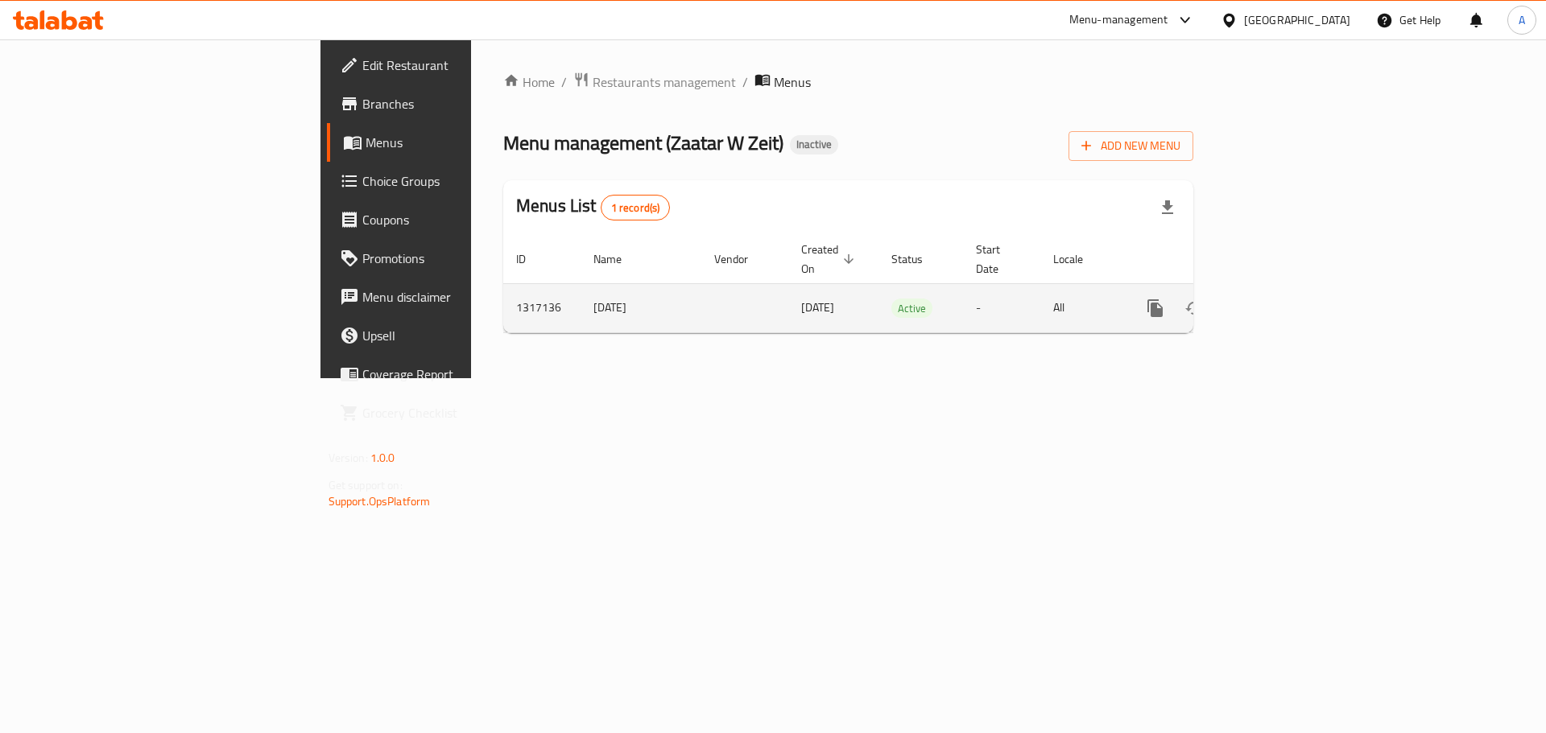
click at [1281, 299] on icon "enhanced table" at bounding box center [1271, 308] width 19 height 19
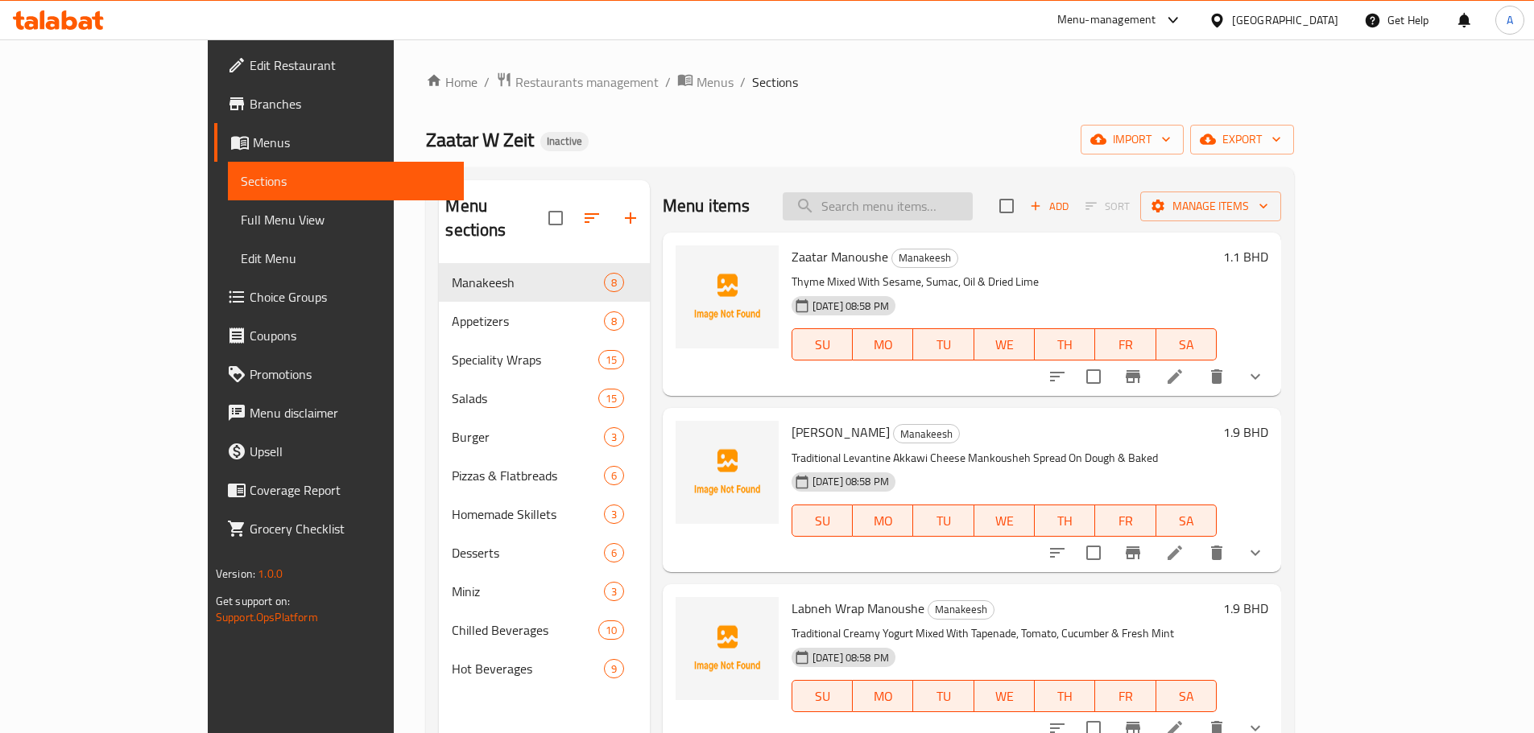
click at [960, 205] on input "search" at bounding box center [878, 206] width 190 height 28
paste input "Multigrain"
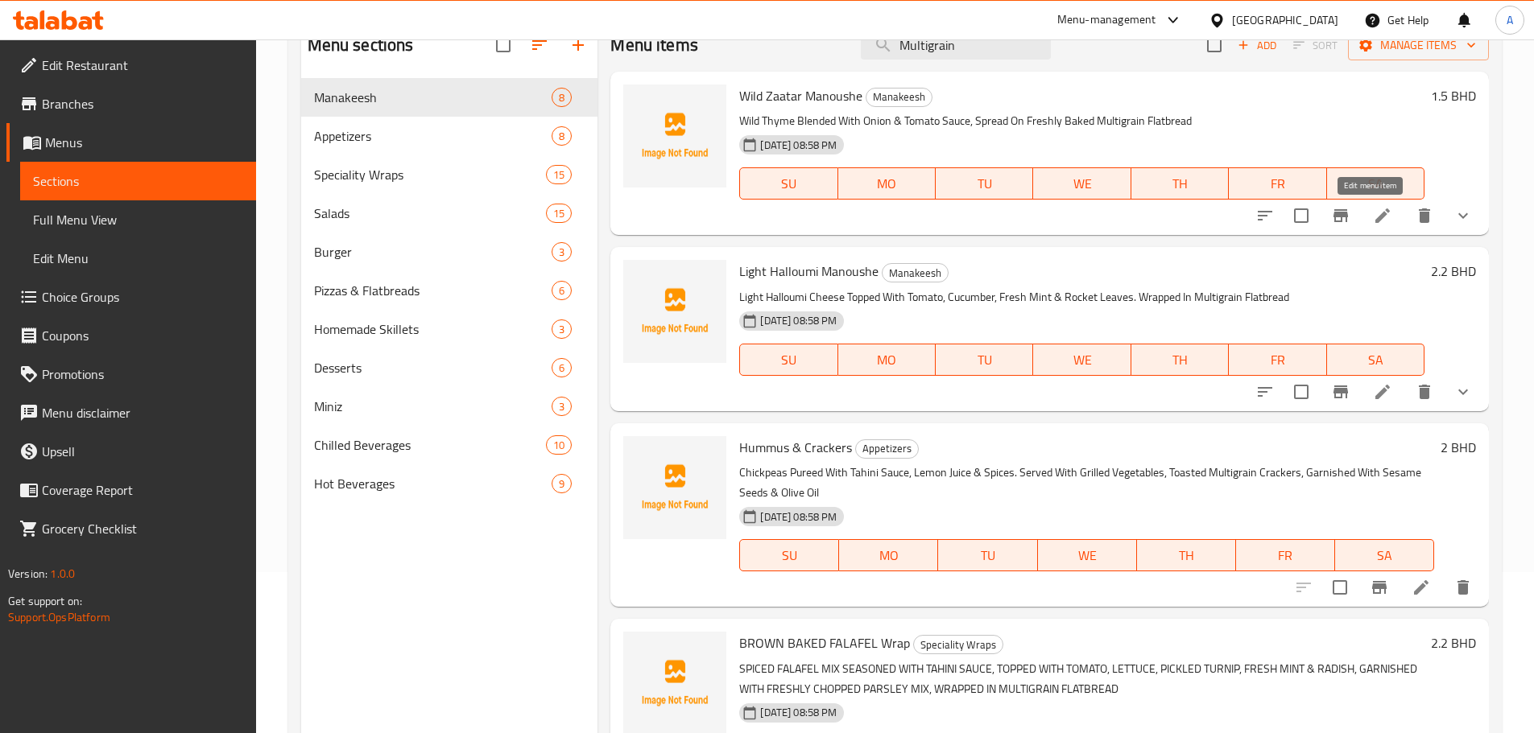
type input "Multigrain"
drag, startPoint x: 1381, startPoint y: 387, endPoint x: 1370, endPoint y: 390, distance: 11.5
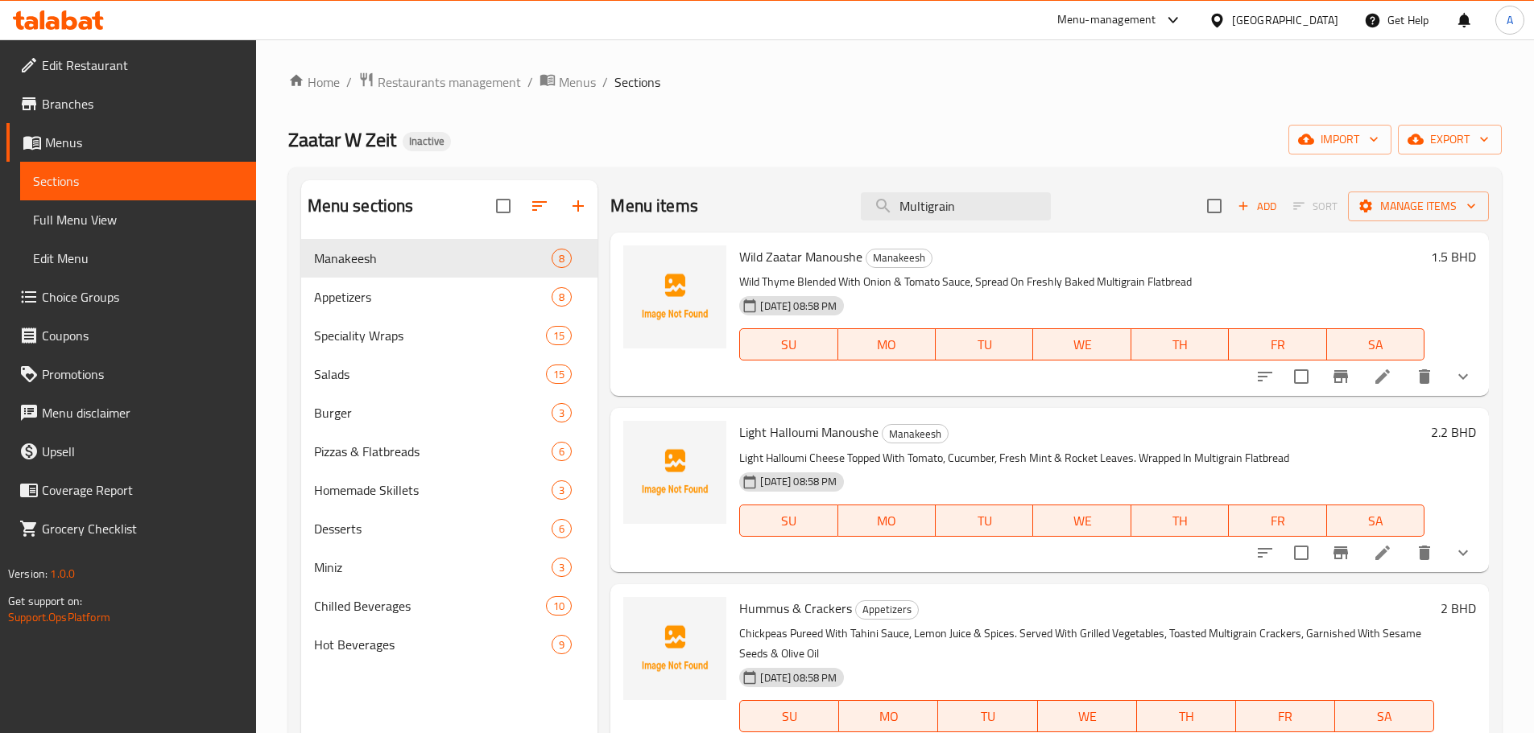
drag, startPoint x: 118, startPoint y: 296, endPoint x: 262, endPoint y: 279, distance: 145.2
click at [118, 296] on span "Choice Groups" at bounding box center [142, 296] width 201 height 19
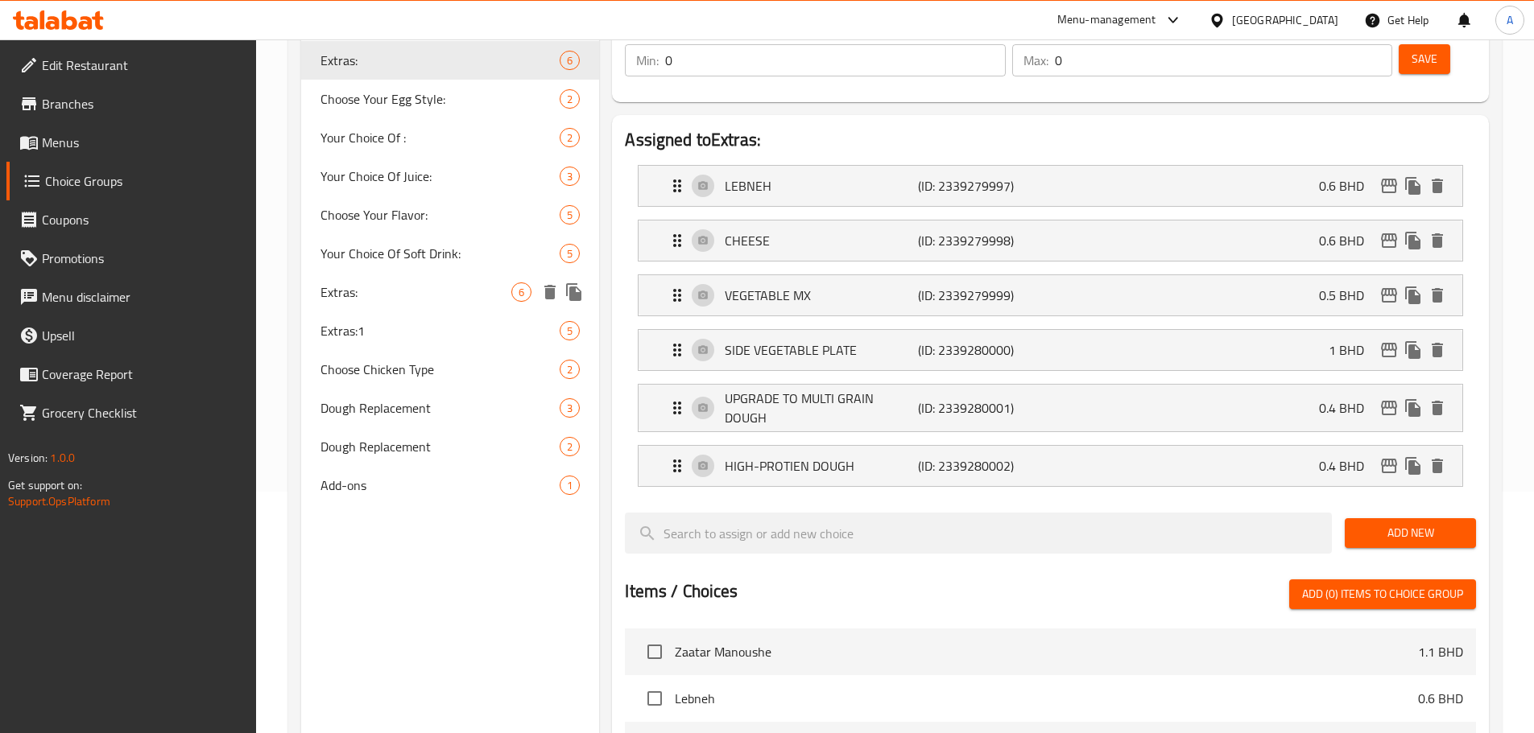
click at [428, 308] on div "Extras: 6" at bounding box center [450, 292] width 299 height 39
type input "الإضافات:"
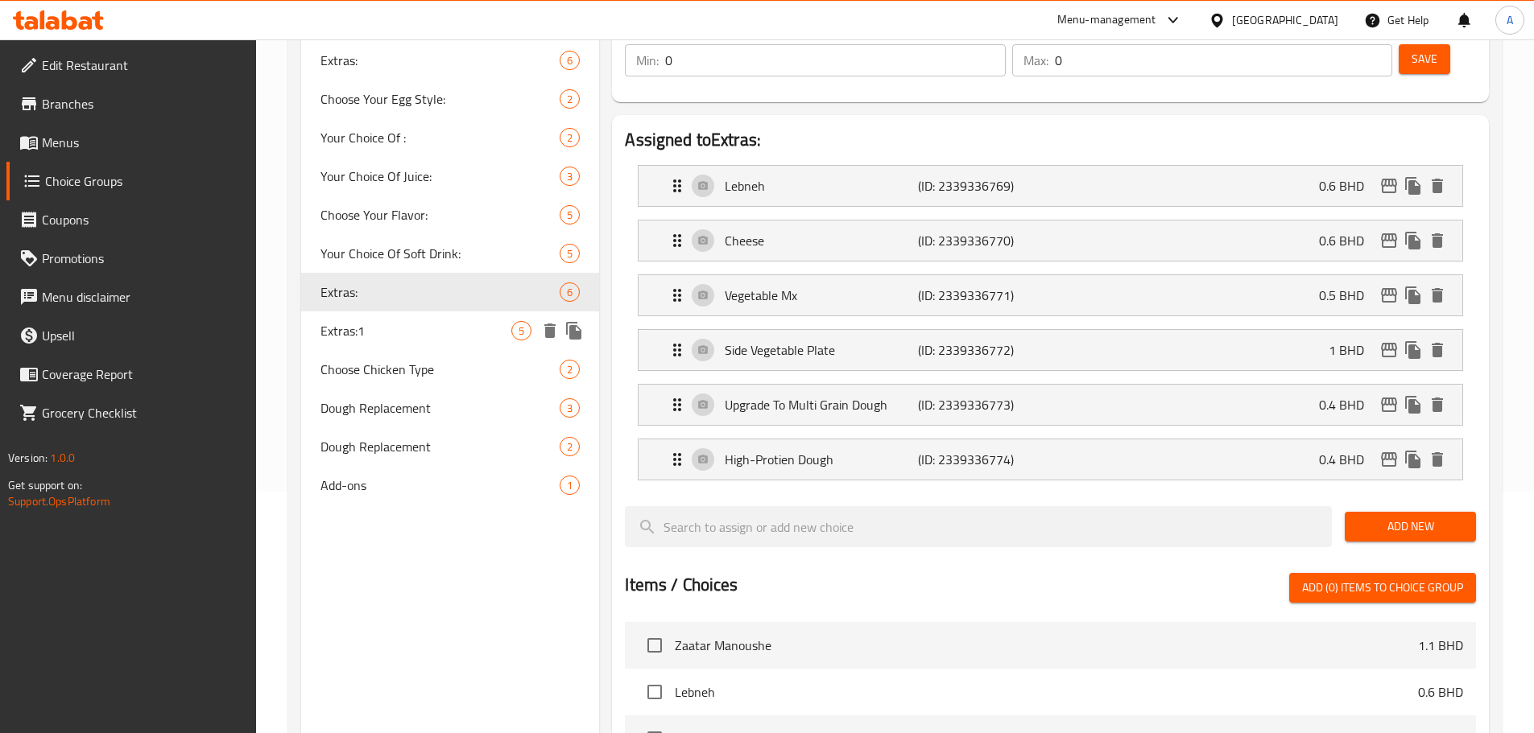
click at [424, 320] on div "Extras:1 5" at bounding box center [450, 331] width 299 height 39
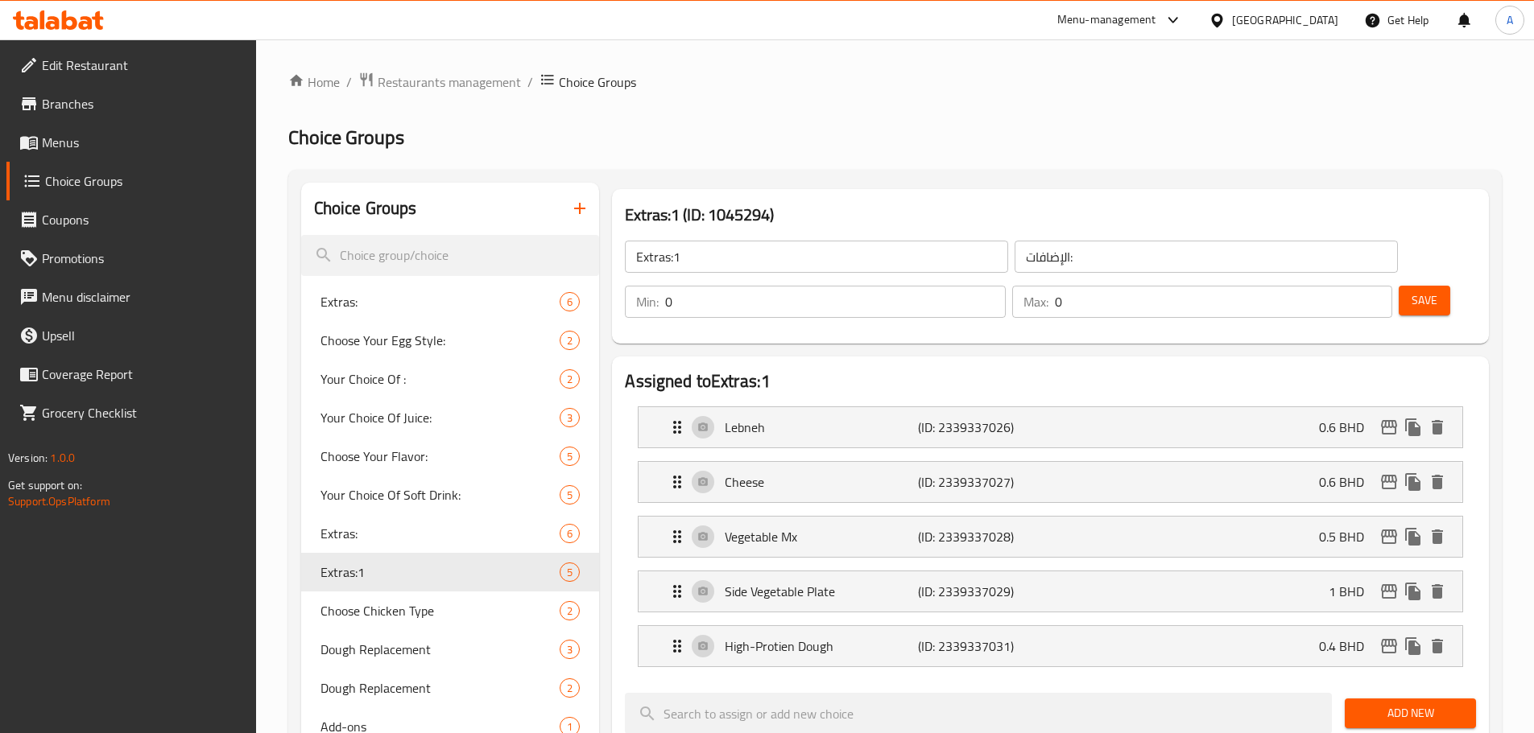
click at [749, 270] on input "Extras:1" at bounding box center [816, 257] width 383 height 32
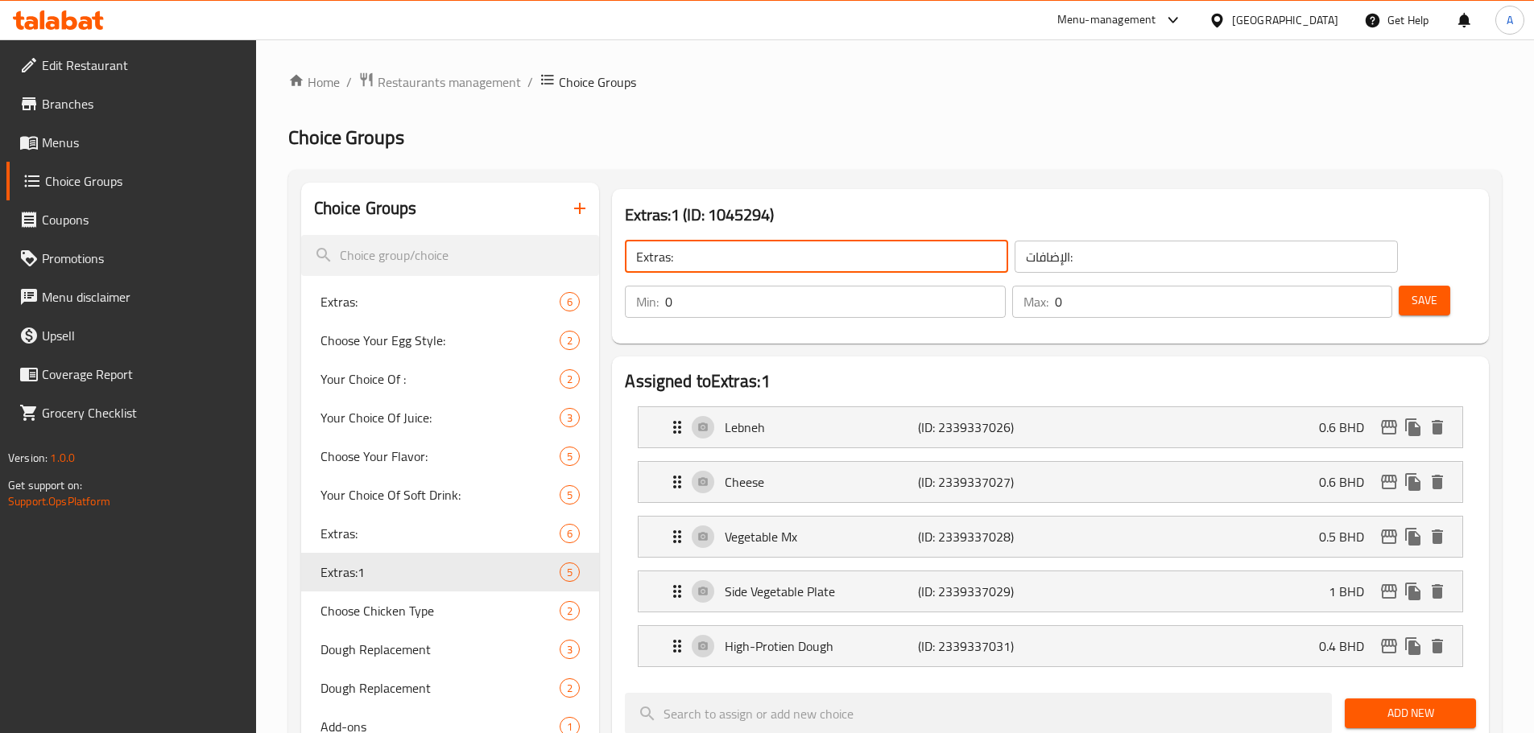
type input "Extras:"
drag, startPoint x: 1368, startPoint y: 249, endPoint x: 1382, endPoint y: 254, distance: 14.5
click at [1395, 283] on div "Save" at bounding box center [1430, 302] width 71 height 39
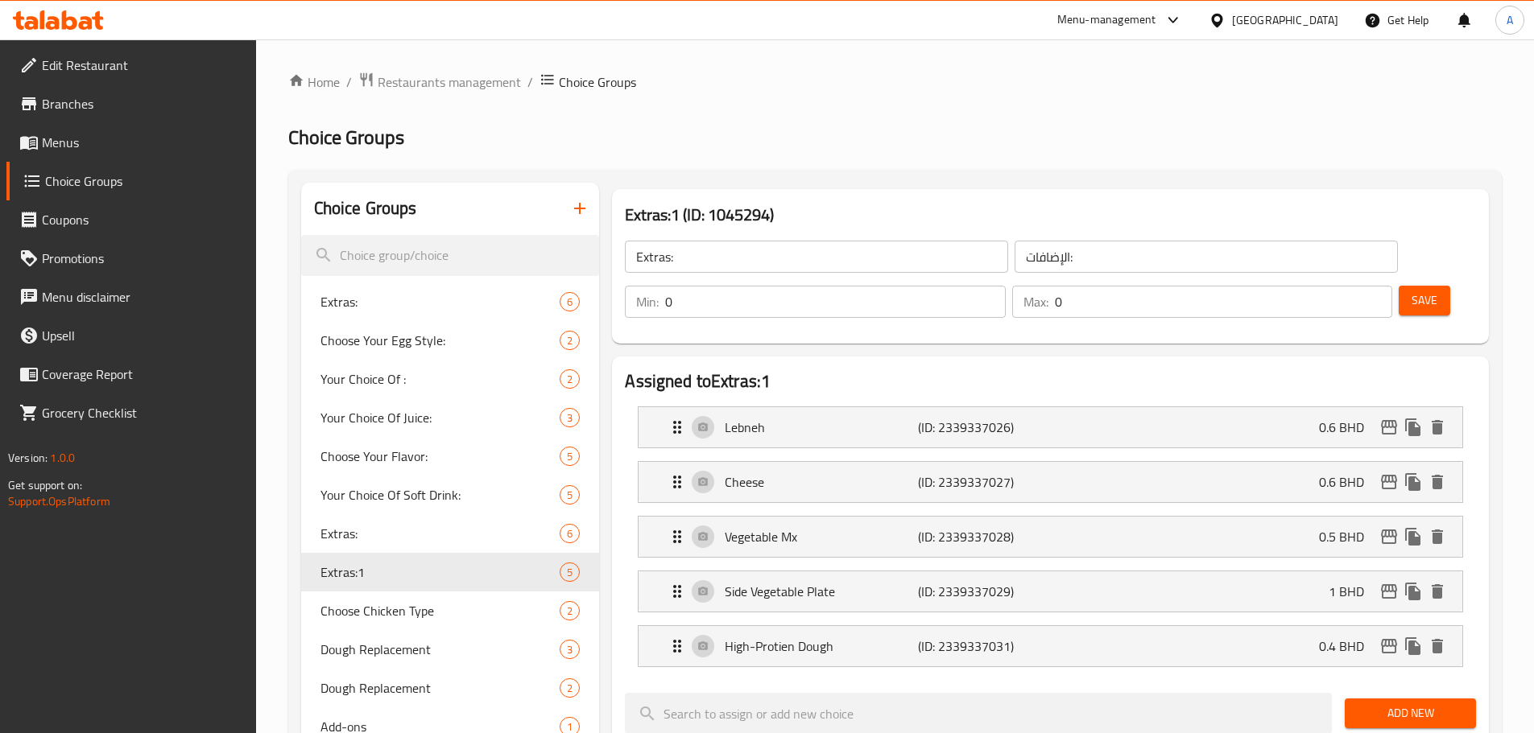
click at [1411, 291] on span "Save" at bounding box center [1424, 301] width 26 height 20
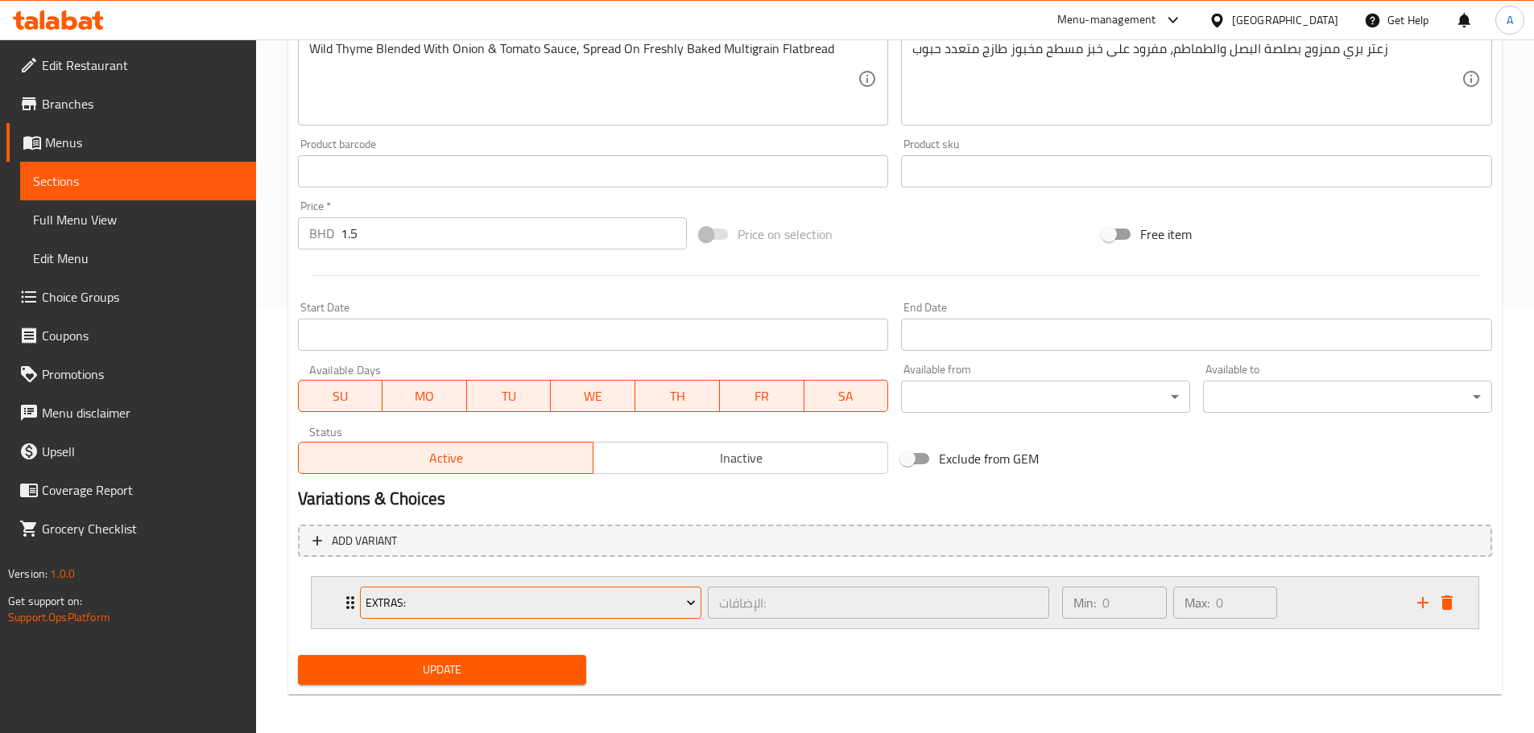
scroll to position [431, 0]
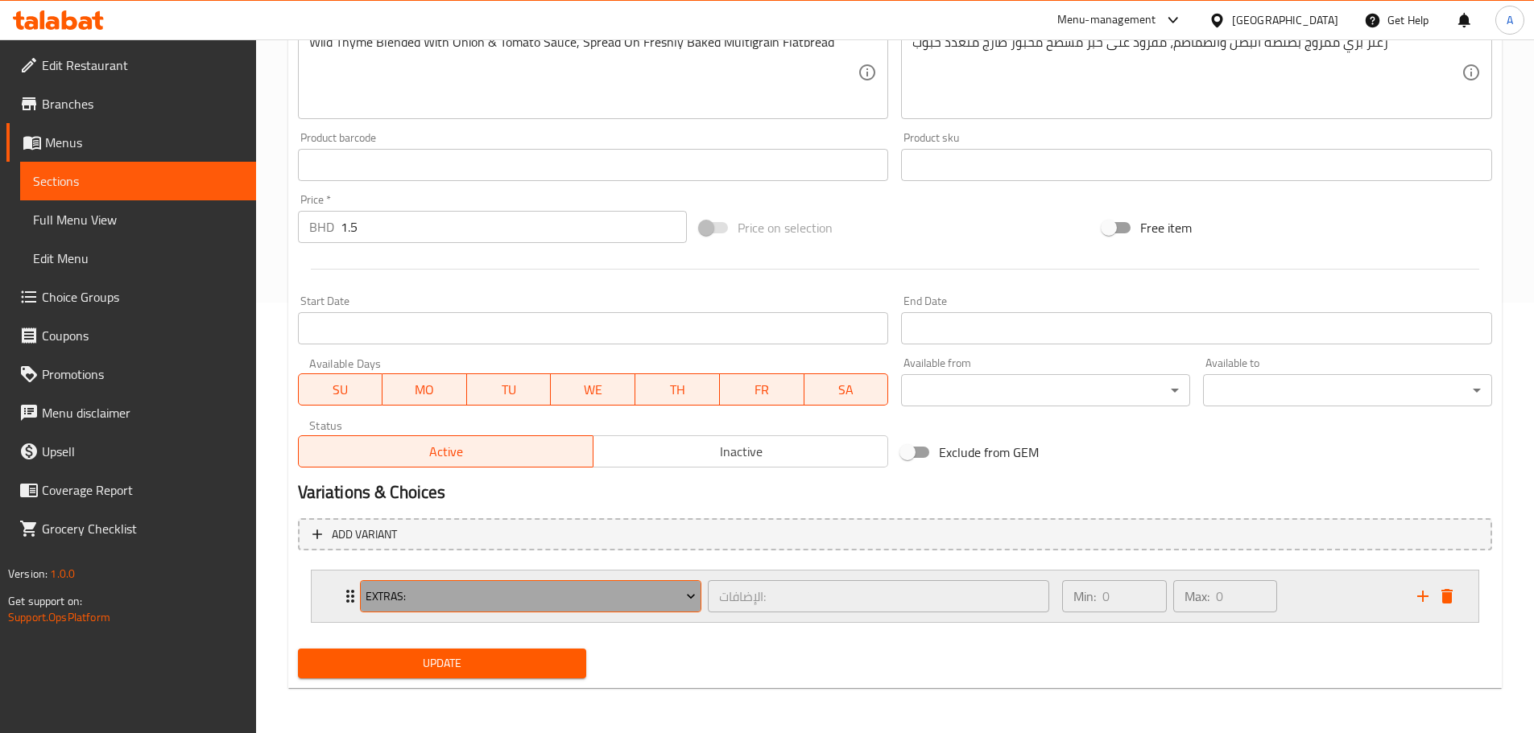
click at [377, 600] on span "Extras:" at bounding box center [531, 597] width 330 height 20
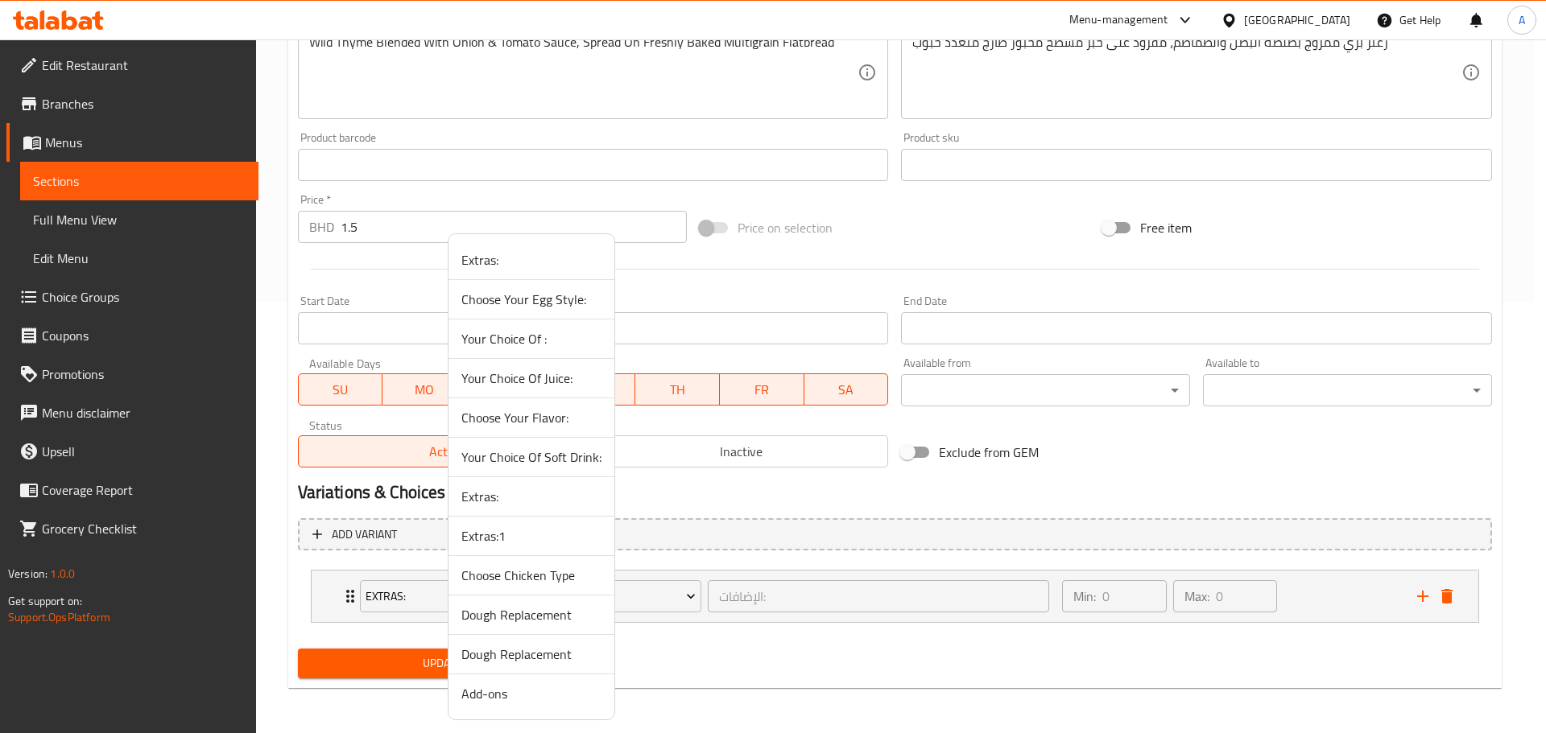
click at [513, 538] on span "Extras:1" at bounding box center [531, 536] width 140 height 19
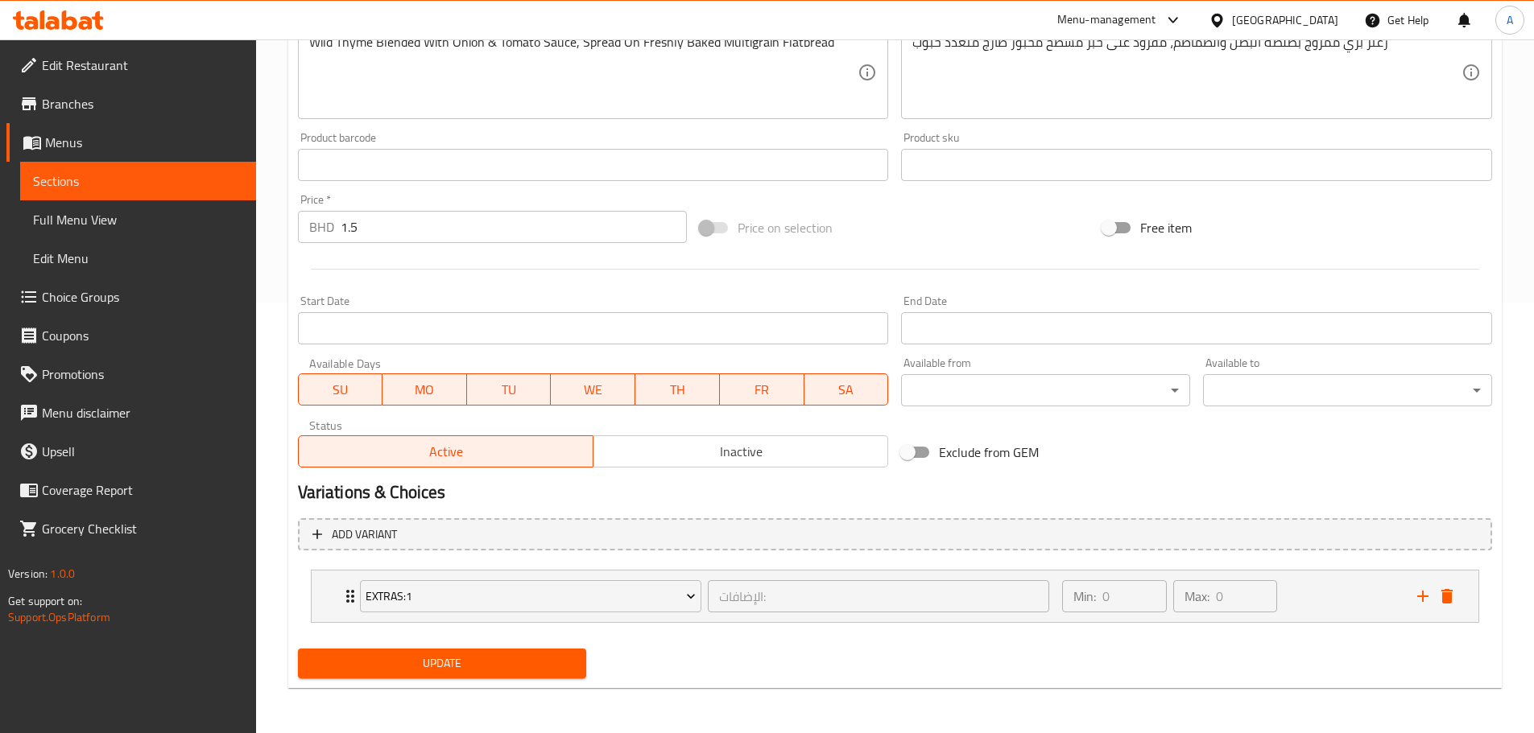
click at [497, 663] on span "Update" at bounding box center [442, 664] width 263 height 20
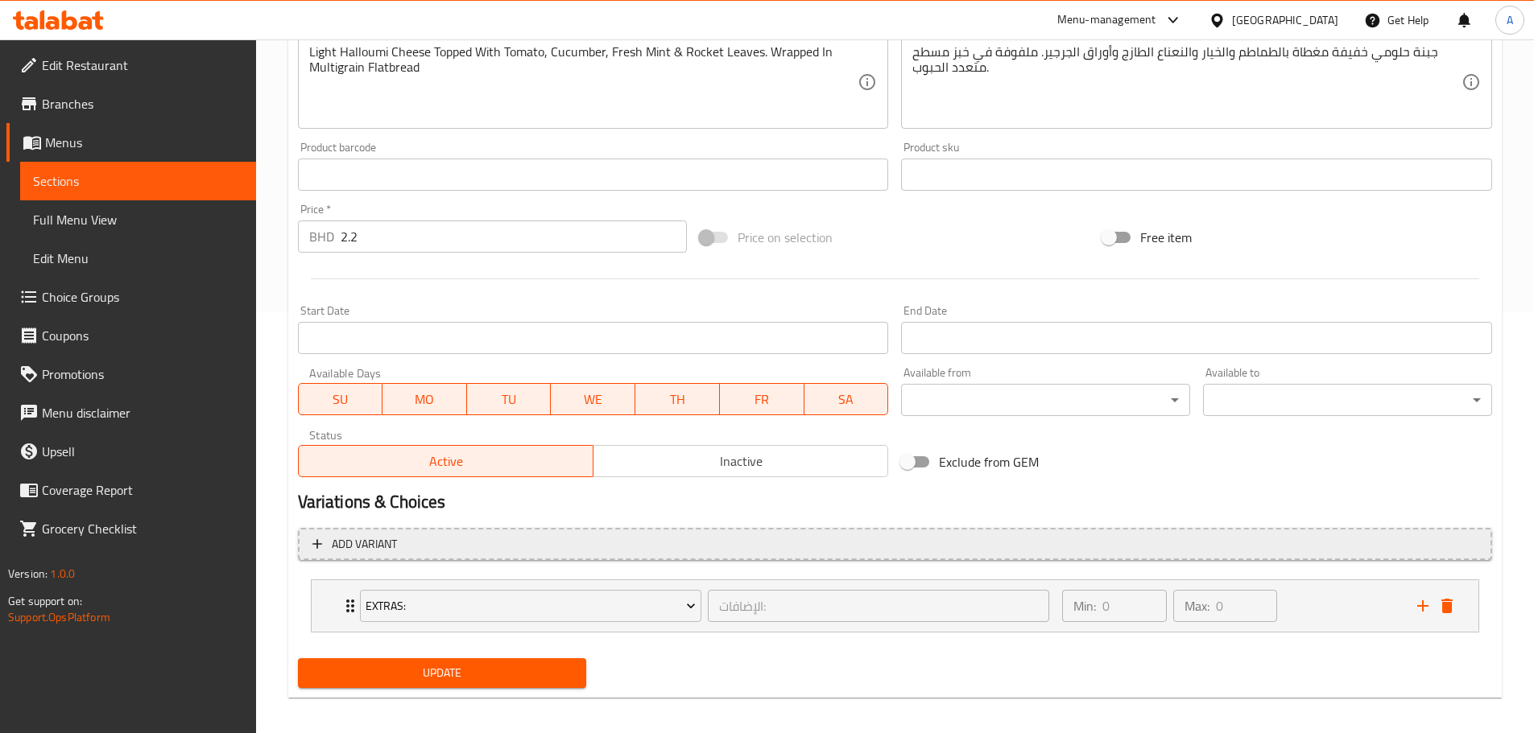
scroll to position [431, 0]
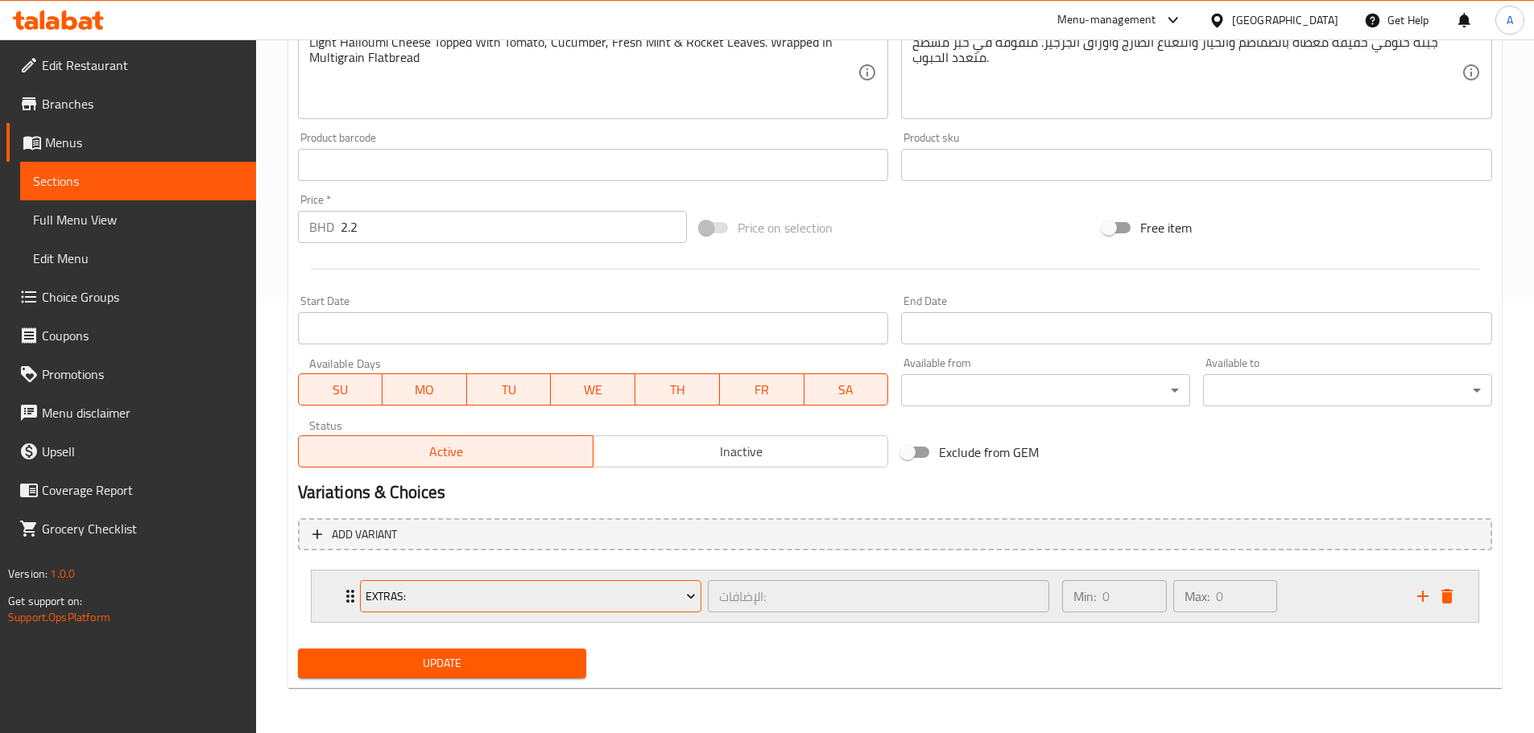
click at [399, 592] on span "Extras:" at bounding box center [531, 597] width 330 height 20
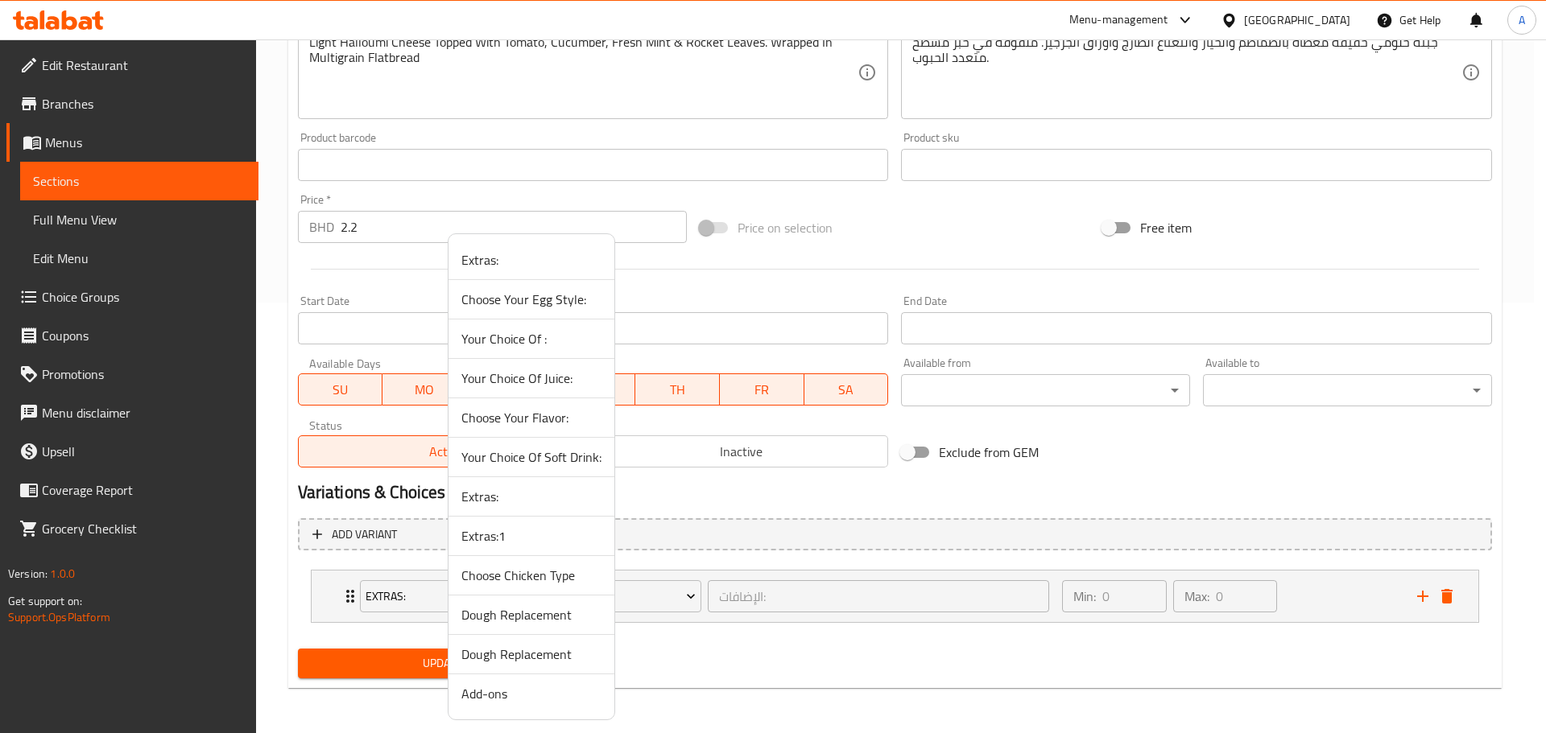
click at [487, 535] on span "Extras:1" at bounding box center [531, 536] width 140 height 19
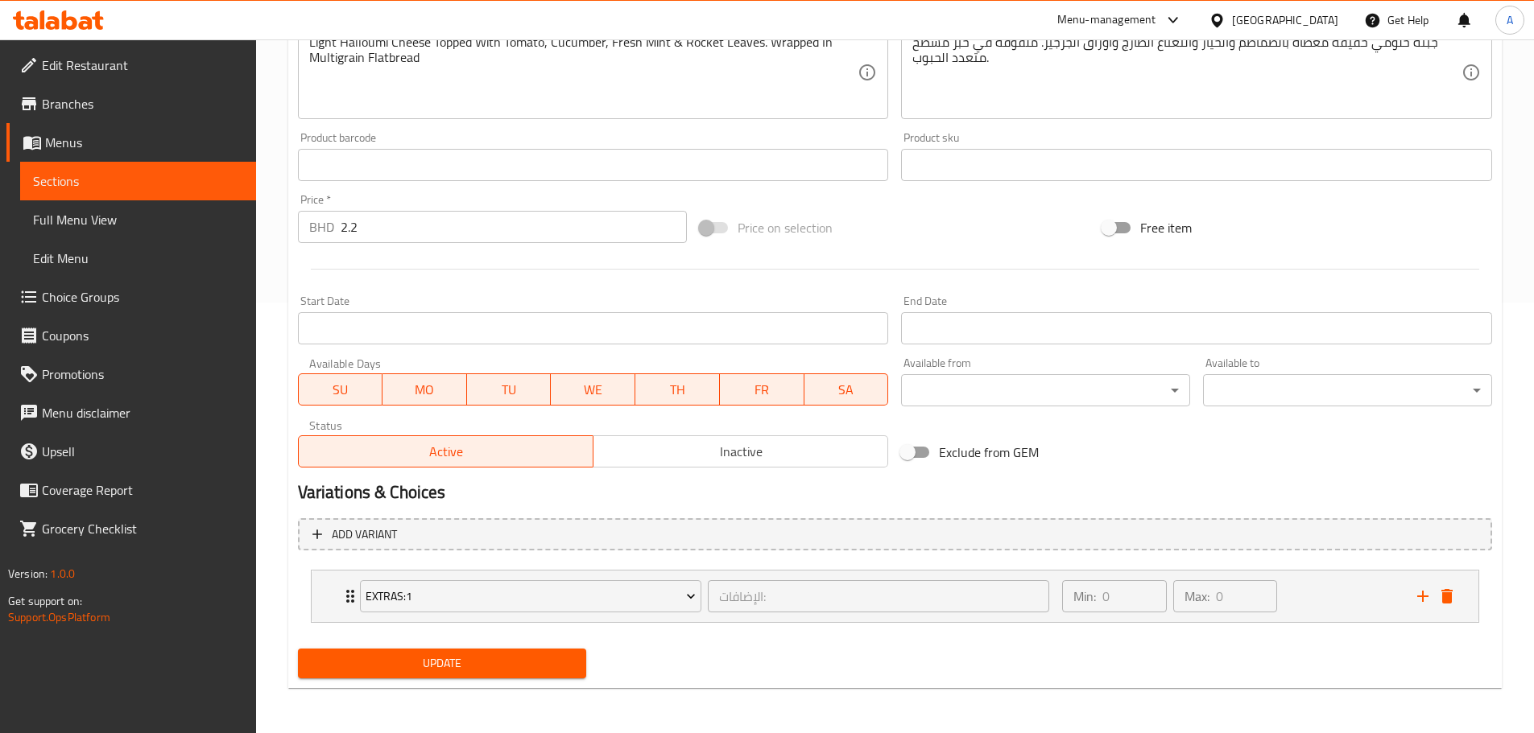
click at [448, 651] on button "Update" at bounding box center [442, 664] width 289 height 30
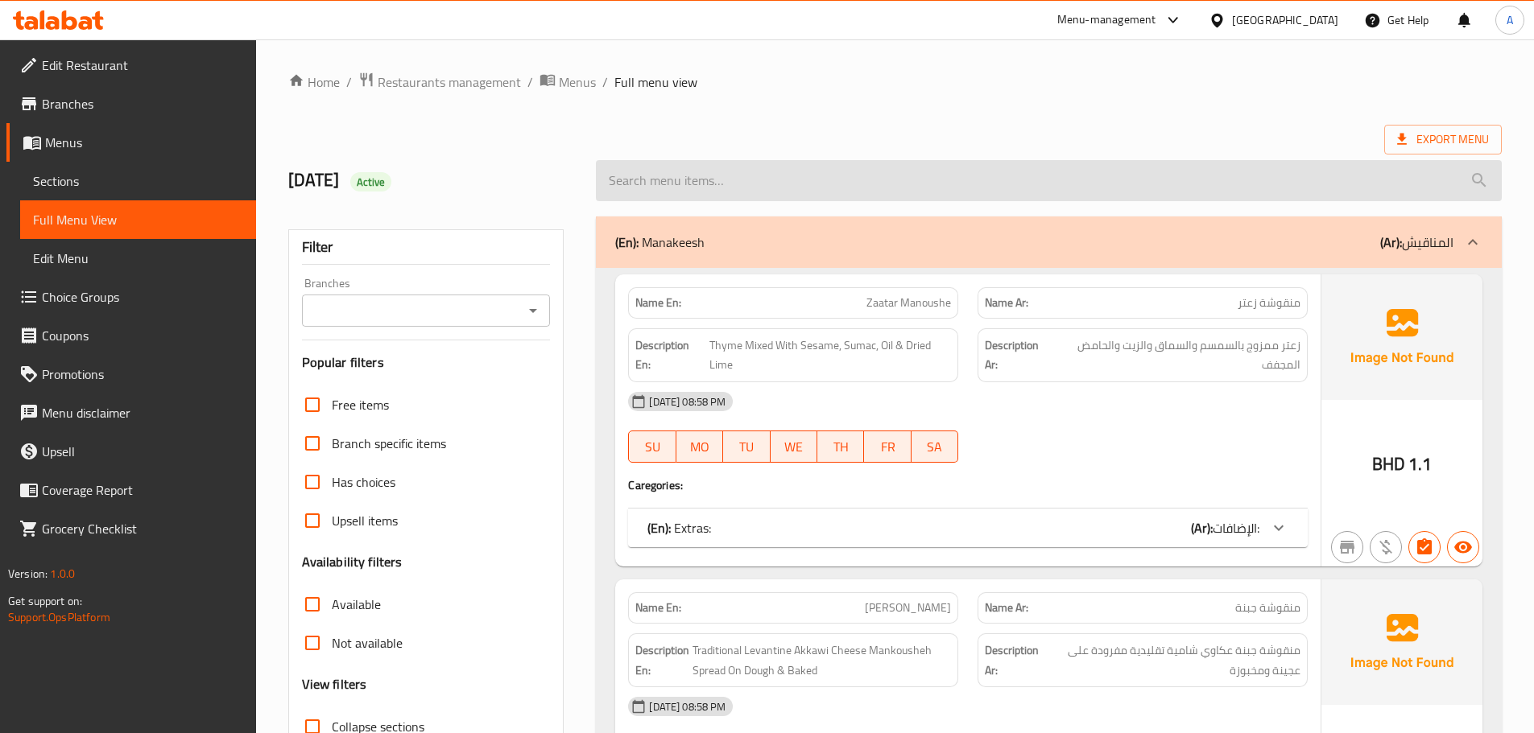
click at [1155, 172] on input "search" at bounding box center [1049, 180] width 906 height 41
paste input "Wild Zaatar Manoushe"
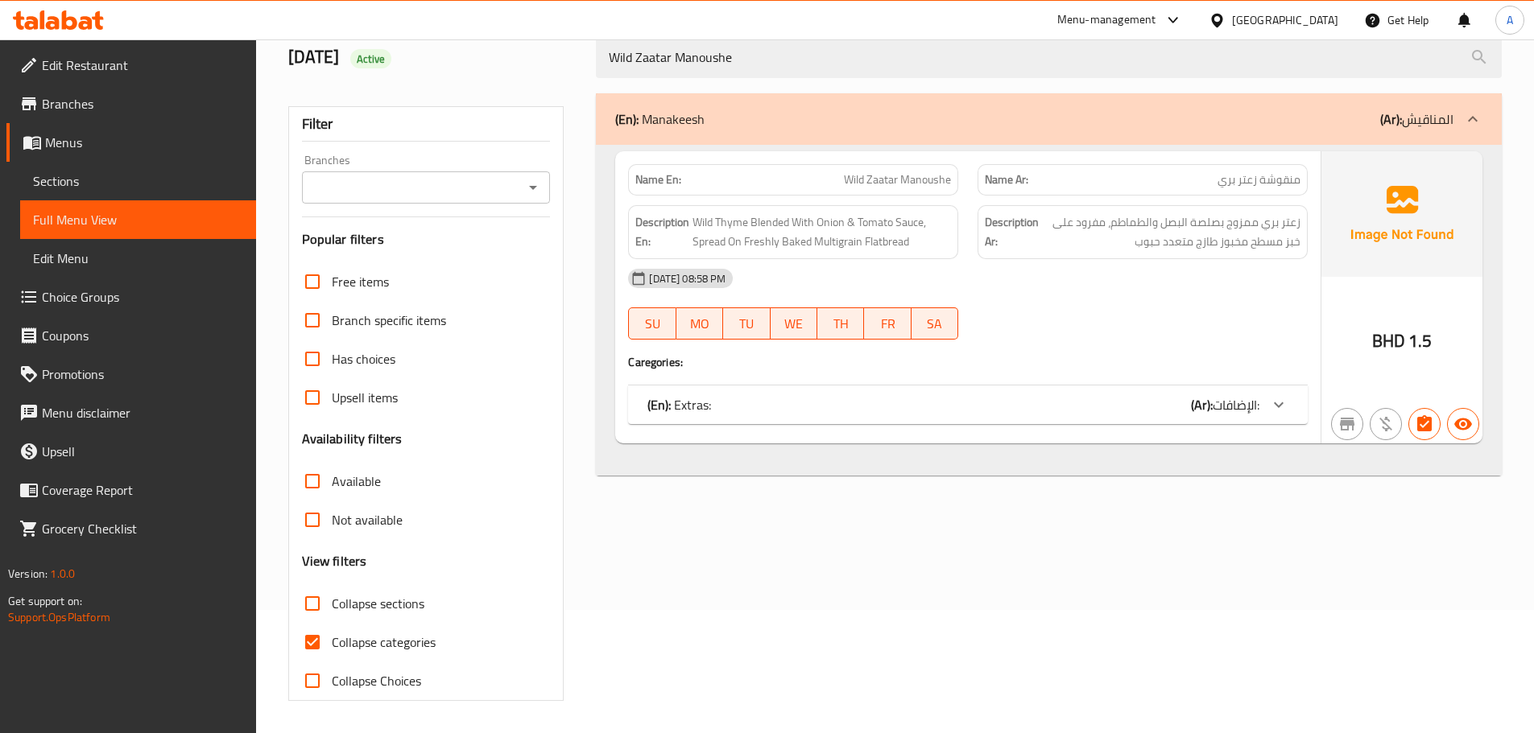
type input "Wild Zaatar Manoushe"
click at [845, 411] on div "(En): Extras: (Ar): الإضافات:" at bounding box center [953, 404] width 612 height 19
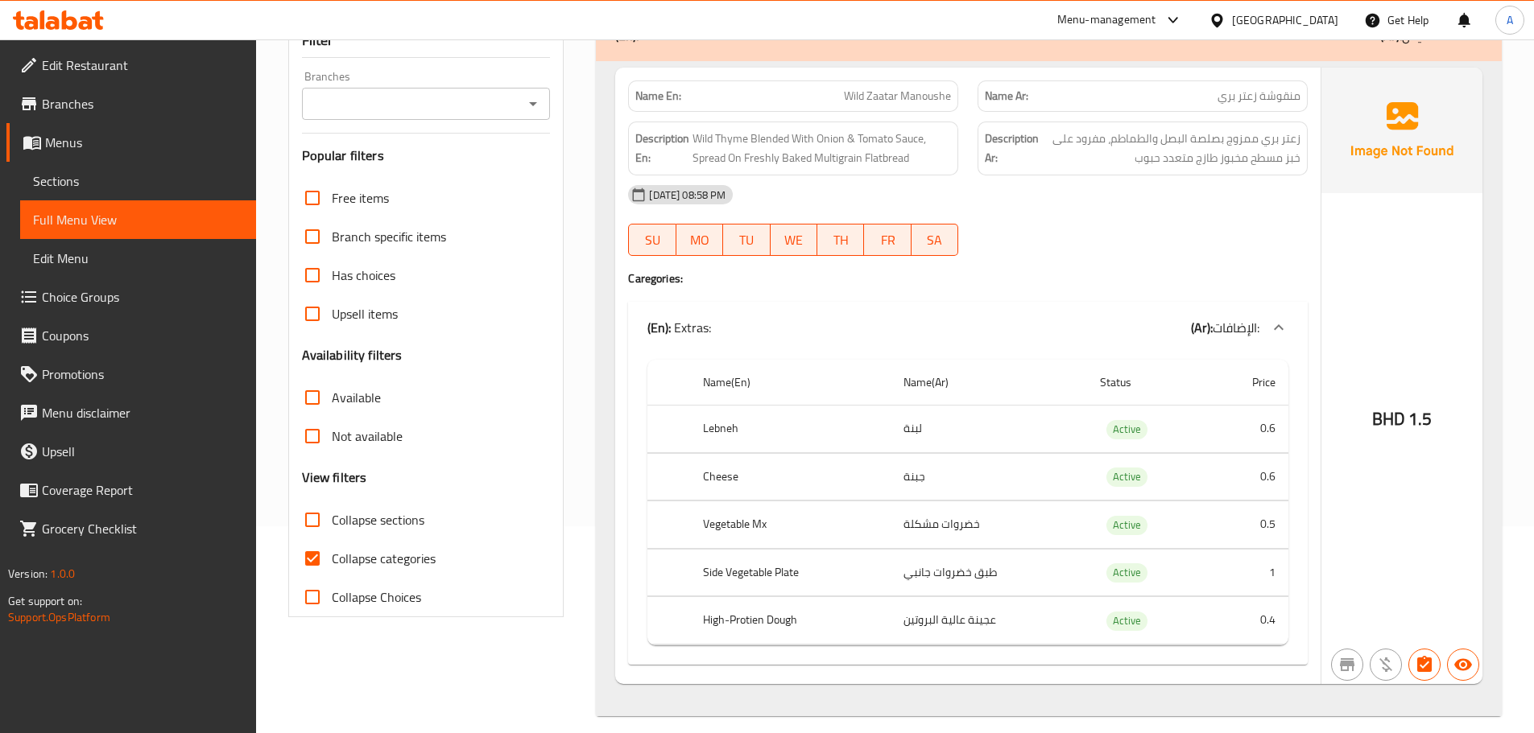
scroll to position [209, 0]
click at [1304, 254] on div at bounding box center [1142, 253] width 349 height 19
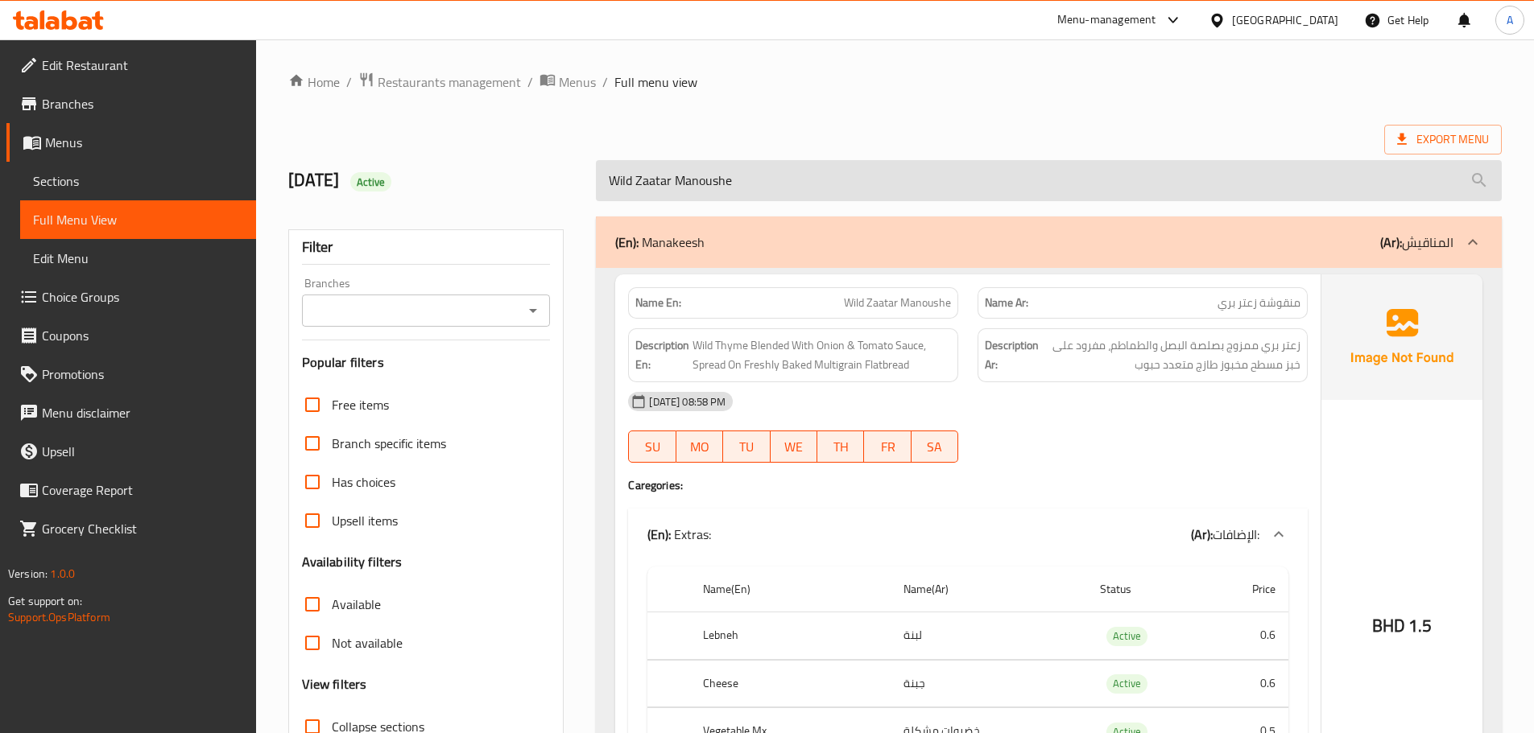
click at [849, 181] on input "Wild Zaatar Manoushe" at bounding box center [1049, 180] width 906 height 41
click at [848, 181] on input "Wild Zaatar Manoushe" at bounding box center [1049, 180] width 906 height 41
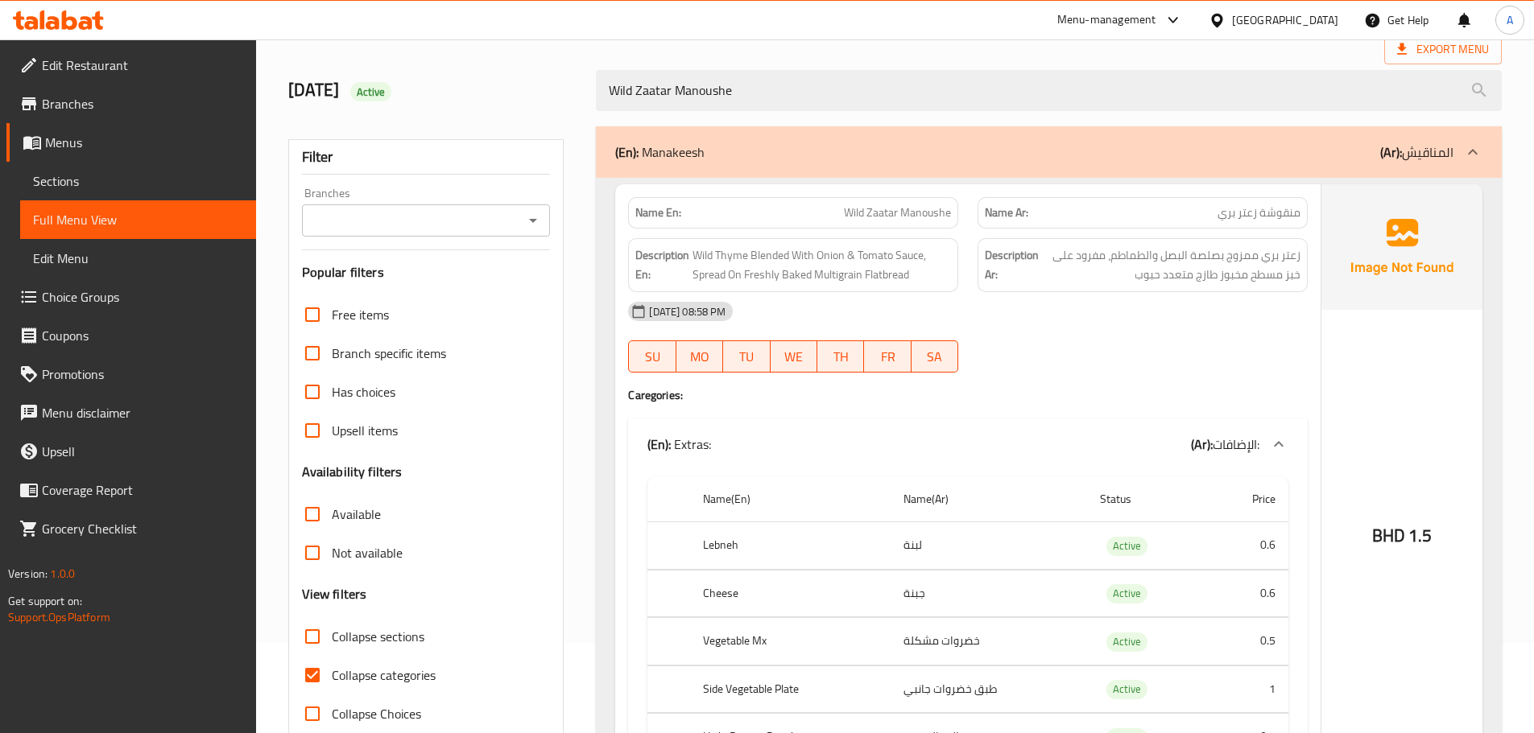
scroll to position [222, 0]
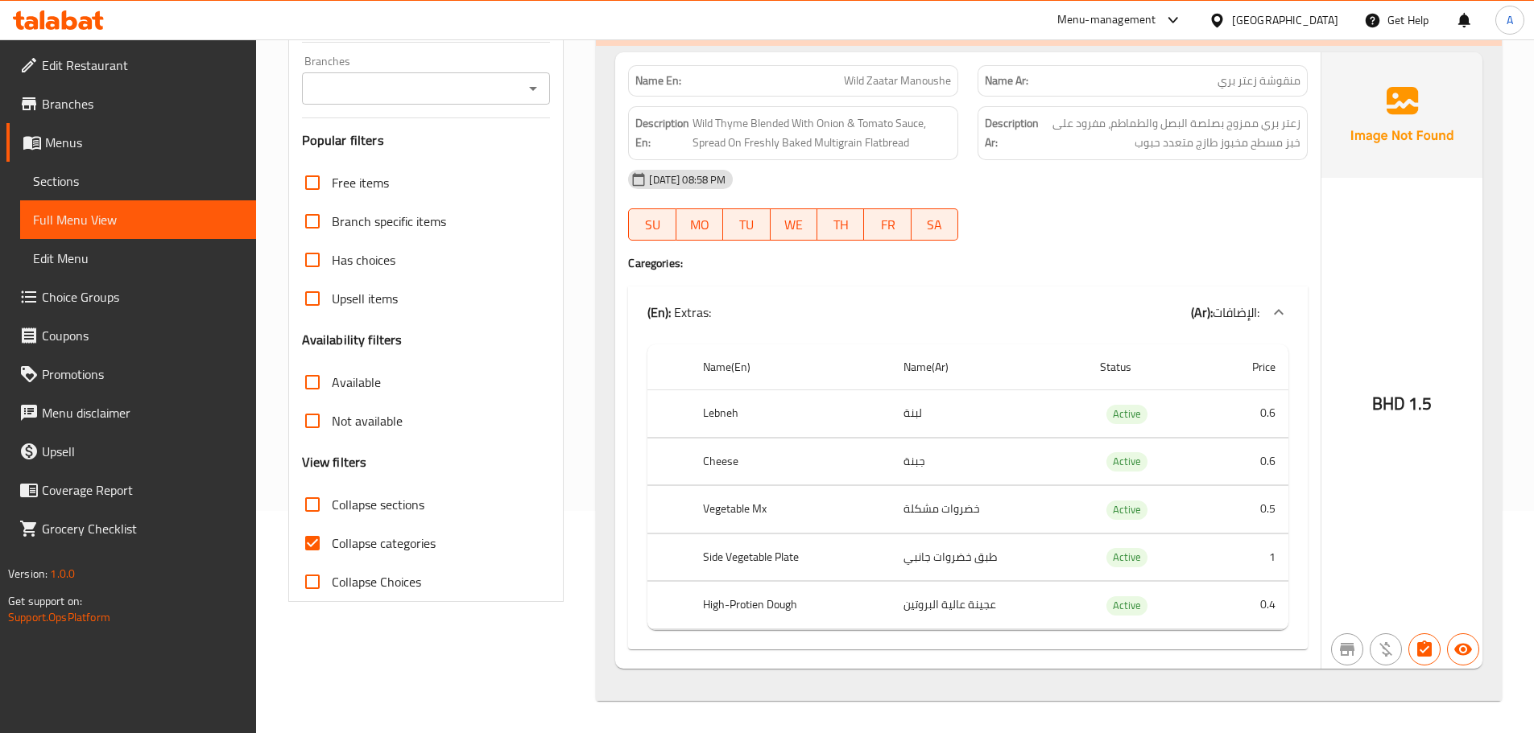
click at [1190, 289] on div "(En): Extras: (Ar): الإضافات:" at bounding box center [968, 313] width 680 height 52
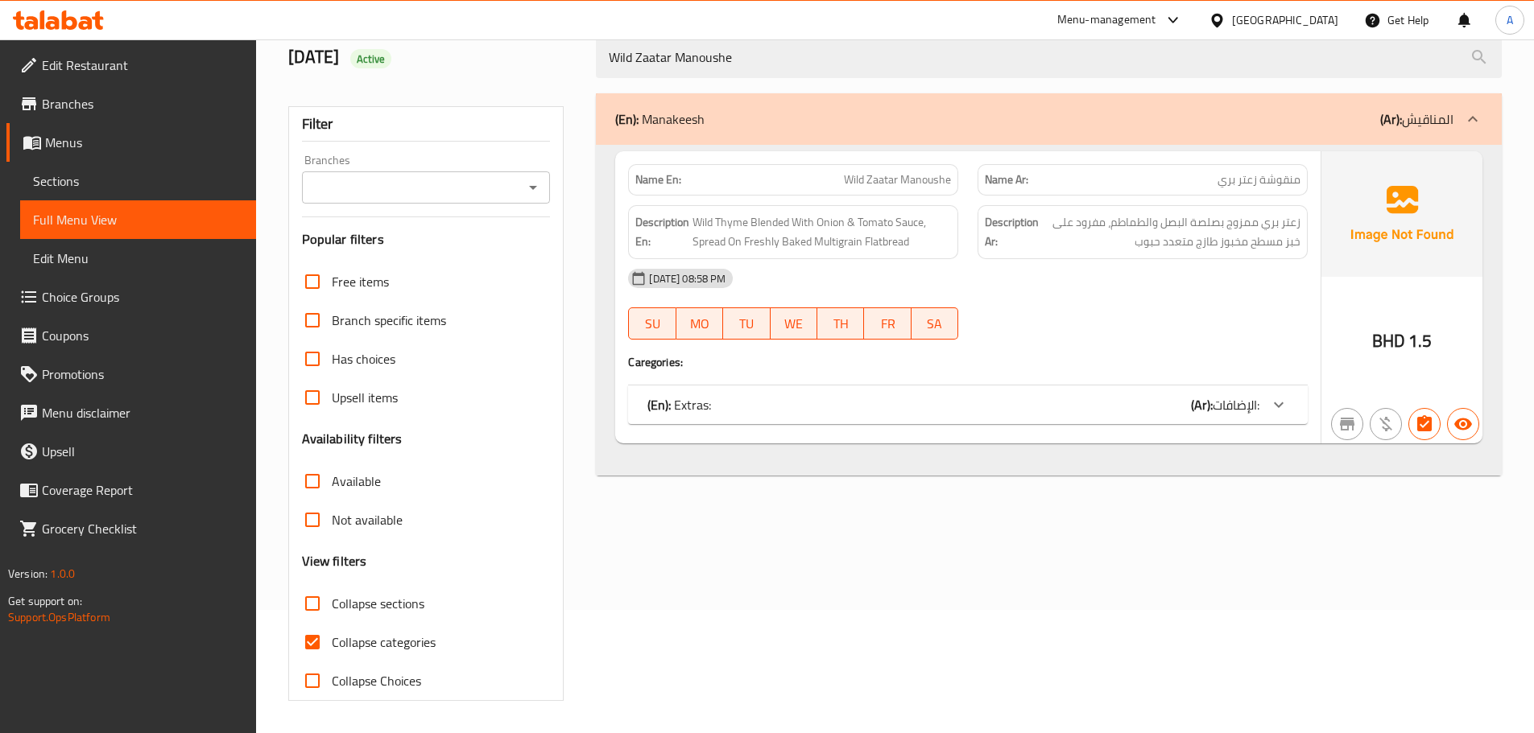
scroll to position [123, 0]
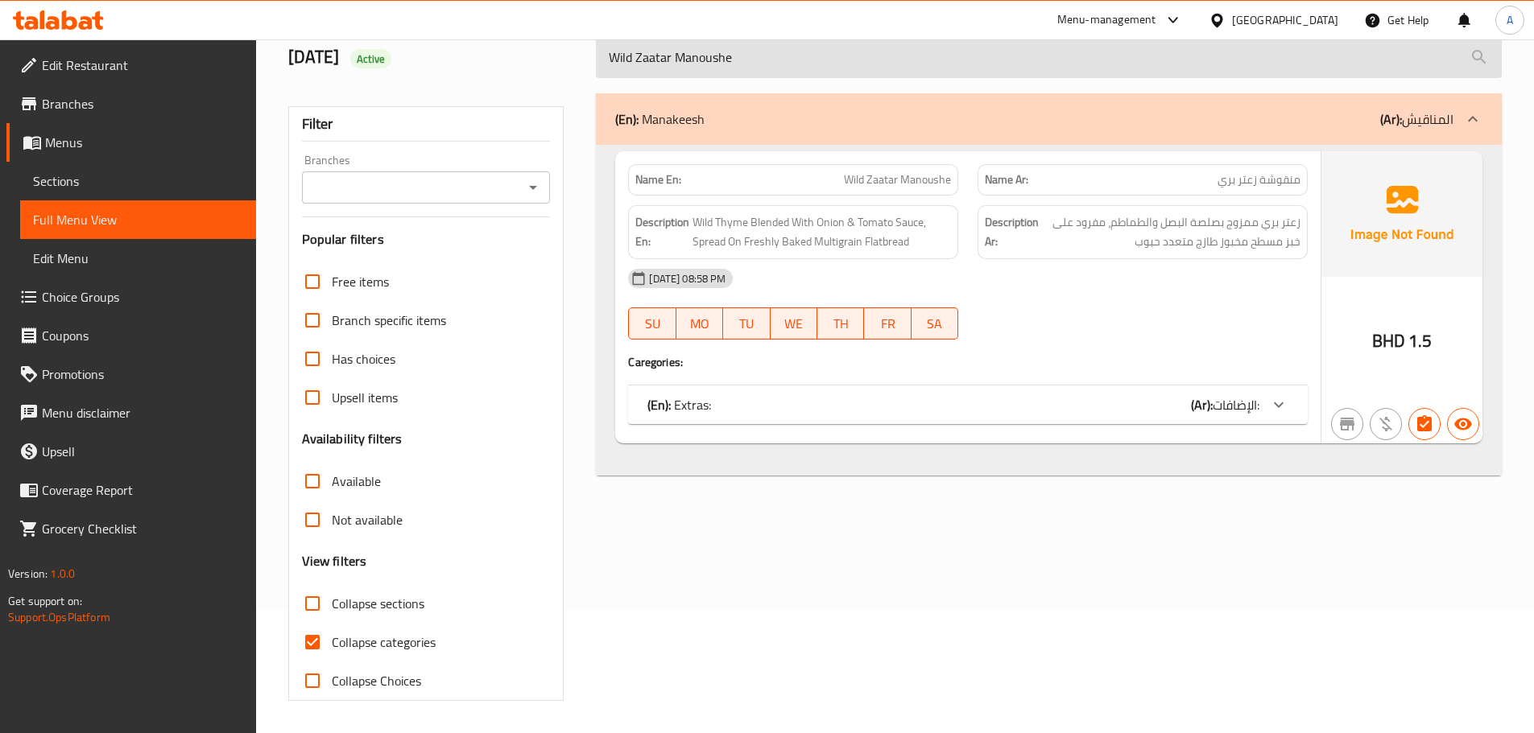
drag, startPoint x: 769, startPoint y: 60, endPoint x: 762, endPoint y: 51, distance: 12.1
click at [769, 63] on input "Wild Zaatar Manoushe" at bounding box center [1049, 57] width 906 height 41
click at [762, 52] on input "Wild Zaatar Manoushe" at bounding box center [1049, 57] width 906 height 41
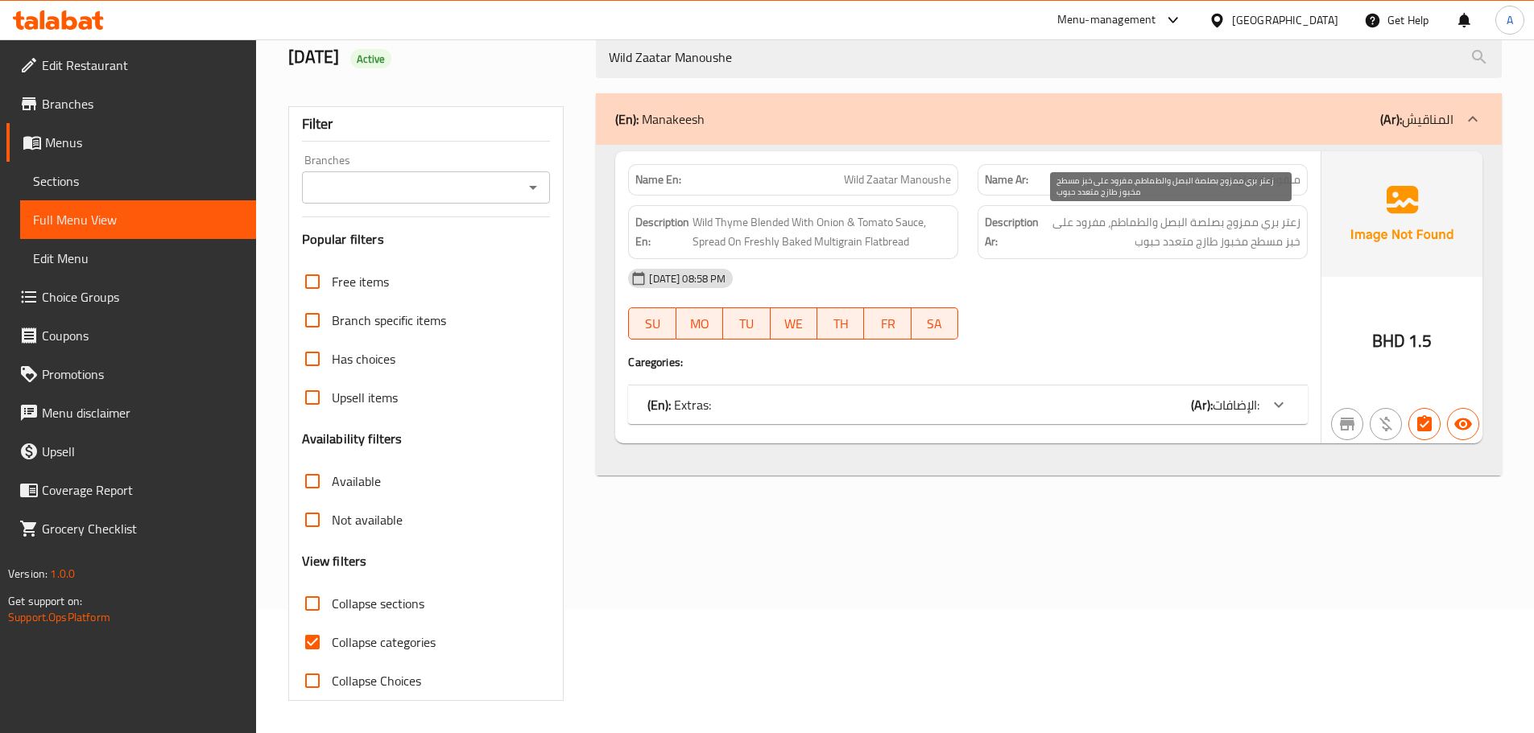
drag, startPoint x: 1184, startPoint y: 215, endPoint x: 1150, endPoint y: 196, distance: 38.6
click at [1184, 215] on span "زعتر بري ممزوج بصلصة البصل والطماطم، مفرود على خبز مسطح مخبوز طازج متعدد حبوب" at bounding box center [1171, 232] width 258 height 39
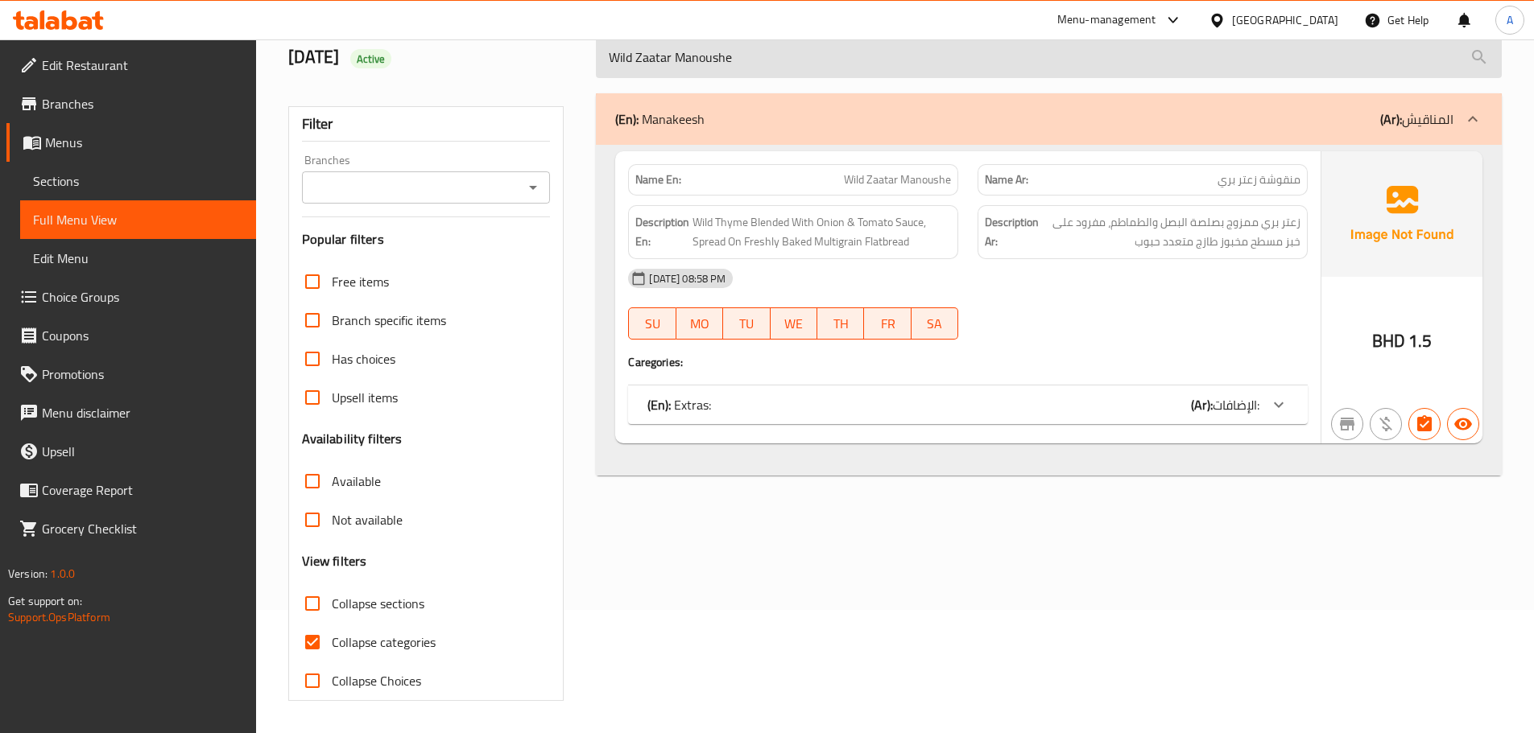
click at [915, 57] on input "Wild Zaatar Manoushe" at bounding box center [1049, 57] width 906 height 41
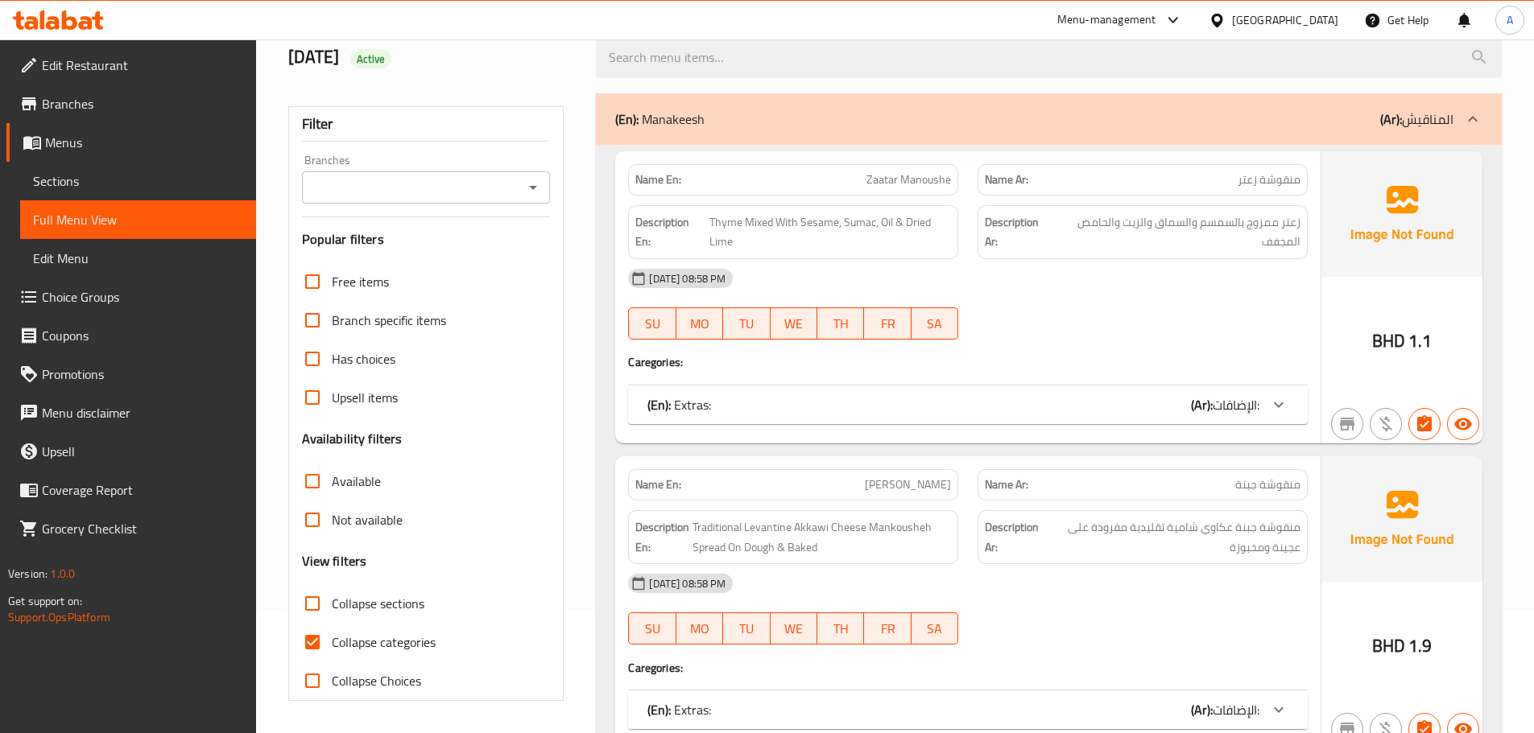
scroll to position [914, 0]
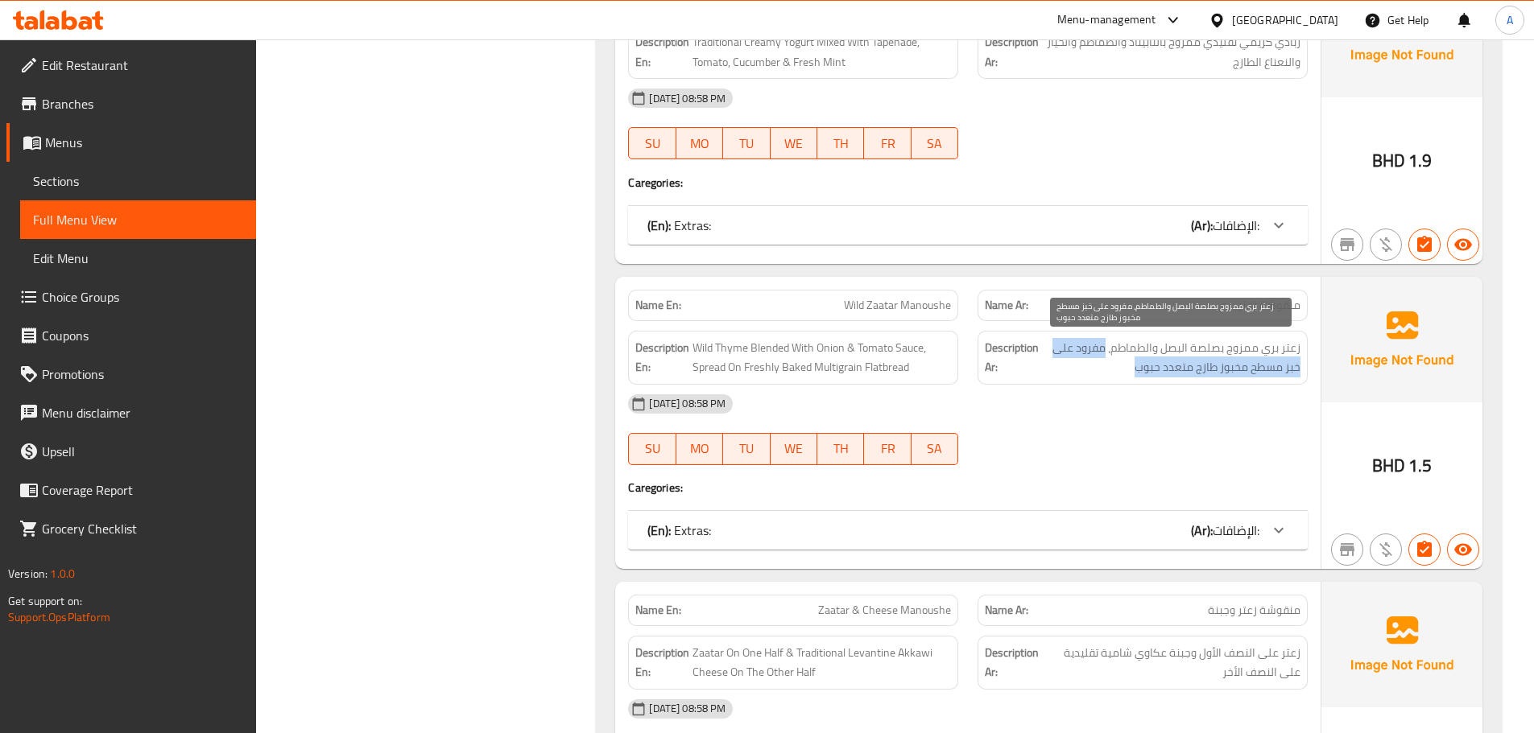
drag, startPoint x: 1105, startPoint y: 350, endPoint x: 1049, endPoint y: 365, distance: 58.2
click at [1049, 365] on span "زعتر بري ممزوج بصلصة البصل والطماطم، مفرود على خبز مسطح مخبوز طازج متعدد حبوب" at bounding box center [1171, 357] width 258 height 39
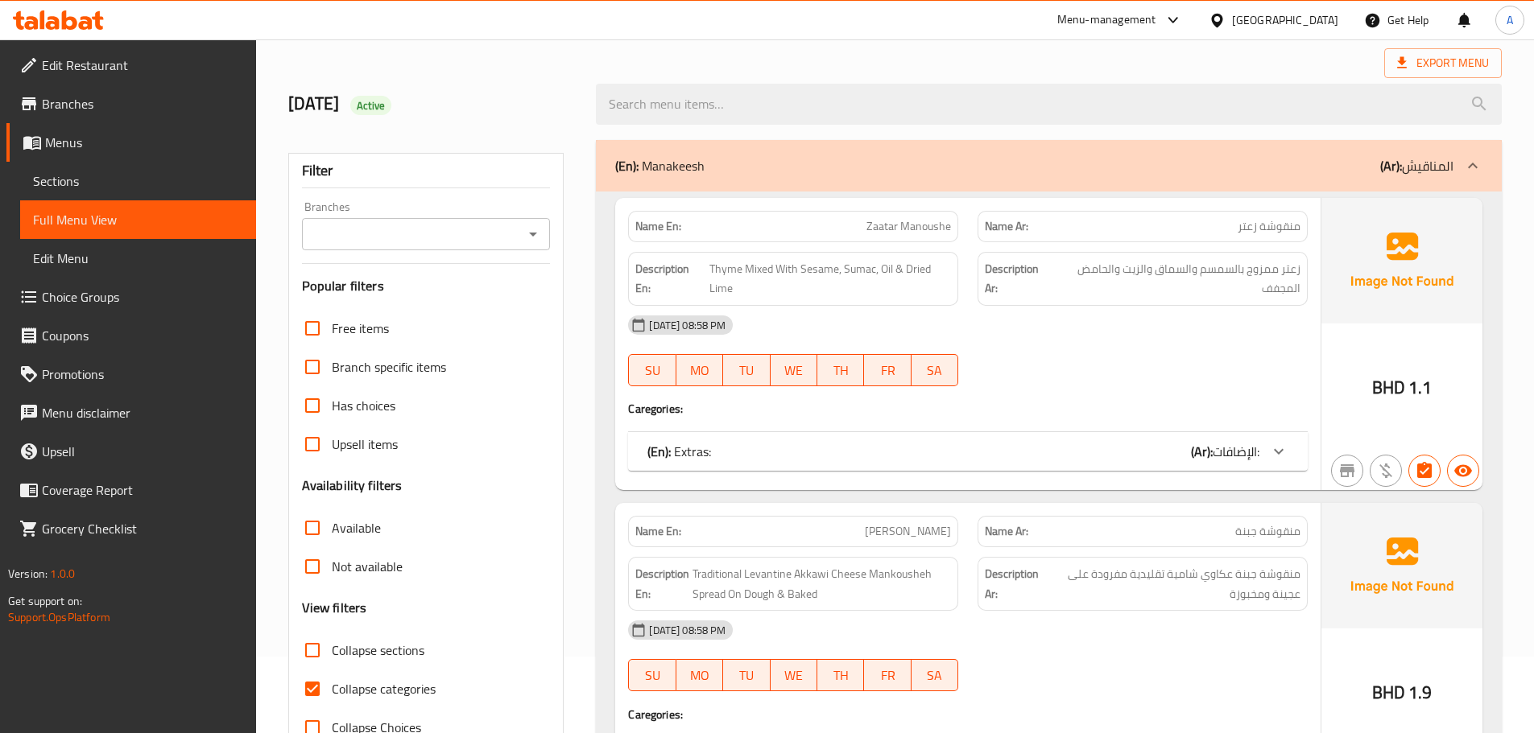
scroll to position [0, 0]
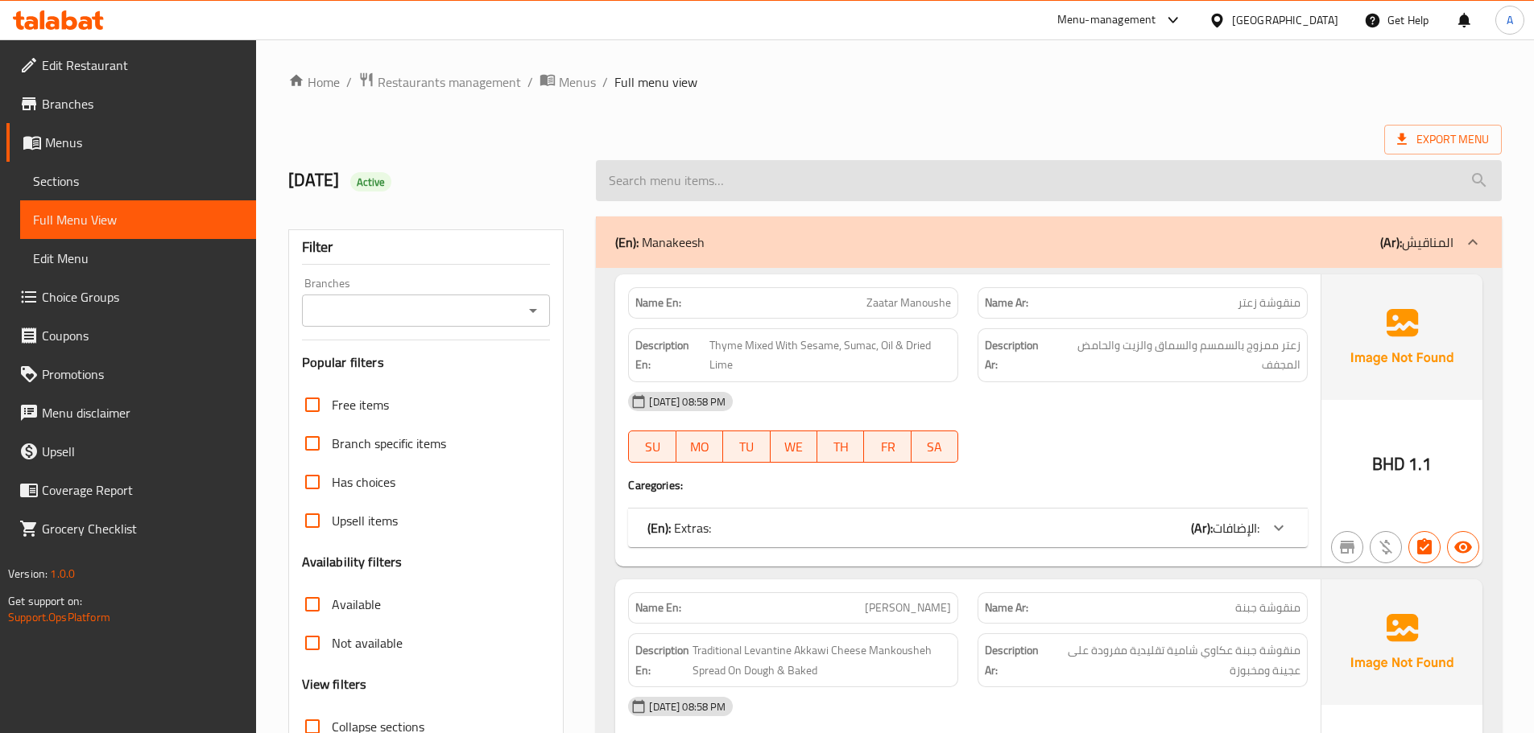
click at [730, 164] on input "search" at bounding box center [1049, 180] width 906 height 41
paste input "[PERSON_NAME]"
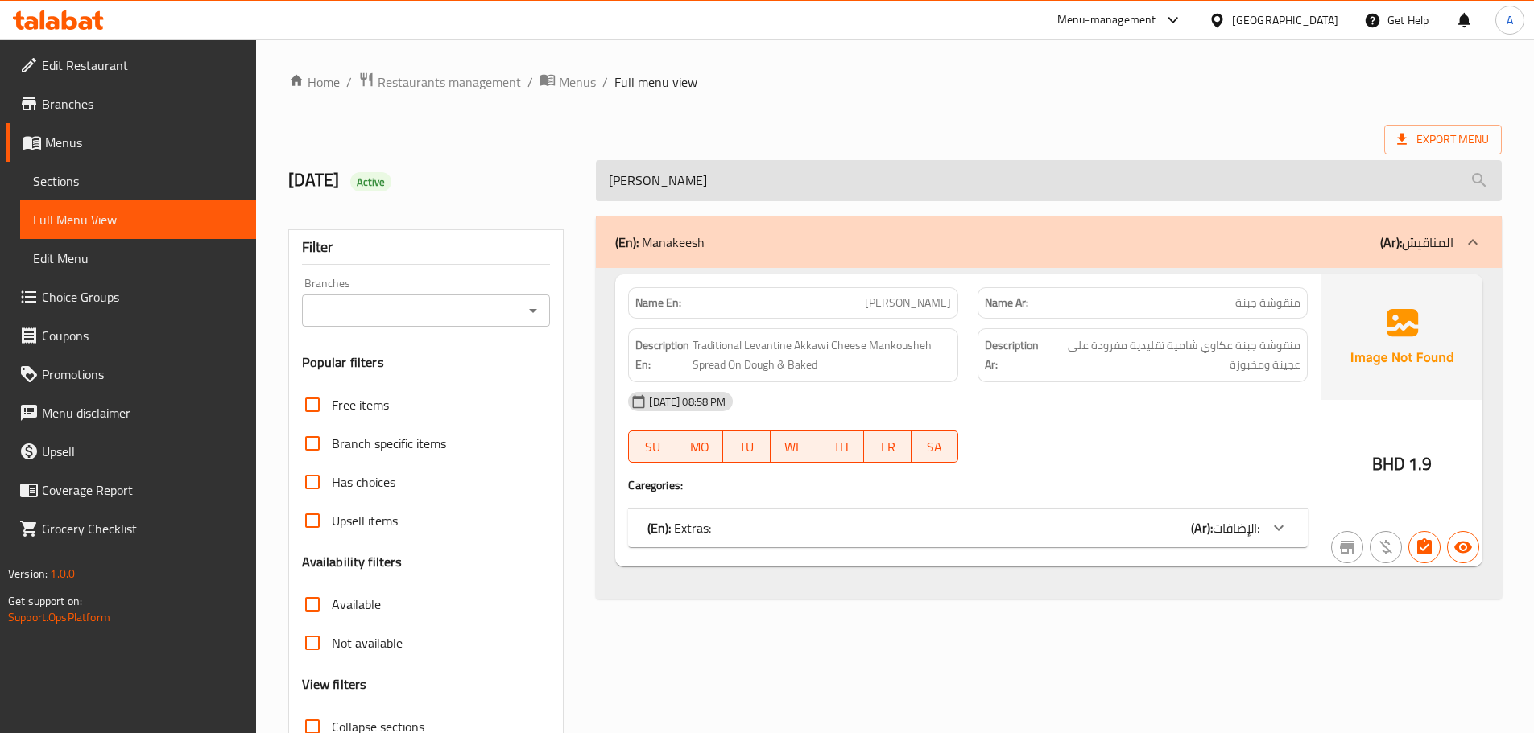
drag, startPoint x: 775, startPoint y: 152, endPoint x: 768, endPoint y: 179, distance: 27.5
click at [775, 155] on div "[PERSON_NAME]" at bounding box center [1048, 181] width 925 height 60
click at [768, 179] on input "[PERSON_NAME]" at bounding box center [1049, 180] width 906 height 41
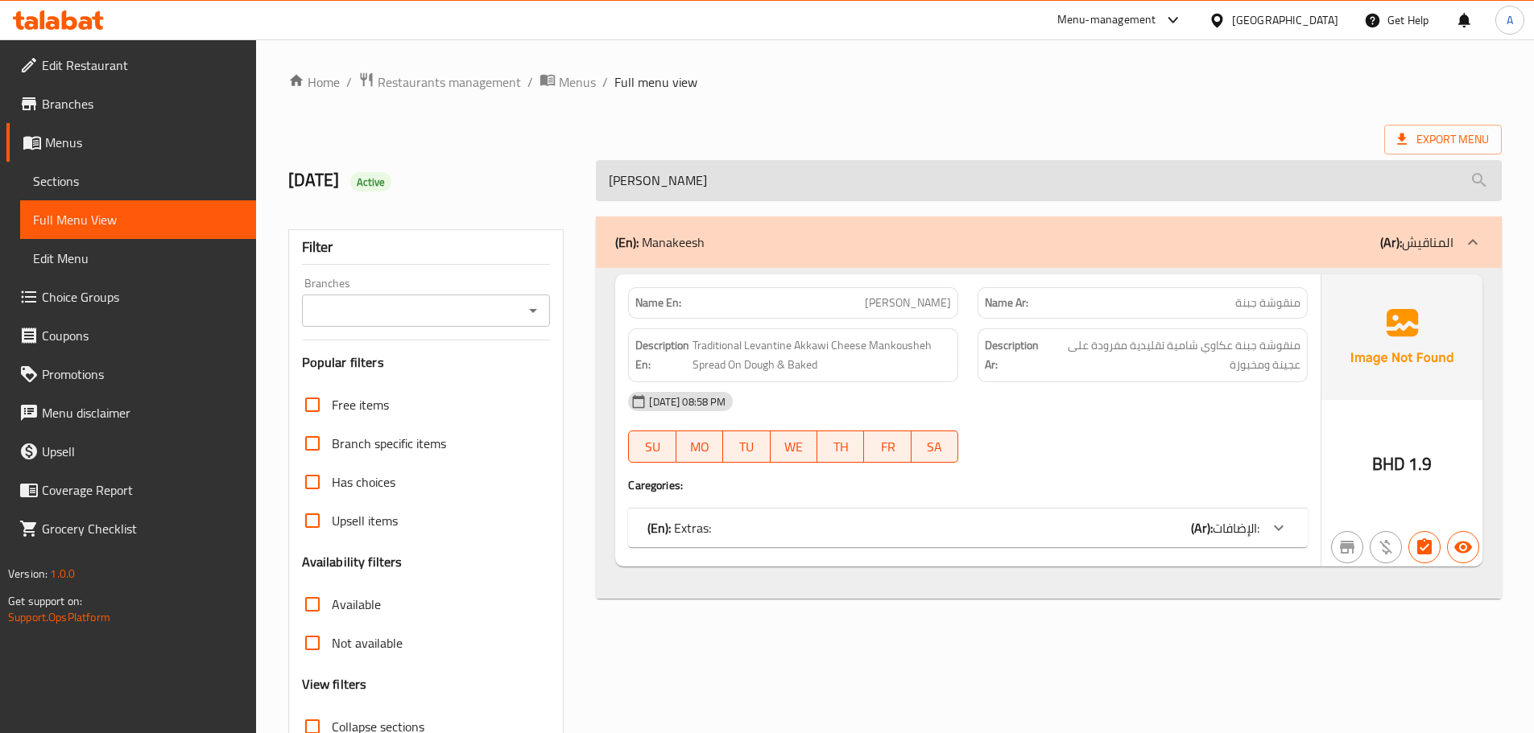
paste input "THE TRADITIONAL LEVANTINE AKKAWI CHEESE MANKOUSHEH SPREAD ON DOUGH & BAKED"
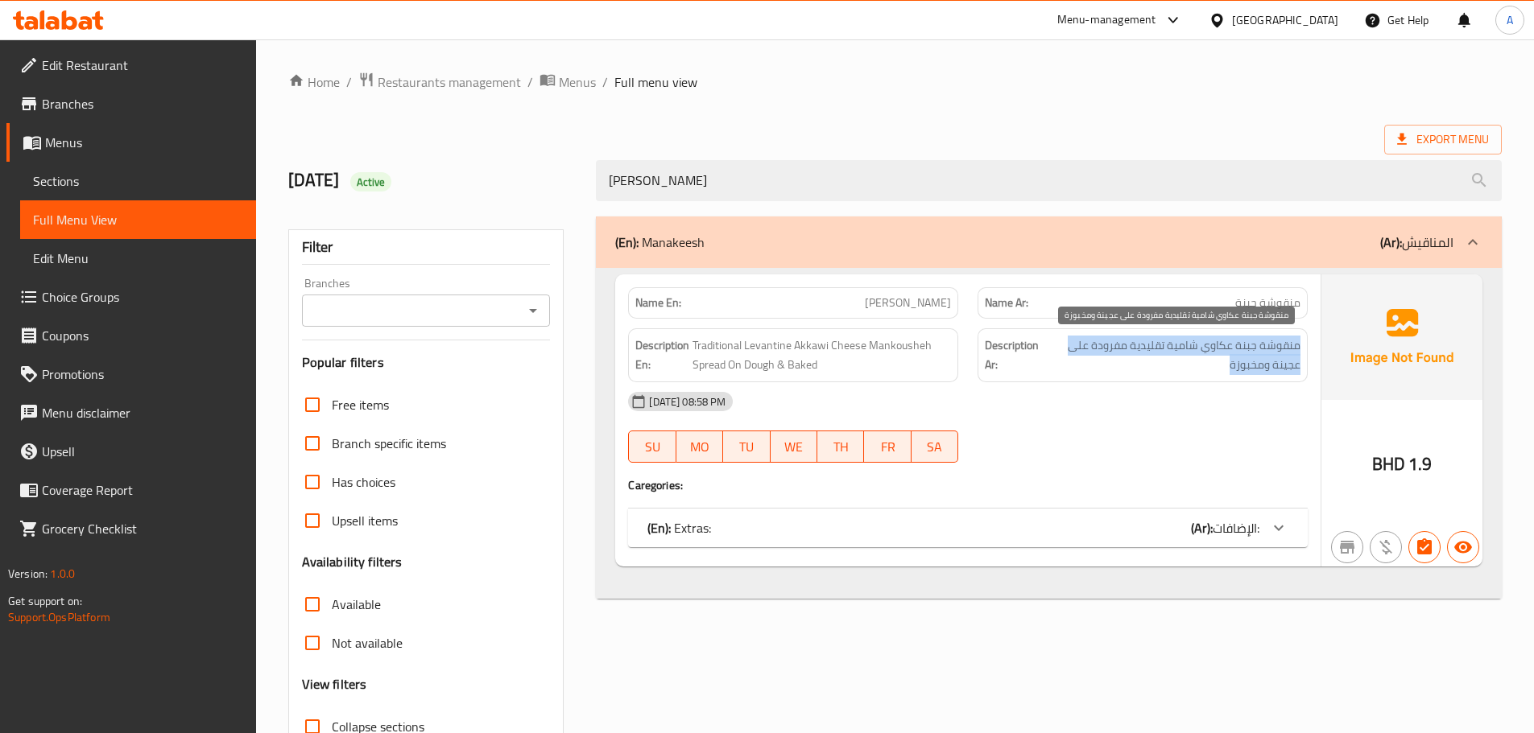
drag, startPoint x: 1305, startPoint y: 339, endPoint x: 1056, endPoint y: 363, distance: 250.0
click at [1056, 363] on div "Description Ar: منقوشة جبنة عكاوي شامية تقليدية مفرودة على عجينة ومخبوزة" at bounding box center [1142, 355] width 330 height 54
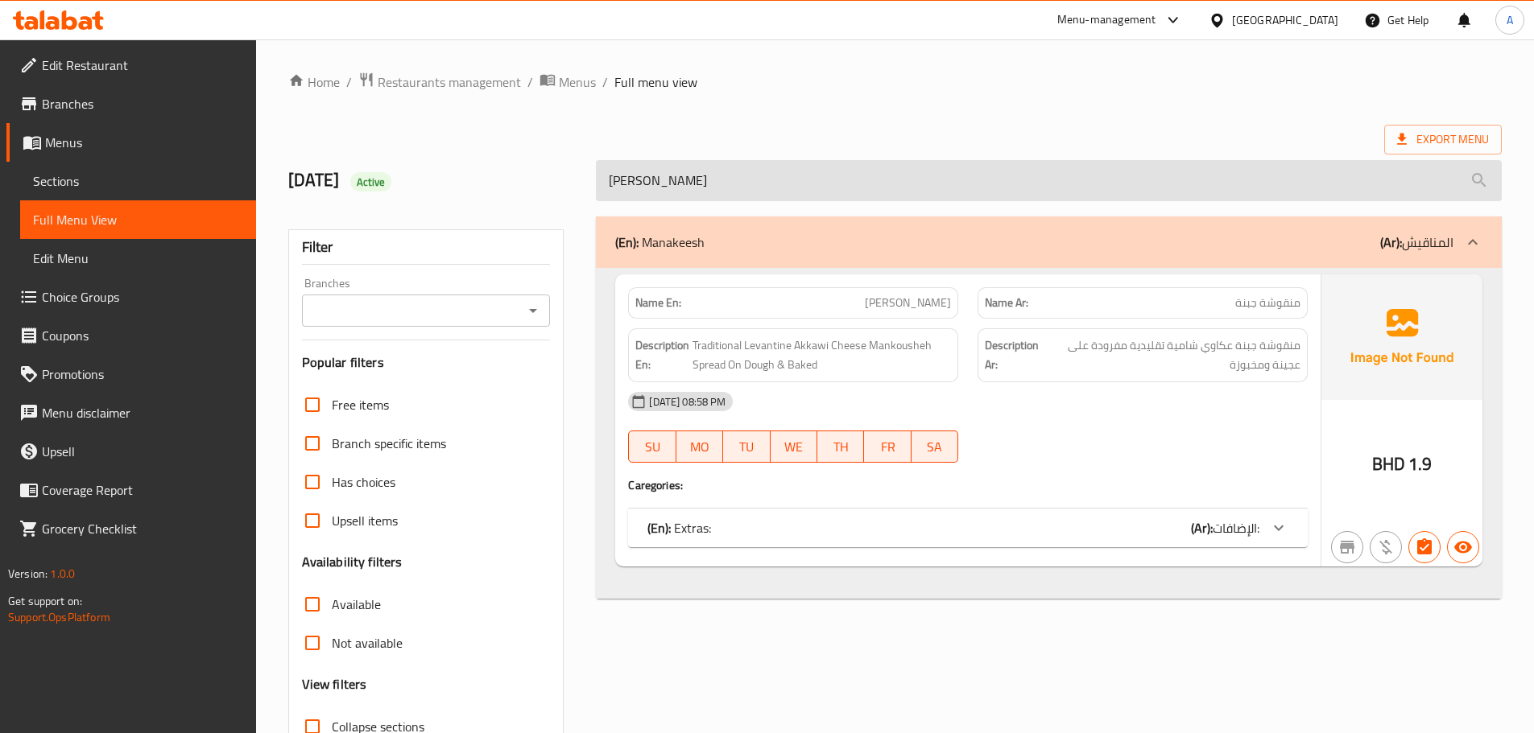
click at [742, 168] on input "[PERSON_NAME]" at bounding box center [1049, 180] width 906 height 41
paste input "Zaatar & Cheese"
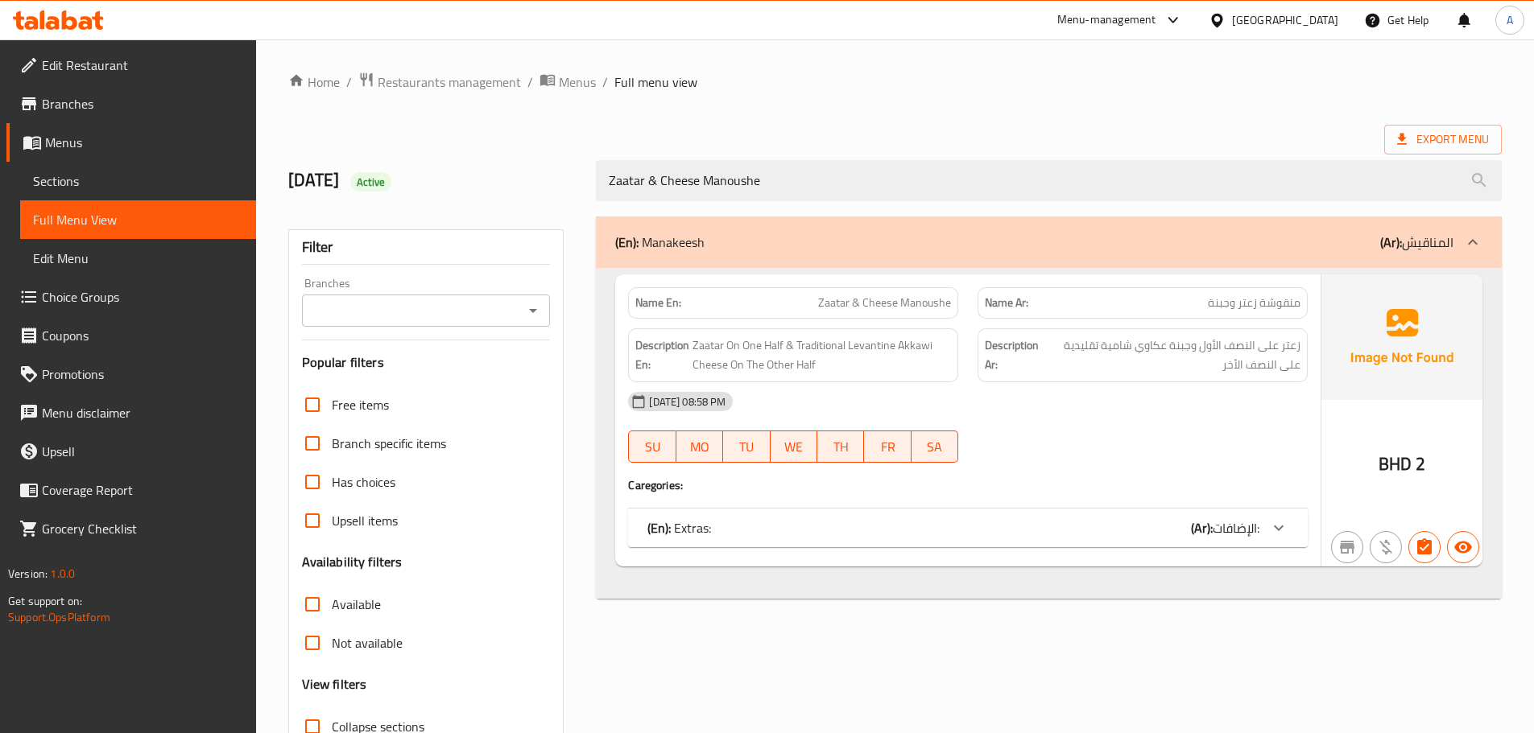
type input "Zaatar & Cheese Manoushe"
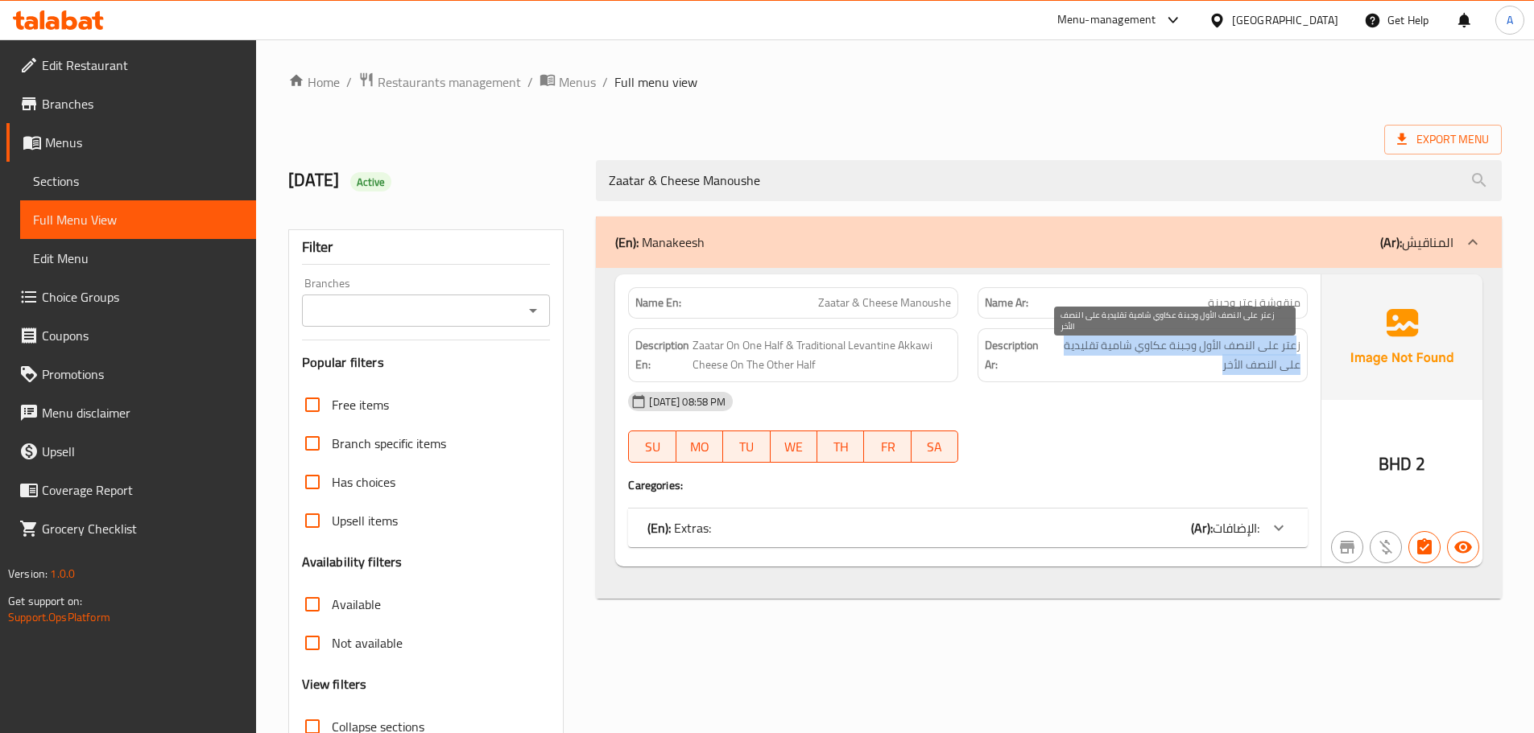
drag, startPoint x: 1297, startPoint y: 343, endPoint x: 1066, endPoint y: 366, distance: 232.3
click at [1066, 366] on span "زعتر على النصف الأول وجبنة عكاوي شامية تقليدية على النصف الأخر" at bounding box center [1172, 355] width 256 height 39
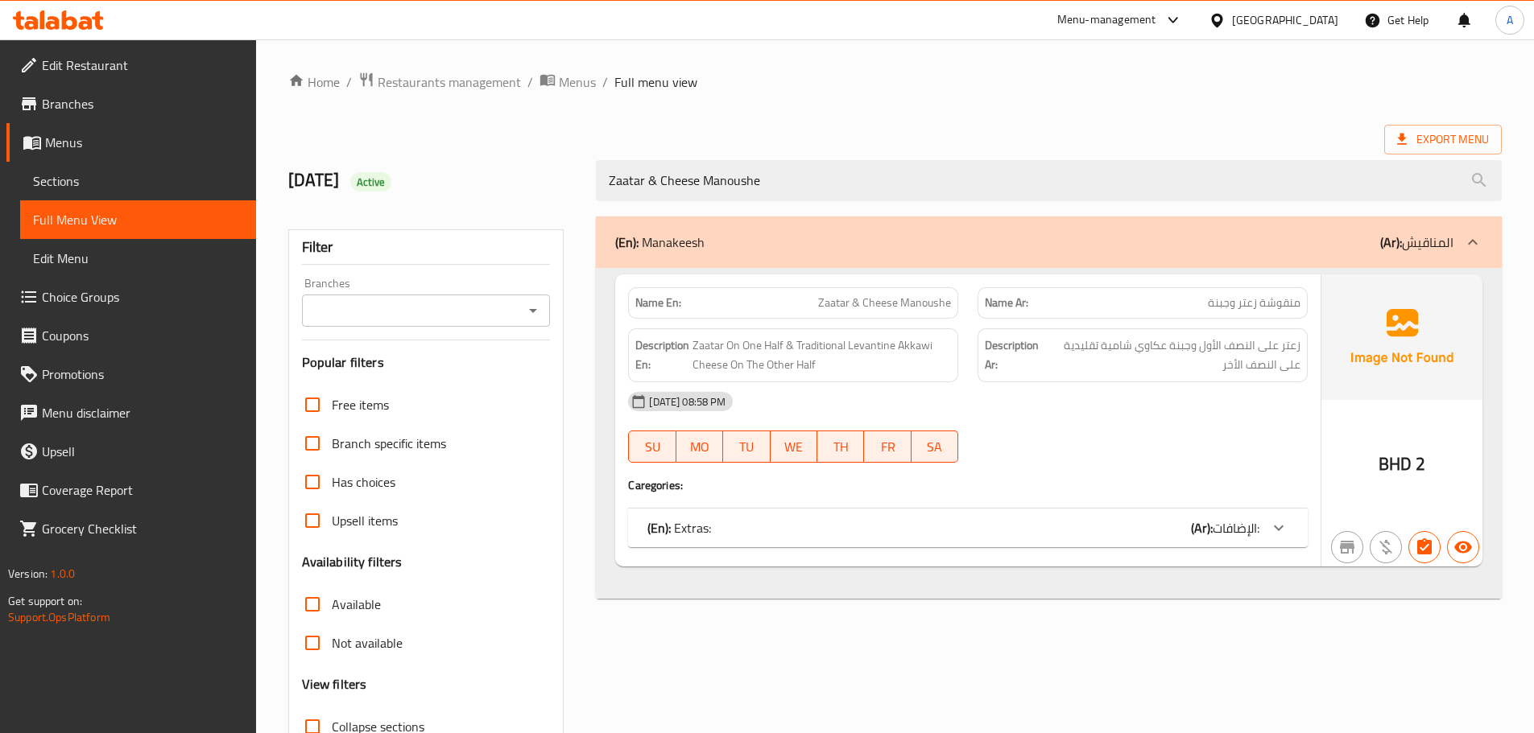
click at [1062, 383] on div "[DATE] 08:58 PM" at bounding box center [967, 401] width 699 height 39
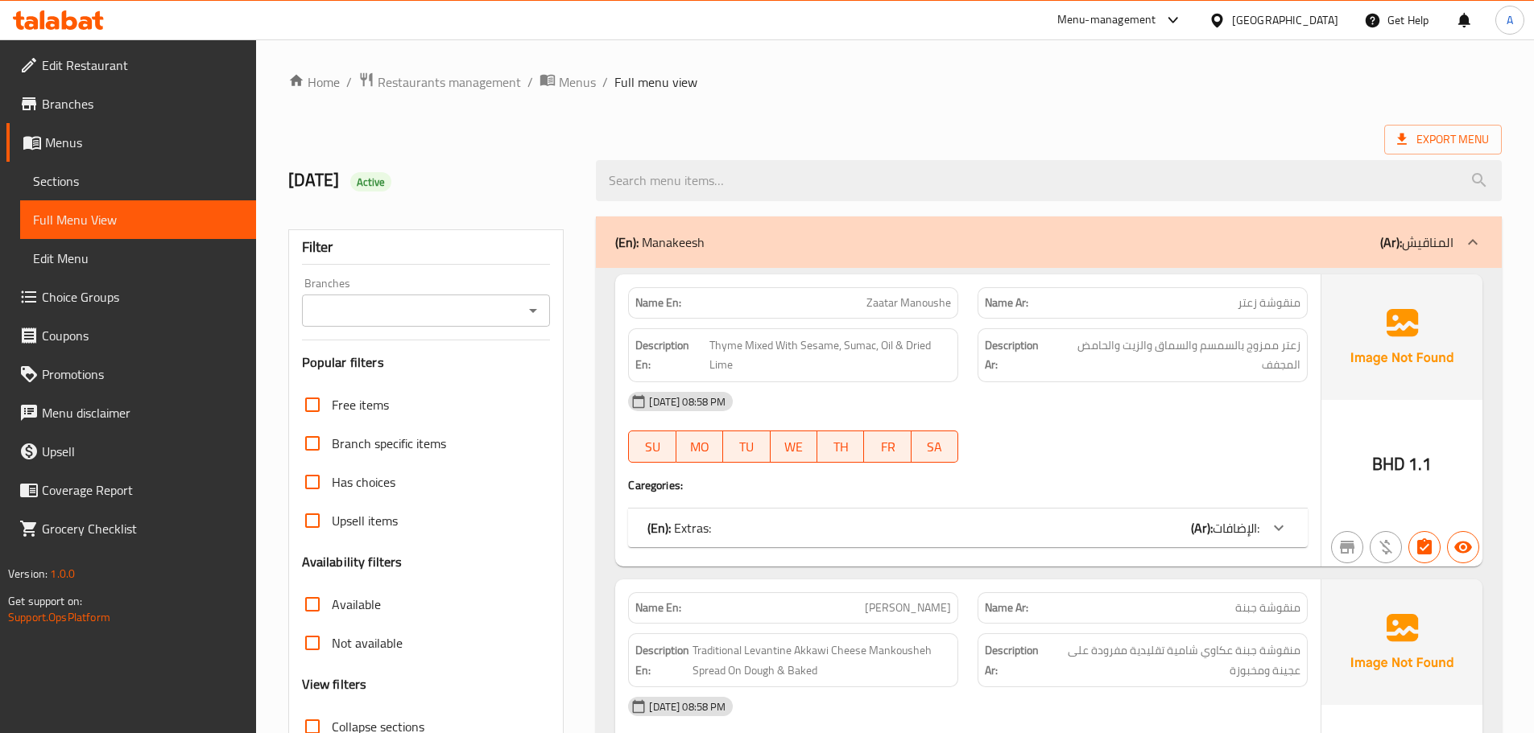
scroll to position [242, 0]
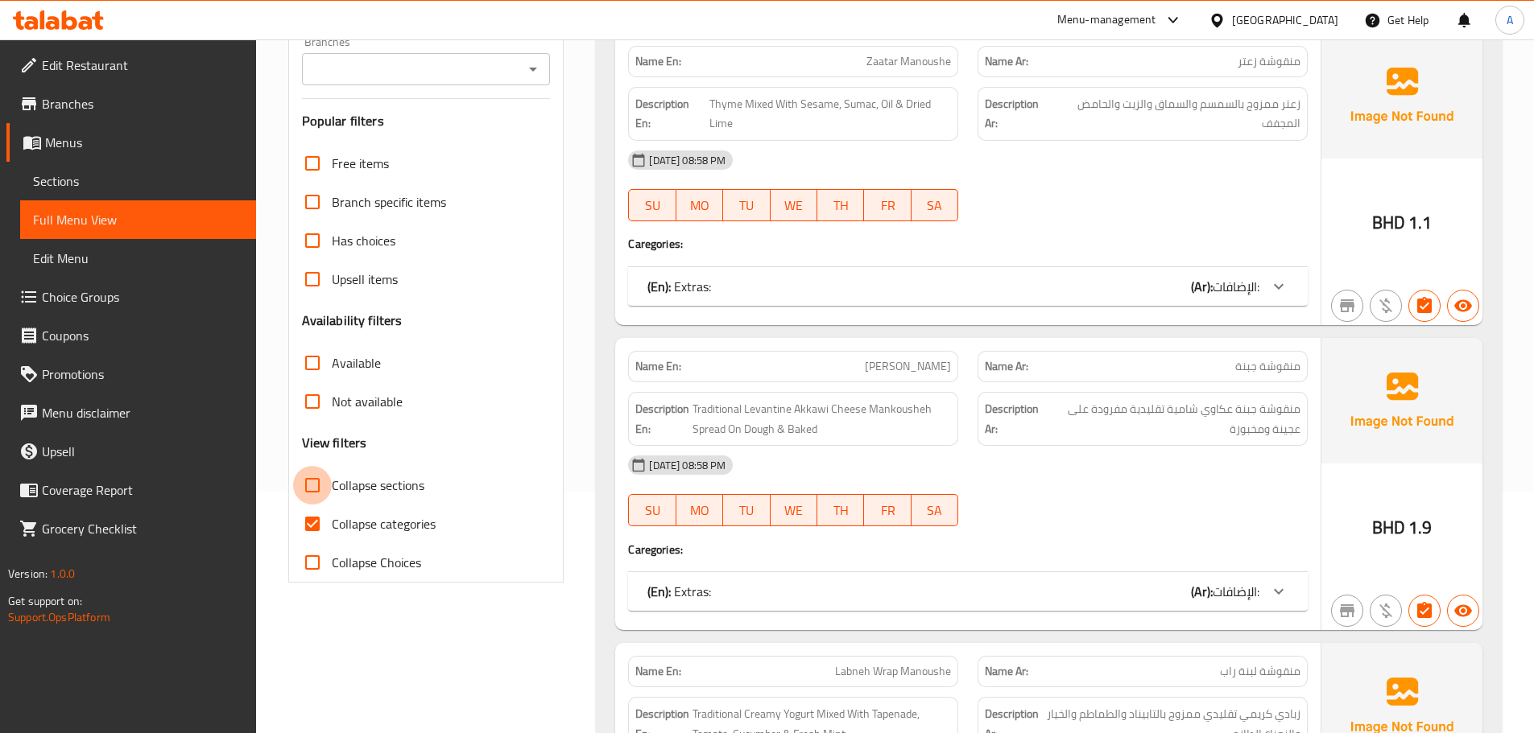
click at [320, 498] on input "Collapse sections" at bounding box center [312, 485] width 39 height 39
checkbox input "true"
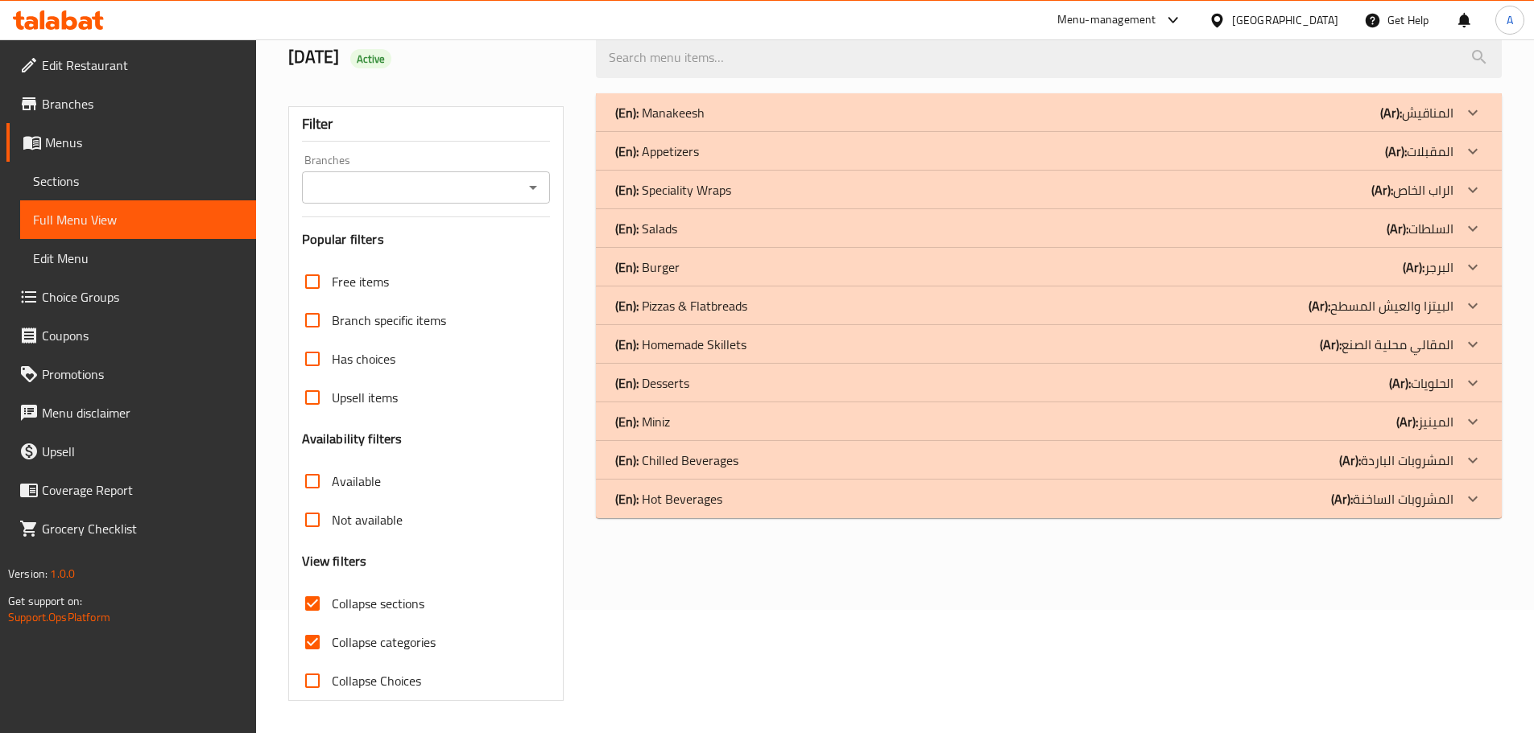
scroll to position [123, 0]
click at [684, 161] on p "(En): Appetizers" at bounding box center [657, 151] width 84 height 19
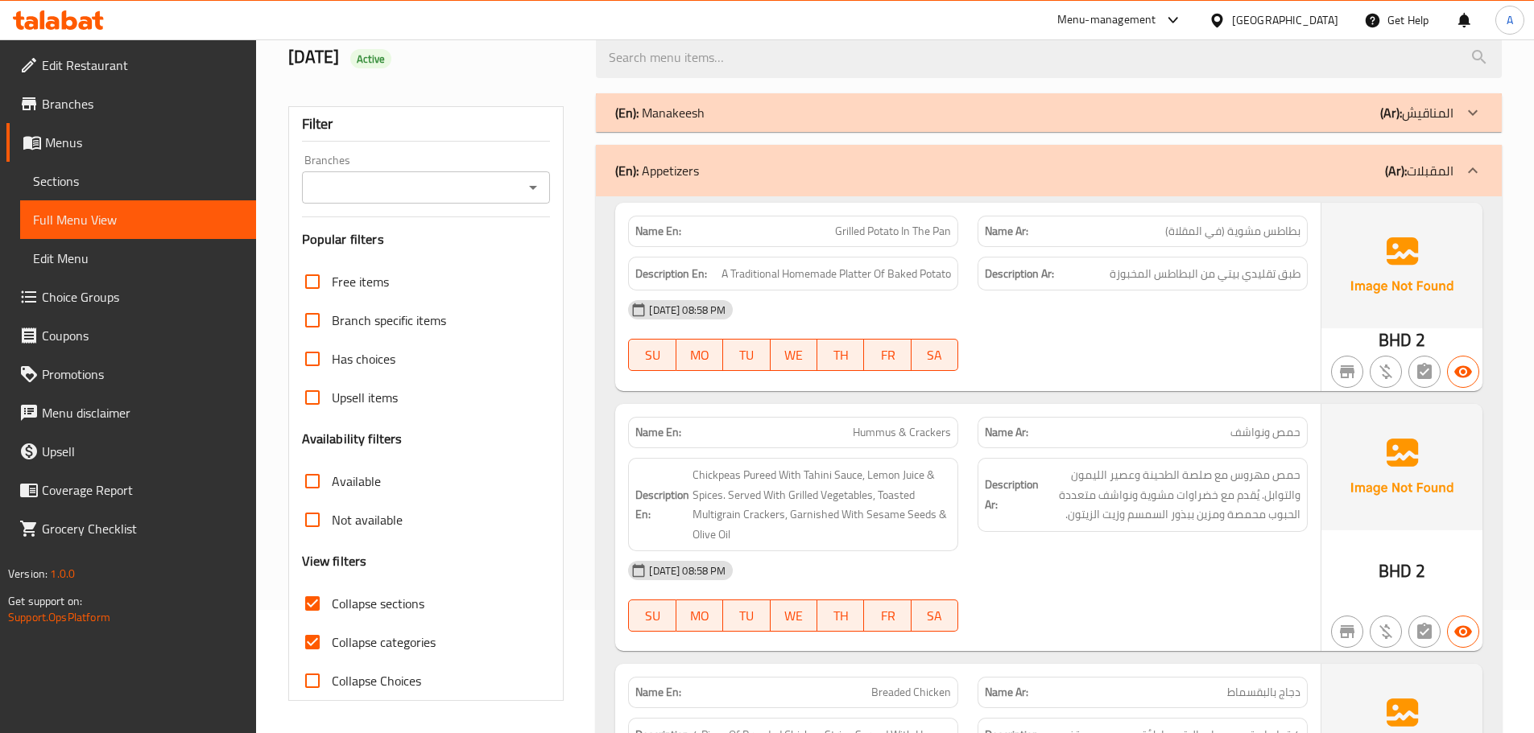
click at [713, 120] on div "(En): Manakeesh (Ar): المناقيش" at bounding box center [1034, 112] width 838 height 19
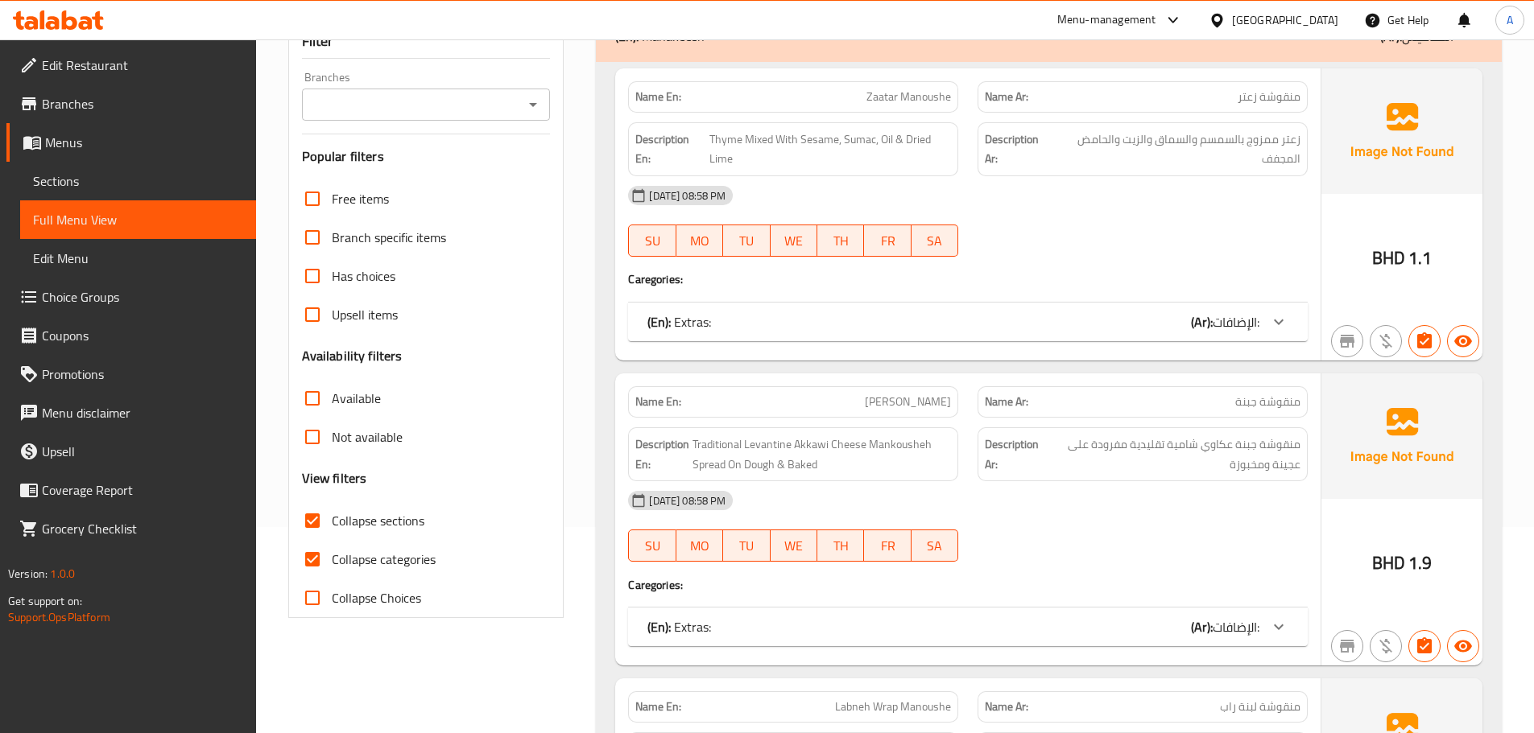
scroll to position [284, 0]
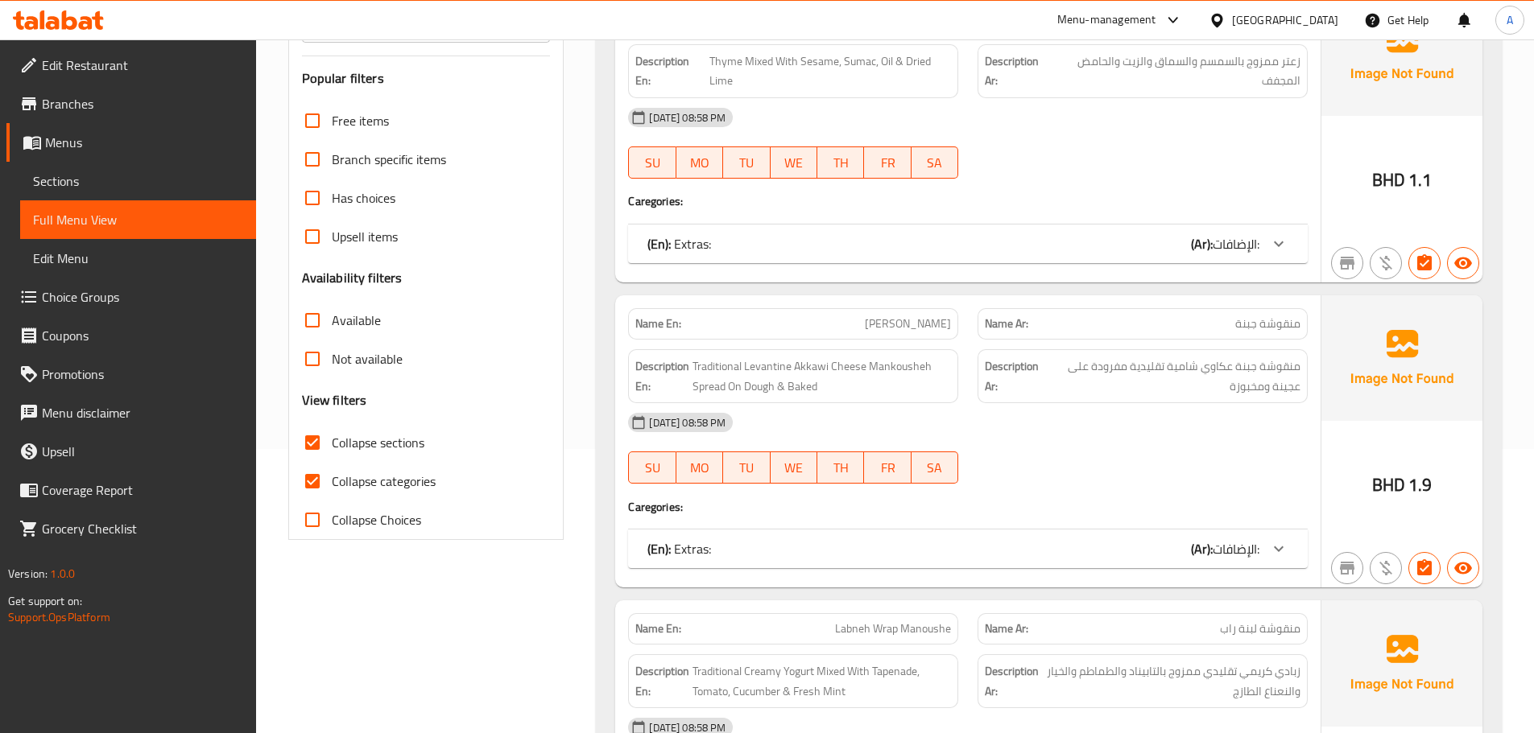
click at [314, 479] on input "Collapse categories" at bounding box center [312, 481] width 39 height 39
checkbox input "false"
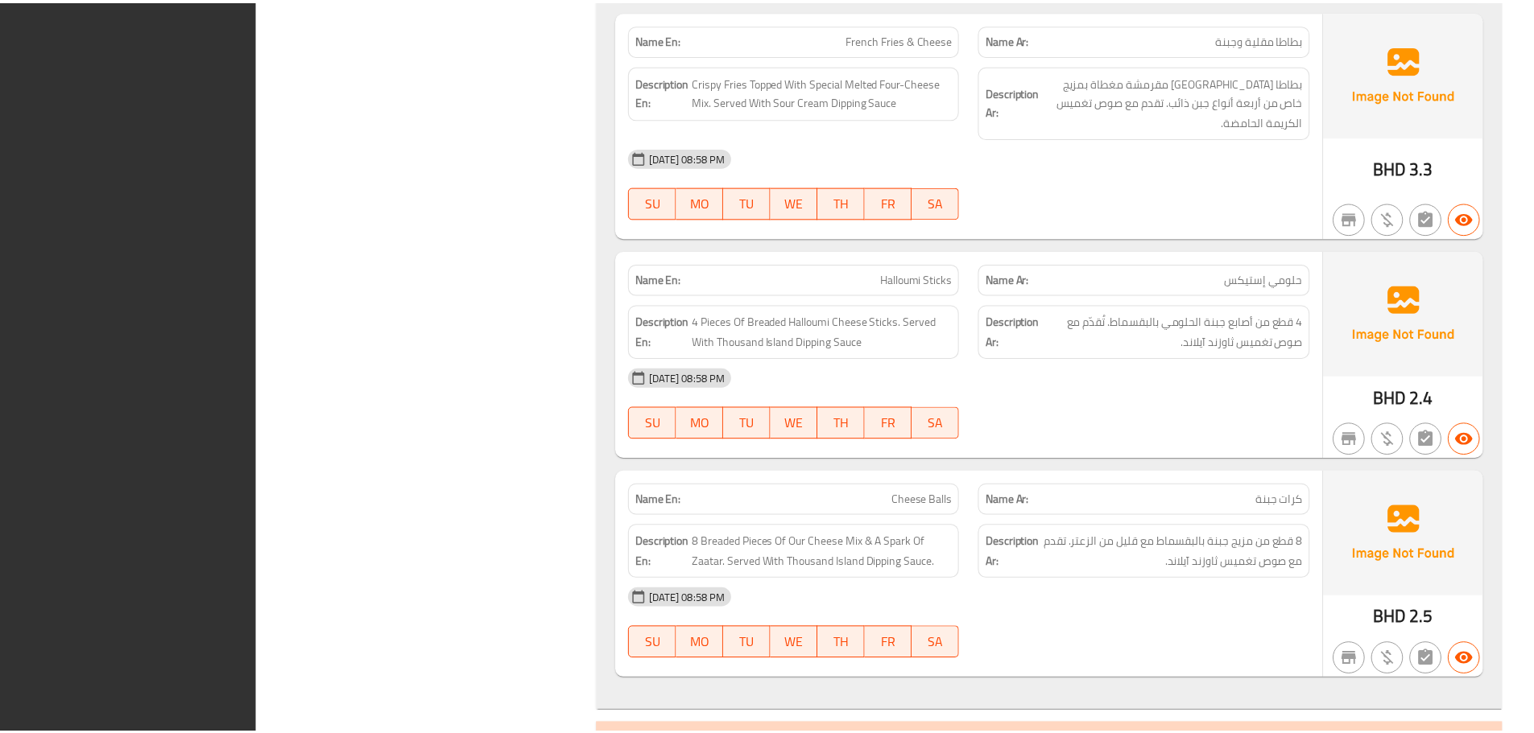
scroll to position [7211, 0]
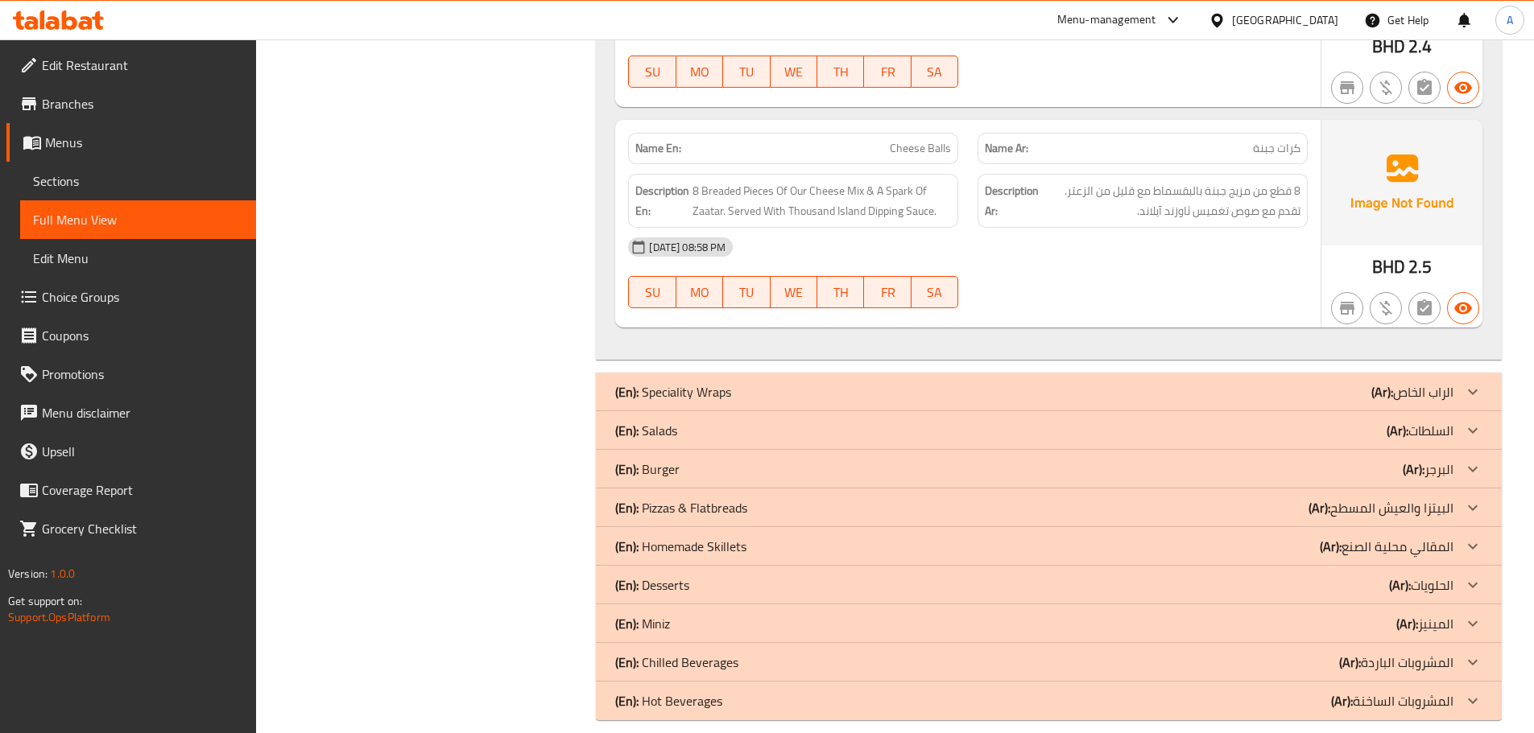
click at [166, 172] on span "Sections" at bounding box center [138, 180] width 210 height 19
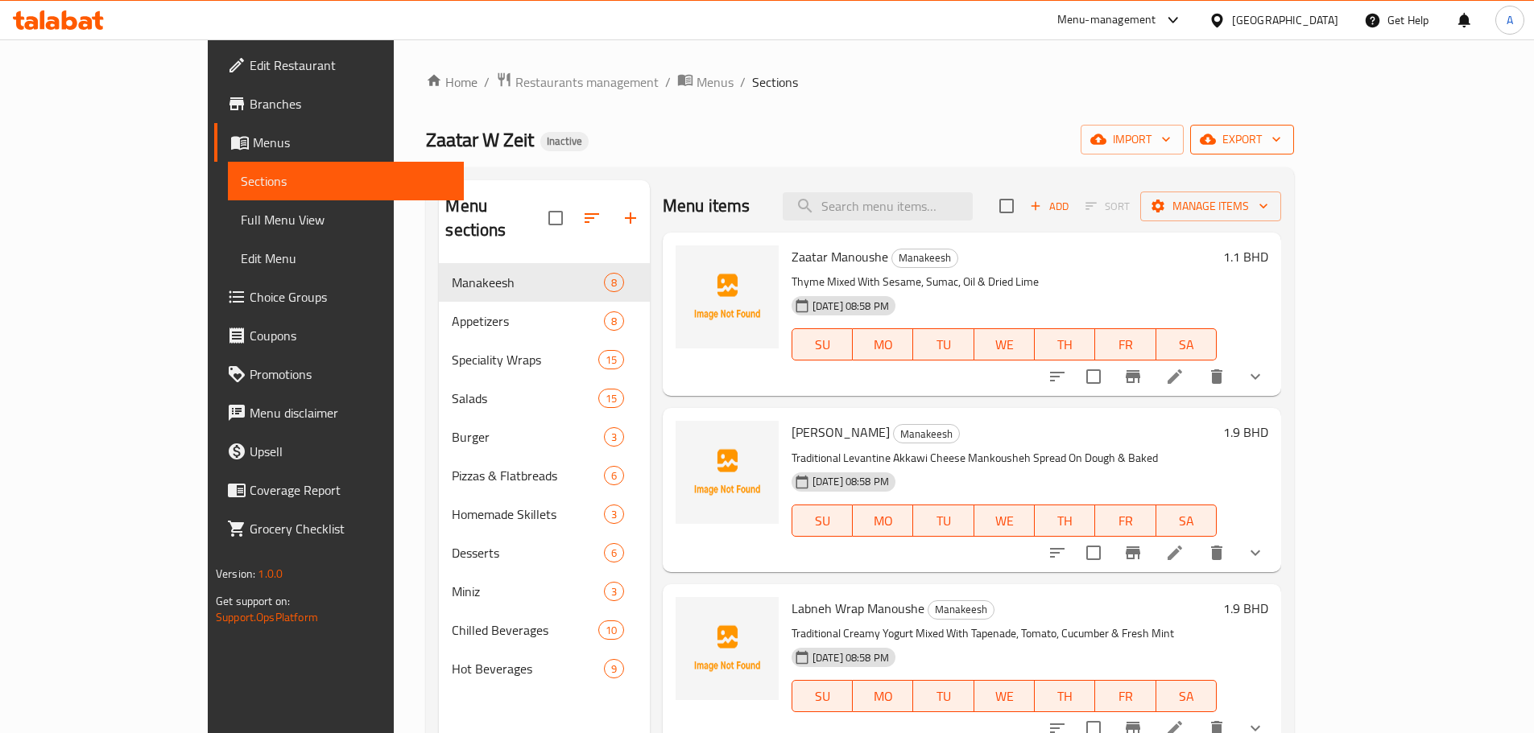
click at [1281, 139] on span "export" at bounding box center [1242, 140] width 78 height 20
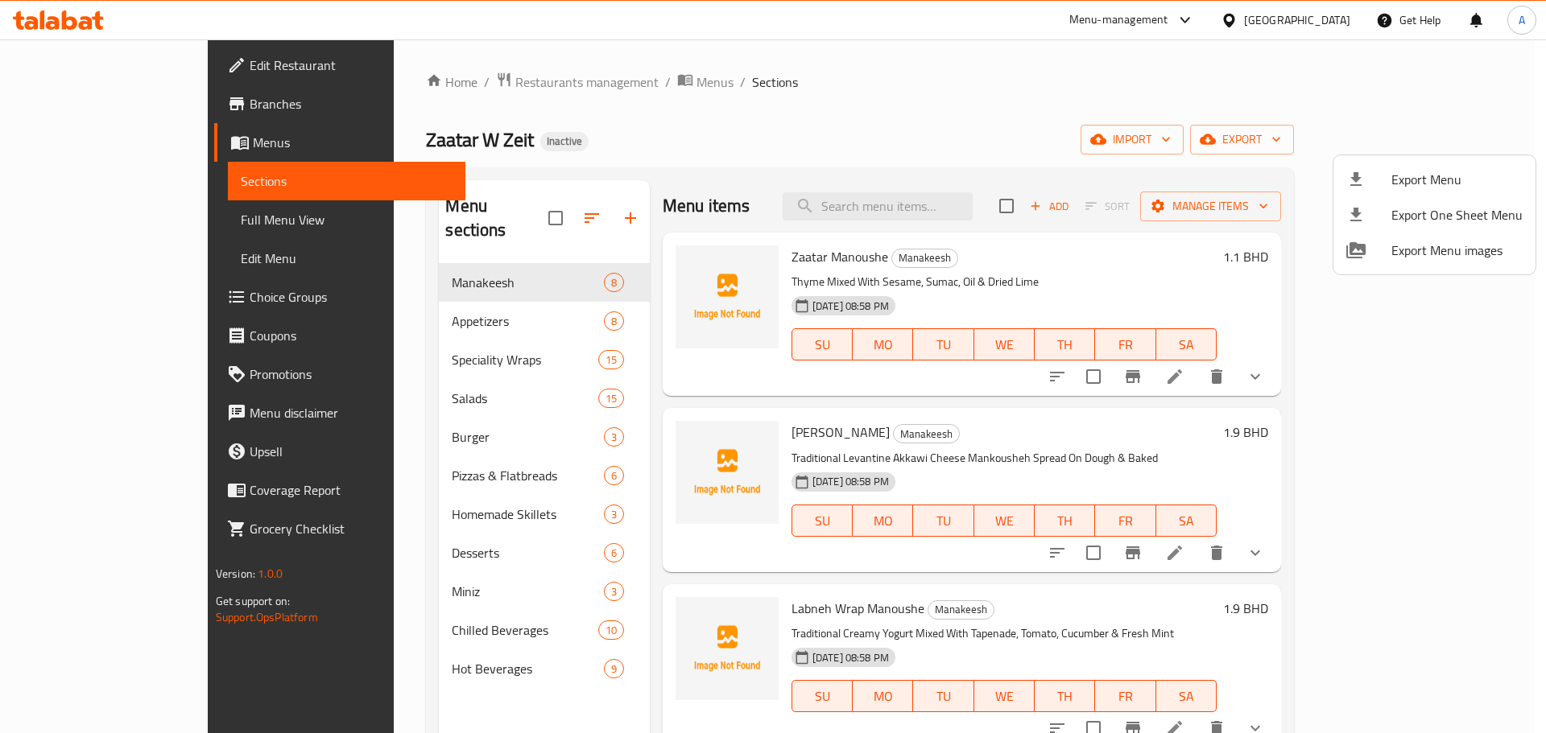
click at [1392, 173] on span "Export Menu" at bounding box center [1456, 179] width 131 height 19
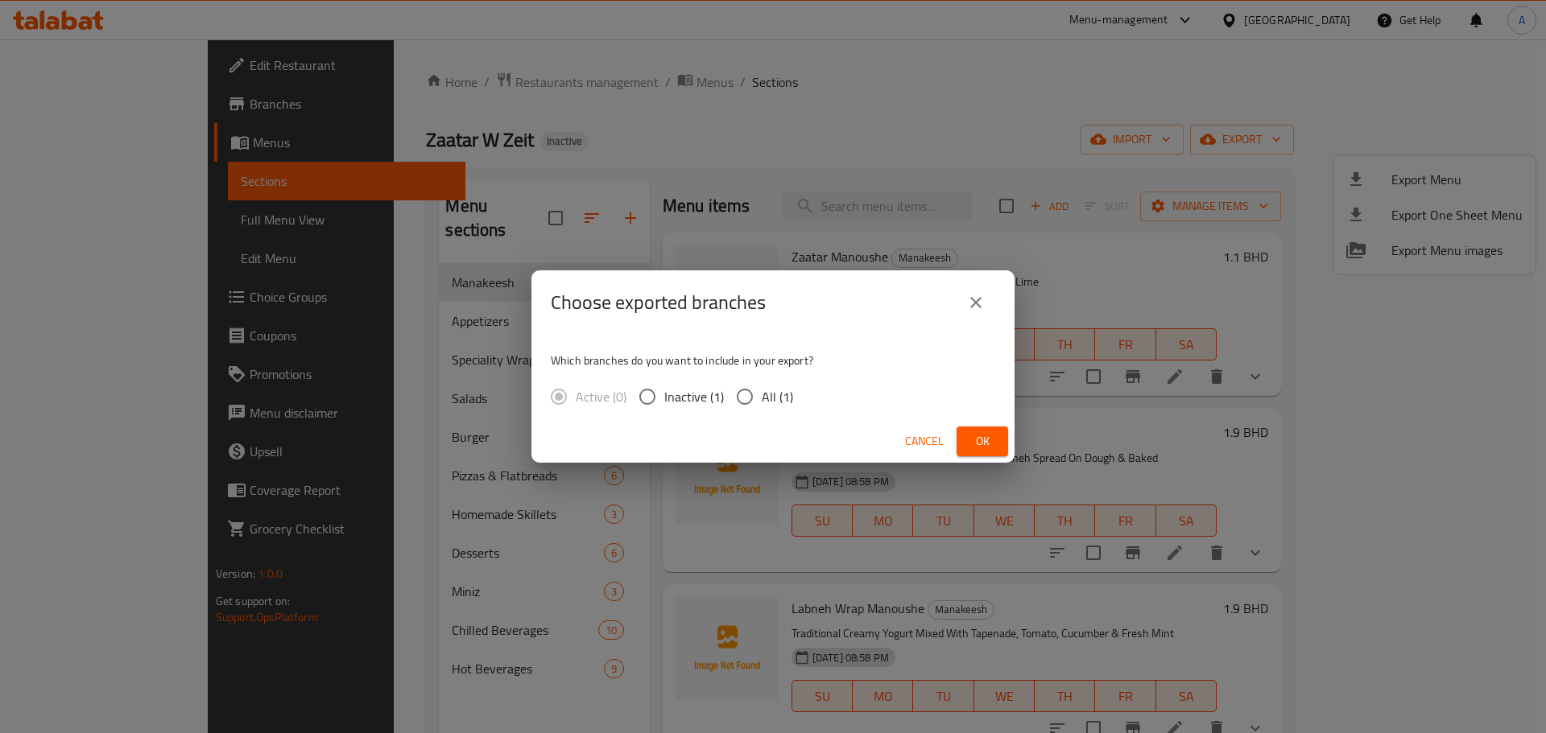
click at [752, 397] on input "All (1)" at bounding box center [745, 397] width 34 height 34
radio input "true"
click at [977, 429] on button "Ok" at bounding box center [983, 442] width 52 height 30
